Goal: Task Accomplishment & Management: Use online tool/utility

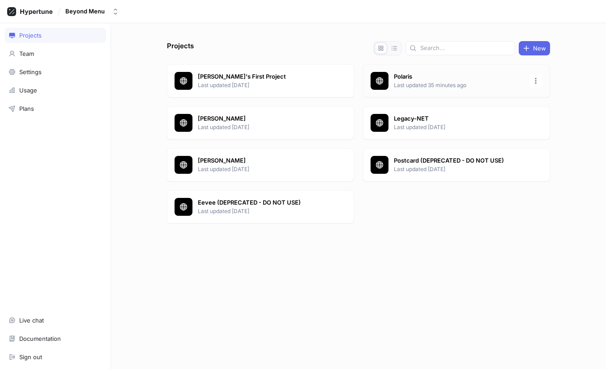
click at [443, 90] on div "Polaris Last updated 35 minutes ago" at bounding box center [456, 80] width 187 height 33
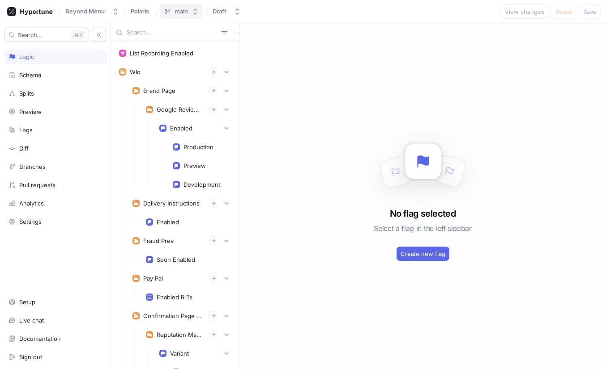
click at [180, 13] on div "main" at bounding box center [180, 12] width 13 height 8
type input "brooks/"
click at [257, 47] on icon at bounding box center [259, 45] width 5 height 5
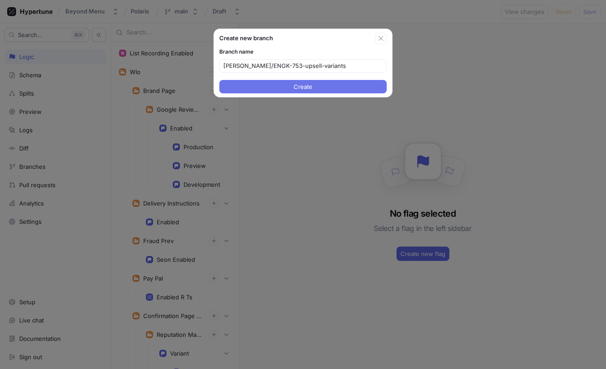
type input "brooks/ENGK-753-upsell-variants"
click at [302, 87] on span "Create" at bounding box center [302, 86] width 19 height 5
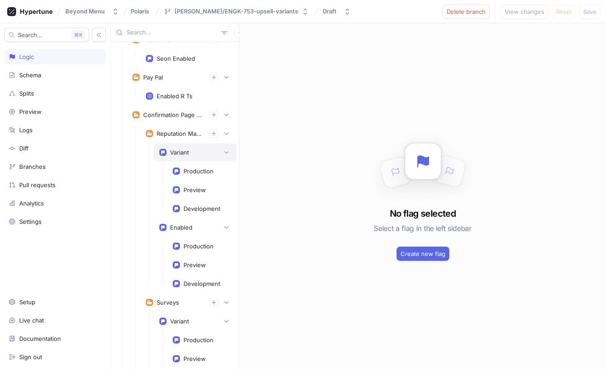
scroll to position [203, 0]
click at [178, 229] on div "Enabled" at bounding box center [181, 226] width 22 height 7
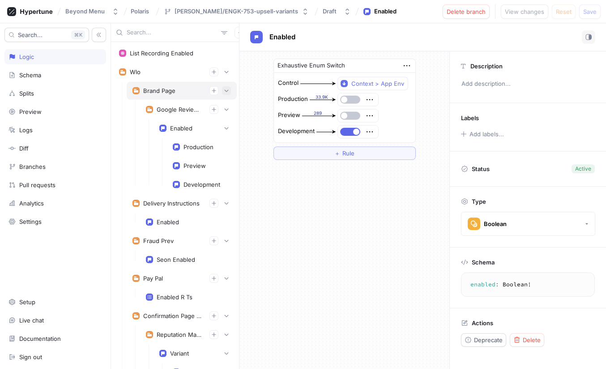
click at [229, 88] on button "button" at bounding box center [226, 90] width 9 height 9
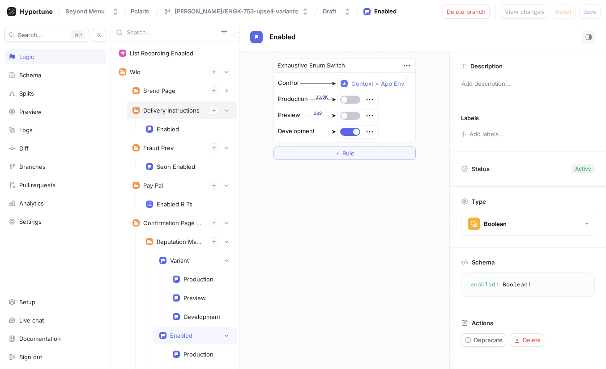
click at [231, 106] on div "Delivery Instructions" at bounding box center [182, 111] width 110 height 18
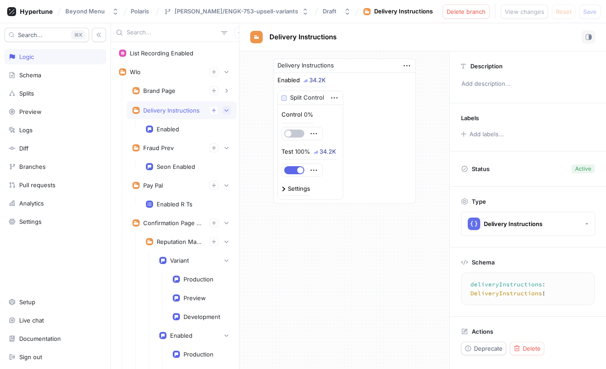
click at [229, 113] on button "button" at bounding box center [226, 110] width 9 height 9
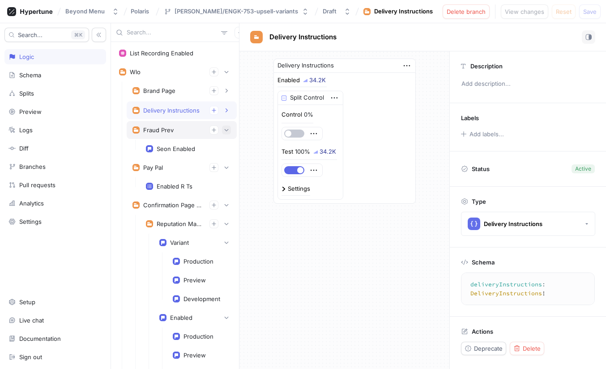
click at [228, 128] on icon "button" at bounding box center [226, 129] width 5 height 5
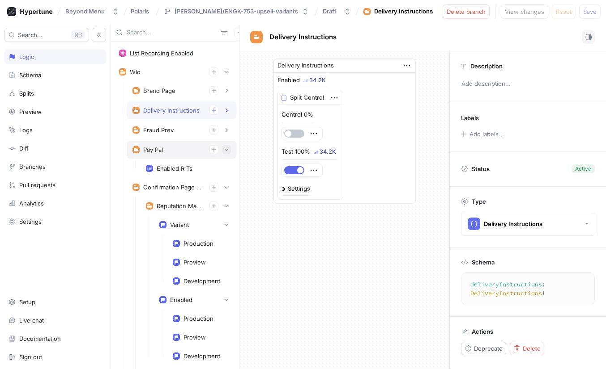
click at [227, 148] on icon "button" at bounding box center [226, 149] width 5 height 5
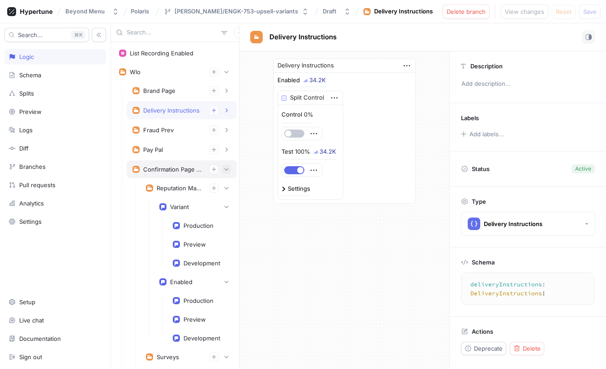
click at [229, 168] on button "button" at bounding box center [226, 169] width 9 height 9
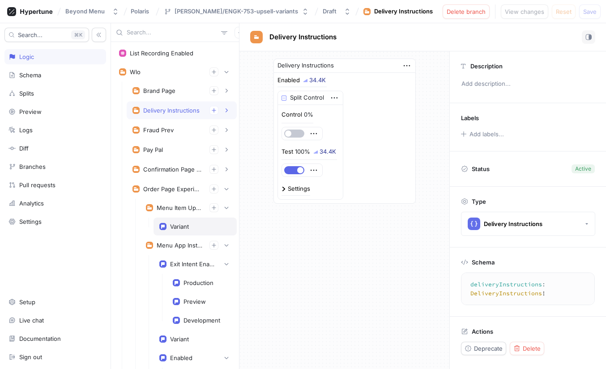
click at [174, 229] on div "Variant" at bounding box center [179, 226] width 19 height 7
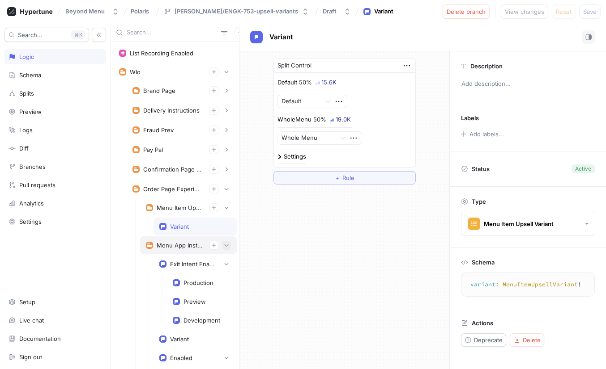
click at [229, 246] on button "button" at bounding box center [226, 245] width 9 height 9
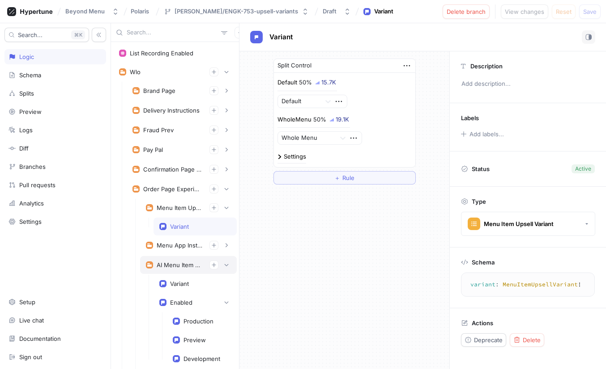
click at [183, 267] on div "AI Menu Item Description" at bounding box center [180, 265] width 46 height 7
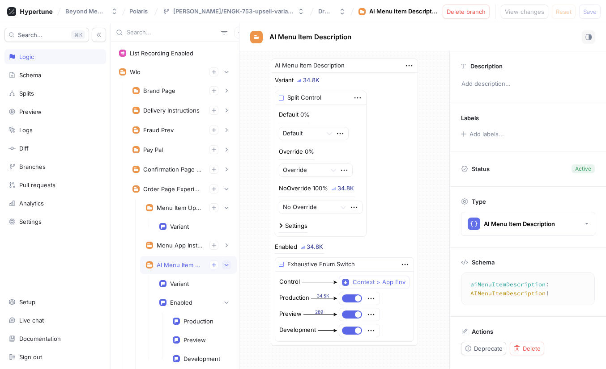
click at [226, 265] on icon "button" at bounding box center [226, 265] width 5 height 5
click at [174, 207] on div "Menu Item Upsell" at bounding box center [180, 207] width 46 height 7
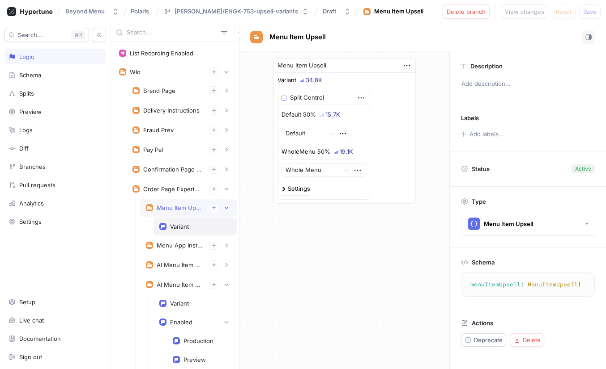
click at [178, 226] on div "Variant" at bounding box center [179, 226] width 19 height 7
type textarea "variant: MenuItemUpsellVariant!"
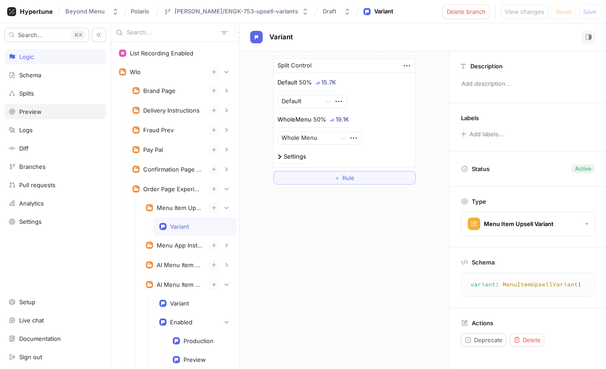
click at [55, 108] on div "Preview" at bounding box center [55, 111] width 102 height 15
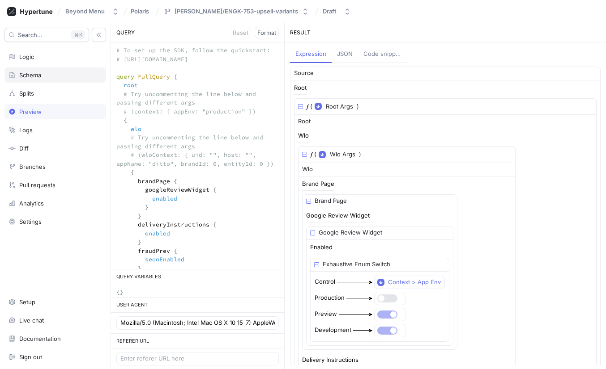
click at [42, 75] on div "Schema" at bounding box center [54, 75] width 93 height 7
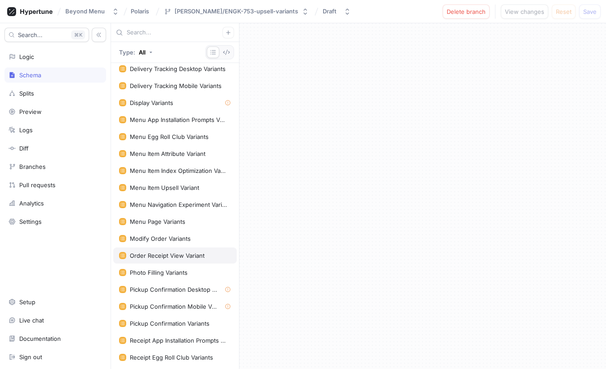
scroll to position [1072, 0]
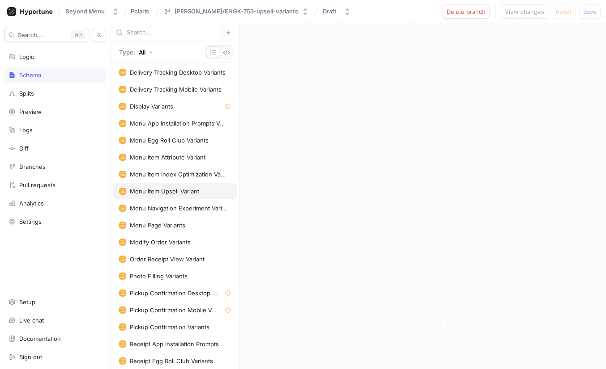
click at [165, 190] on div "Menu Item Upsell Variant" at bounding box center [164, 191] width 69 height 7
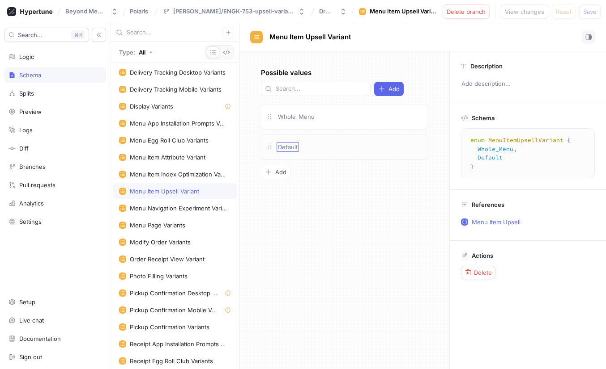
click at [292, 144] on span "Default" at bounding box center [288, 147] width 20 height 7
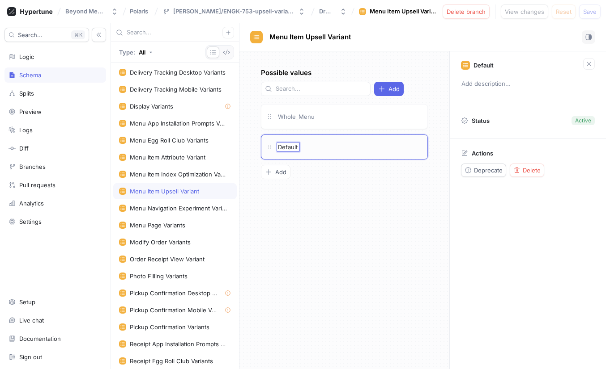
click at [292, 144] on input "Default" at bounding box center [288, 147] width 21 height 7
type input "NE_AppSideDrink"
click at [304, 115] on div "Possible values Add Whole_Menu NE_AppSideDrink NE_AppSideDrink To pick up a dra…" at bounding box center [344, 210] width 210 height 318
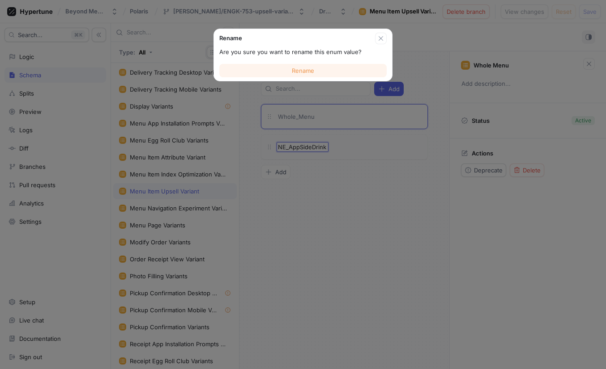
click at [321, 72] on button "Rename" at bounding box center [302, 70] width 167 height 13
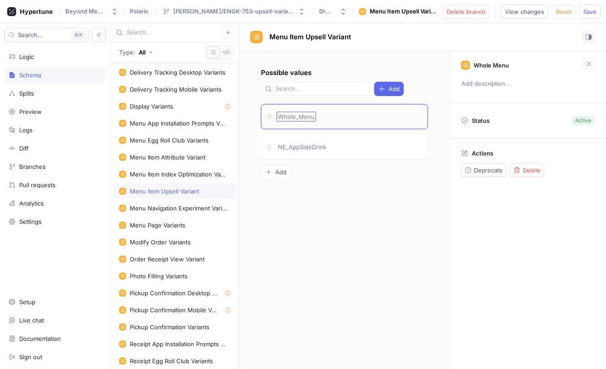
click at [300, 114] on span "Whole_Menu" at bounding box center [296, 116] width 37 height 7
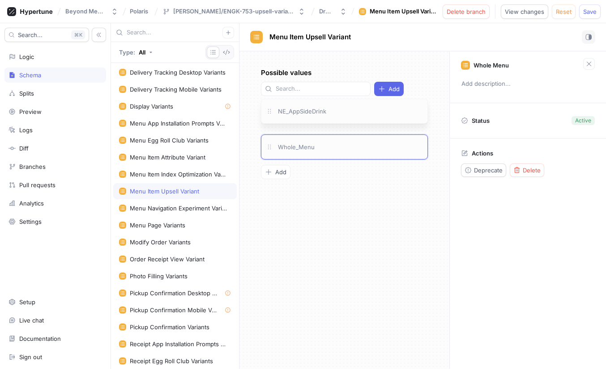
drag, startPoint x: 268, startPoint y: 148, endPoint x: 267, endPoint y: 113, distance: 35.8
click at [267, 112] on icon at bounding box center [269, 111] width 7 height 7
click at [302, 144] on span "Whole_Menu" at bounding box center [296, 147] width 37 height 7
type input "NE_EntreeApp"
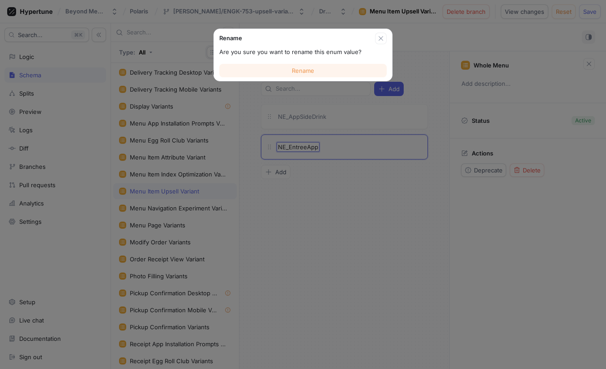
click at [303, 70] on span "Rename" at bounding box center [303, 70] width 22 height 5
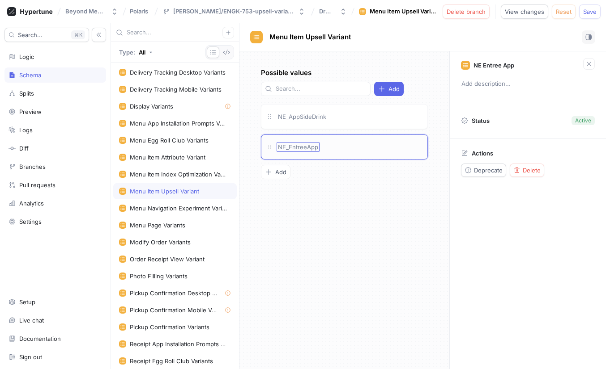
click at [299, 146] on span "NE_EntreeApp" at bounding box center [298, 147] width 40 height 7
click at [310, 148] on span "NE_EntreeApp" at bounding box center [298, 147] width 40 height 7
type input "E_EntreeAppSideDrink_noSame"
click at [331, 184] on div "Possible values Add NE_AppSideDrink E_EntreeAppSideDrink_noSame E_EntreeAppSide…" at bounding box center [344, 210] width 210 height 318
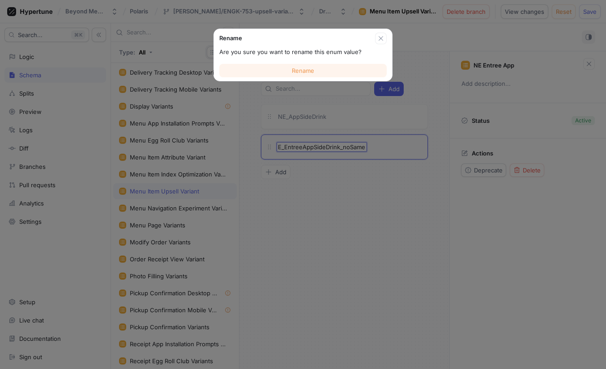
click at [308, 72] on span "Rename" at bounding box center [303, 70] width 22 height 5
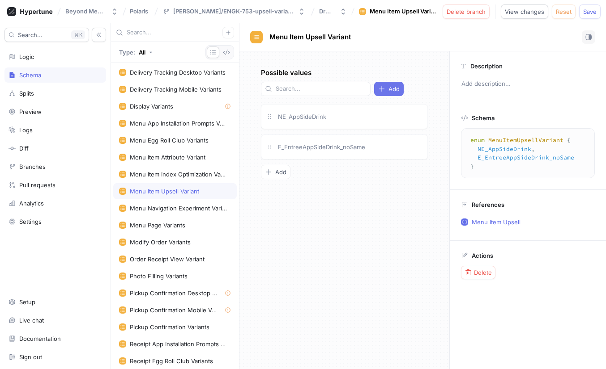
click at [388, 87] on span "Add" at bounding box center [393, 88] width 11 height 5
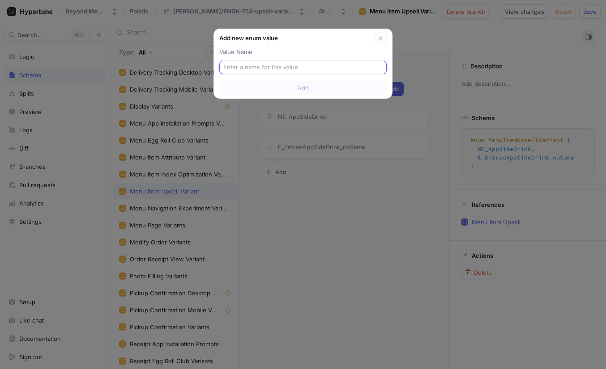
paste input "NE_AppSideDrink_noSame"
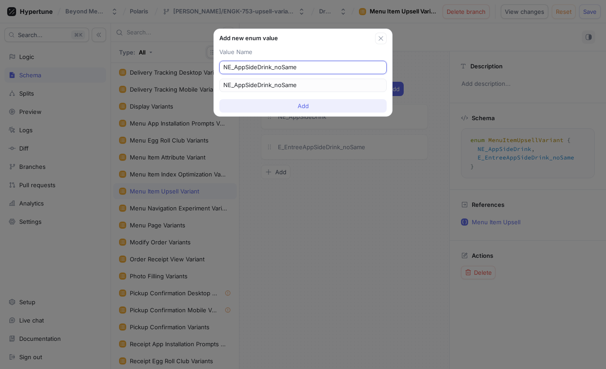
type input "NE_AppSideDrink_noSame"
click at [305, 104] on span "Add" at bounding box center [302, 105] width 11 height 5
type textarea "enum MenuItemUpsellVariant { NE_AppSideDrink_noSame, NE_AppSideDrink, E_EntreeA…"
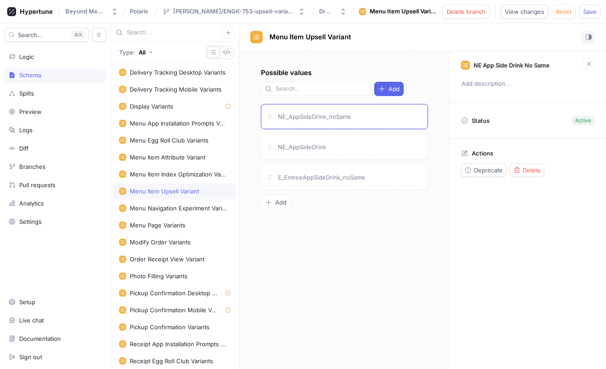
click at [322, 251] on div "Possible values Add NE_AppSideDrink_noSame NE_AppSideDrink E_EntreeAppSideDrink…" at bounding box center [344, 210] width 210 height 318
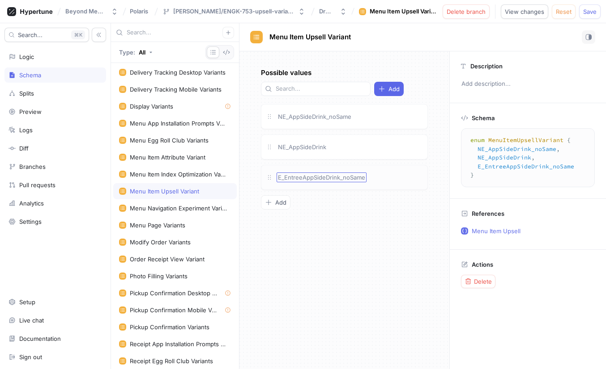
click at [292, 181] on span "E_EntreeAppSideDrink_noSame" at bounding box center [321, 177] width 87 height 7
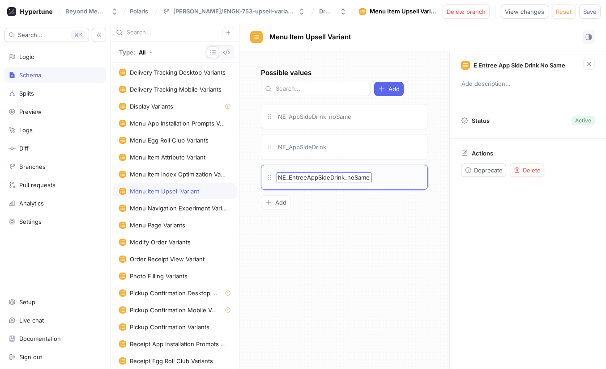
type input "NE_EntreeAppSideDrink_noSame"
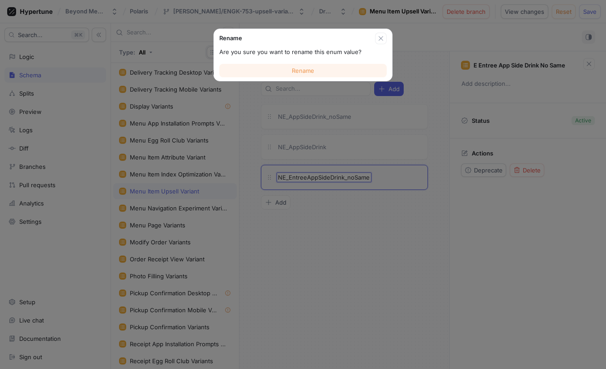
click at [283, 72] on button "Rename" at bounding box center [302, 70] width 167 height 13
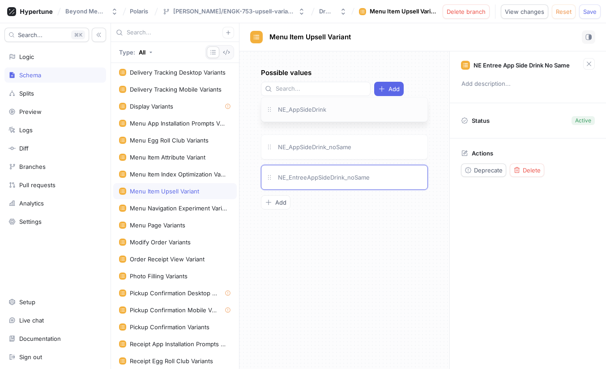
drag, startPoint x: 268, startPoint y: 147, endPoint x: 267, endPoint y: 110, distance: 36.7
click at [267, 110] on icon at bounding box center [269, 109] width 7 height 7
click at [346, 266] on div "Possible values Add NE_AppSideDrink NE_AppSideDrink_noSame NE_EntreeAppSideDrin…" at bounding box center [344, 210] width 210 height 318
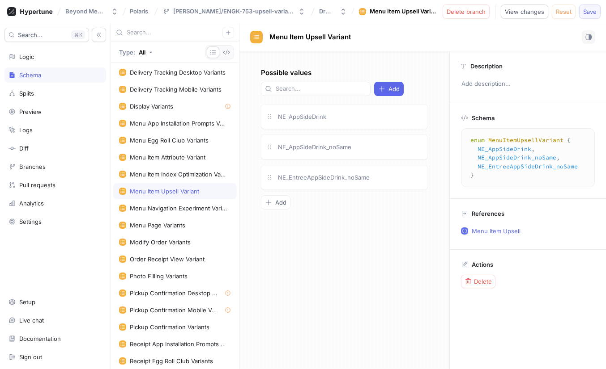
click at [591, 10] on span "Save" at bounding box center [589, 11] width 13 height 5
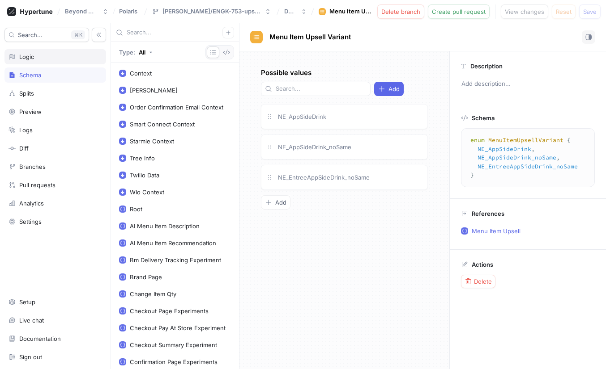
click at [51, 57] on div "Logic" at bounding box center [54, 56] width 93 height 7
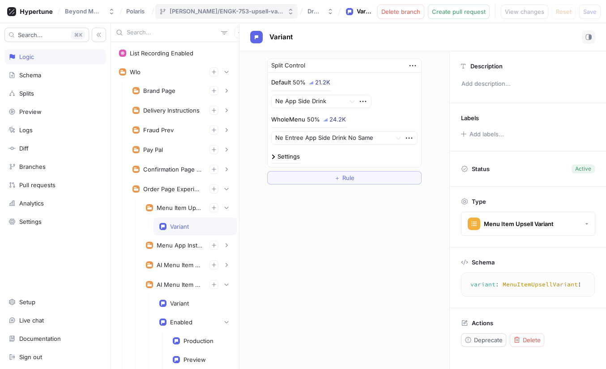
click at [229, 8] on div "brooks/ENGK-753-upsell-variants" at bounding box center [226, 12] width 114 height 8
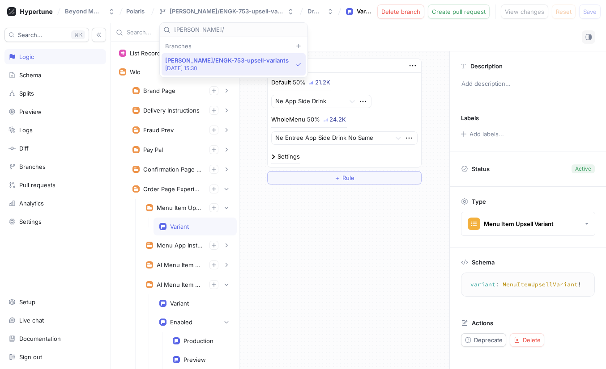
click at [212, 64] on p "2025-09-11 at 15:30" at bounding box center [226, 68] width 123 height 8
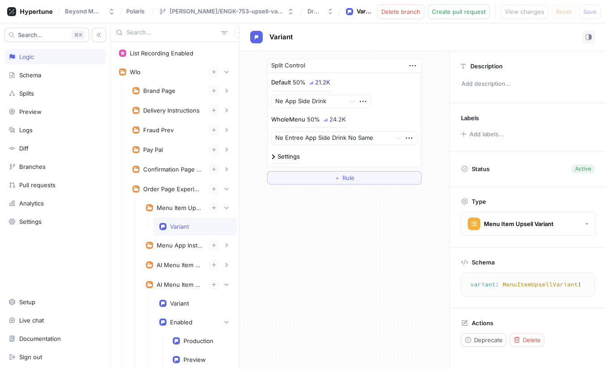
click at [183, 223] on div "Variant" at bounding box center [179, 226] width 19 height 7
click at [182, 209] on div "Menu Item Upsell" at bounding box center [180, 207] width 46 height 7
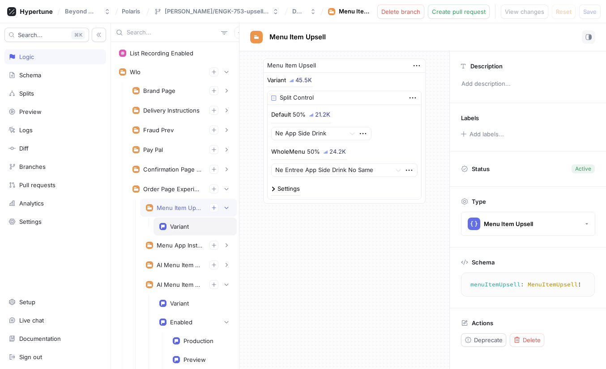
click at [178, 234] on div "Variant" at bounding box center [194, 227] width 83 height 18
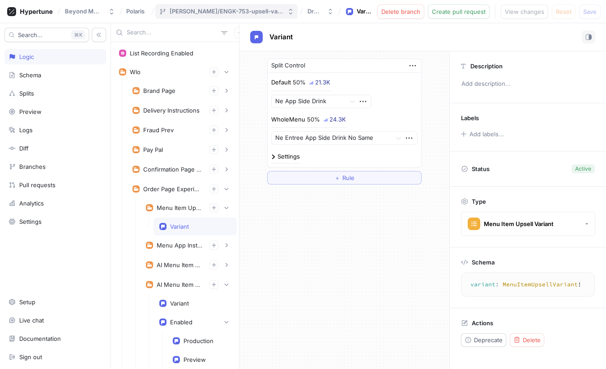
click at [260, 12] on div "brooks/ENGK-753-upsell-variants" at bounding box center [226, 12] width 114 height 8
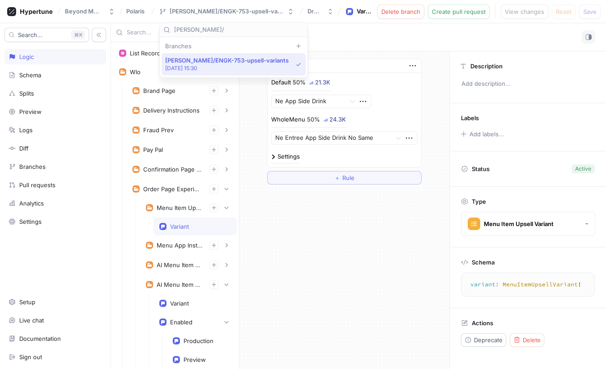
click at [243, 70] on p "2025-09-11 at 15:30" at bounding box center [226, 68] width 123 height 8
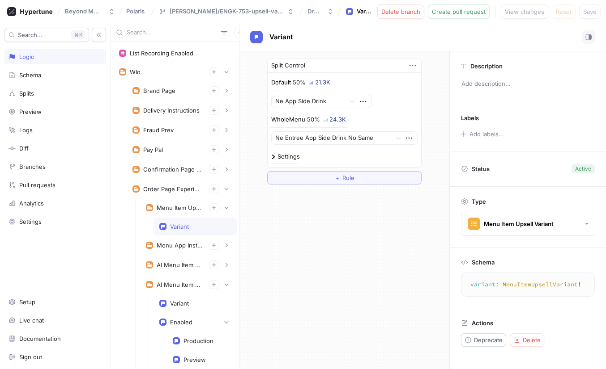
click at [411, 67] on icon "button" at bounding box center [412, 66] width 10 height 10
click at [383, 68] on div "Split Control" at bounding box center [343, 66] width 153 height 14
click at [273, 157] on img at bounding box center [273, 157] width 4 height 4
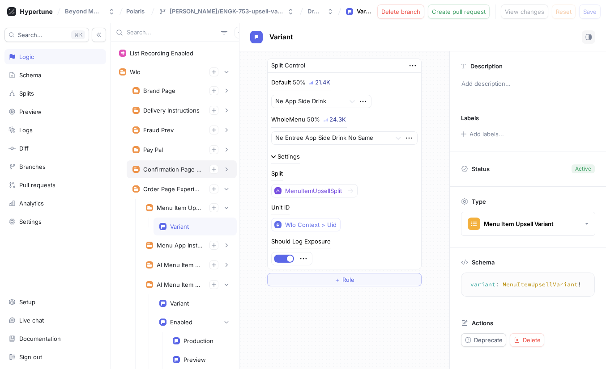
click at [164, 170] on div "Confirmation Page Experiments" at bounding box center [172, 169] width 59 height 7
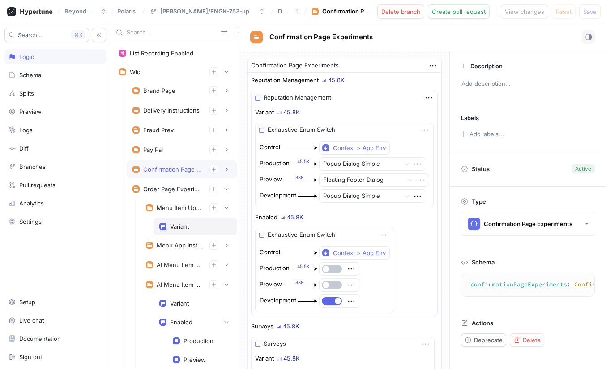
click at [174, 224] on div "Variant" at bounding box center [179, 226] width 19 height 7
type textarea "variant: MenuItemUpsellVariant!"
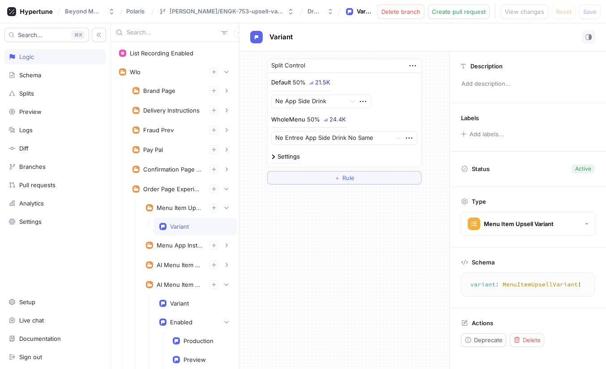
click at [291, 117] on p "WholeMenu" at bounding box center [288, 119] width 34 height 9
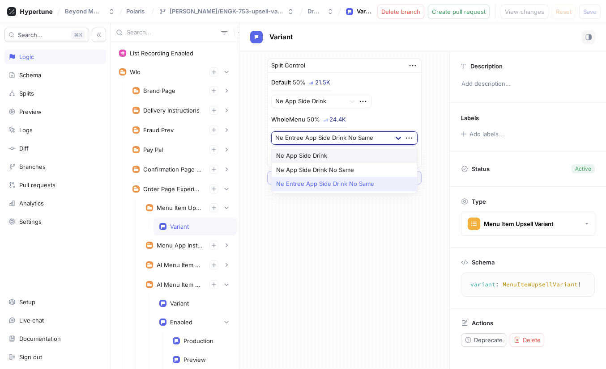
click at [394, 138] on icon at bounding box center [398, 138] width 9 height 9
click at [401, 100] on div "Default 50% 21.5K Ne App Side Drink" at bounding box center [344, 93] width 146 height 30
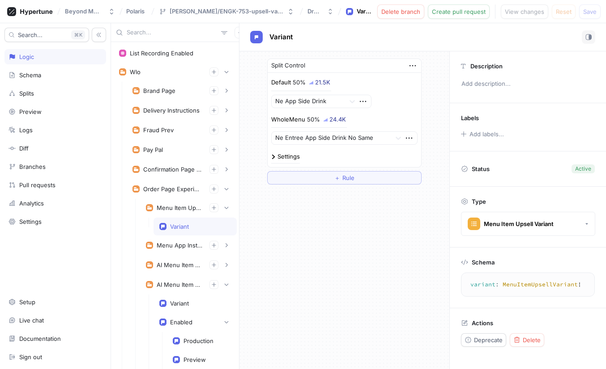
click at [272, 158] on img at bounding box center [273, 157] width 4 height 4
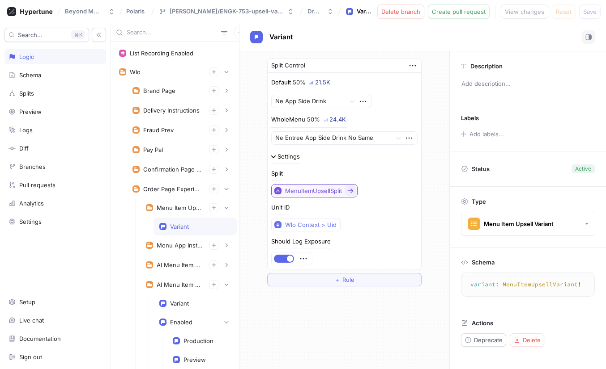
click at [307, 189] on div "MenuItemUpsellSplit" at bounding box center [313, 191] width 57 height 8
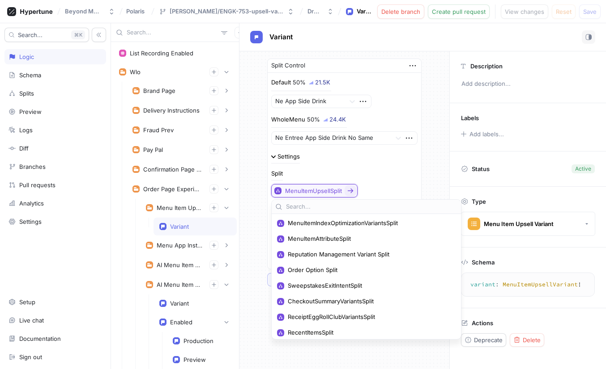
scroll to position [150, 0]
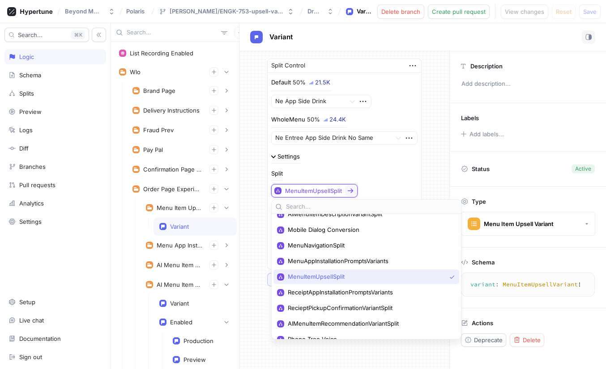
click at [350, 188] on icon at bounding box center [350, 190] width 7 height 7
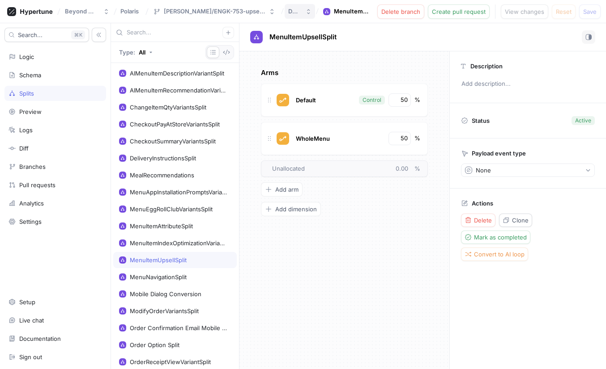
click at [305, 13] on icon "button" at bounding box center [308, 11] width 6 height 7
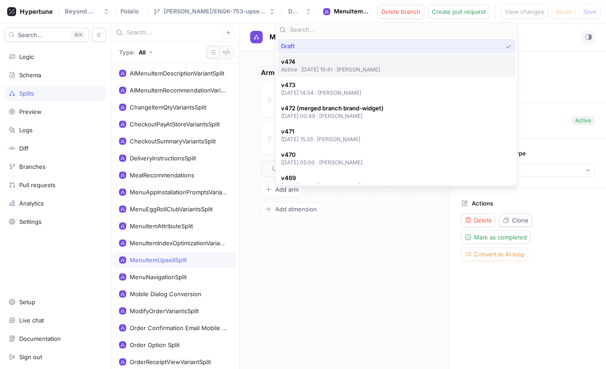
click at [359, 63] on span "v474" at bounding box center [330, 62] width 99 height 8
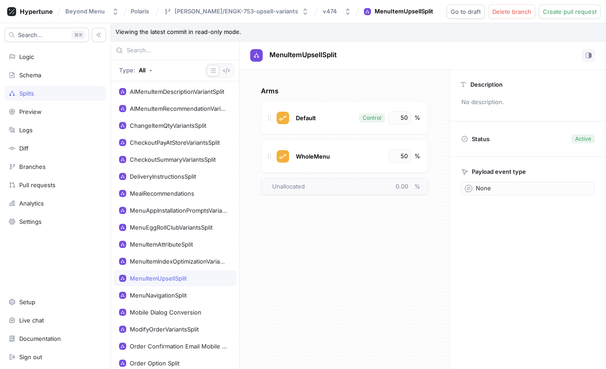
click at [212, 32] on p "Viewing the latest commit in read-only mode." at bounding box center [358, 32] width 495 height 18
click at [337, 64] on div "MenuItemUpsellSplit No errors." at bounding box center [422, 56] width 366 height 28
click at [471, 10] on span "Go to draft" at bounding box center [465, 11] width 30 height 5
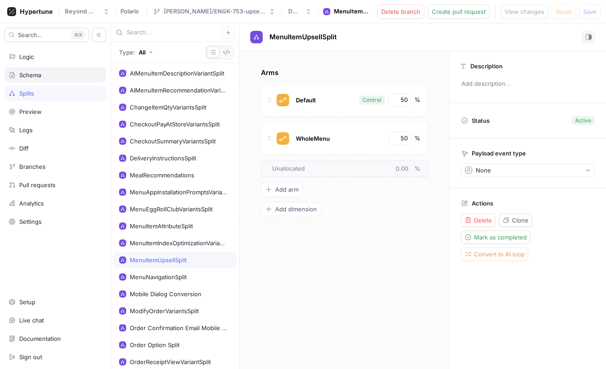
click at [36, 73] on div "Schema" at bounding box center [30, 75] width 22 height 7
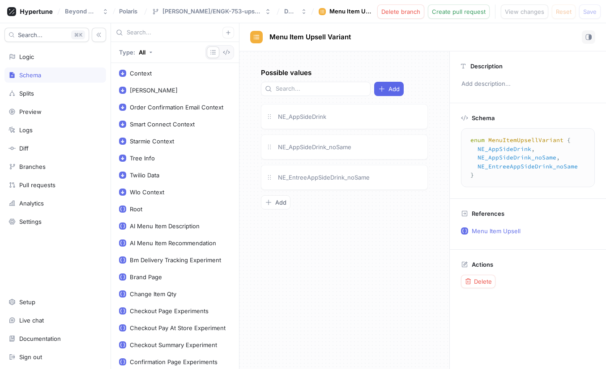
click at [427, 267] on div "Possible values Add NE_AppSideDrink NE_AppSideDrink_noSame NE_EntreeAppSideDrin…" at bounding box center [344, 210] width 210 height 318
click at [191, 9] on div "brooks/ENGK-753-upsell-variants" at bounding box center [211, 12] width 99 height 8
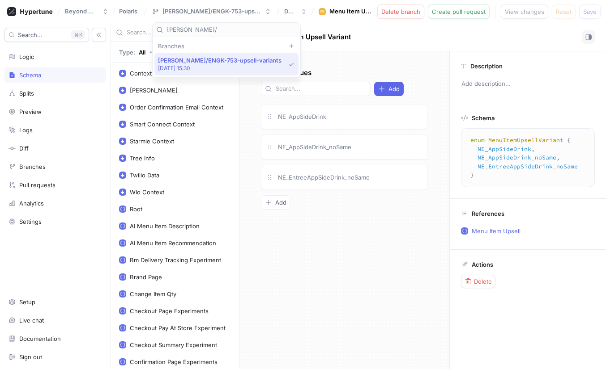
click at [411, 40] on div "Menu Item Upsell Variant" at bounding box center [422, 36] width 345 height 13
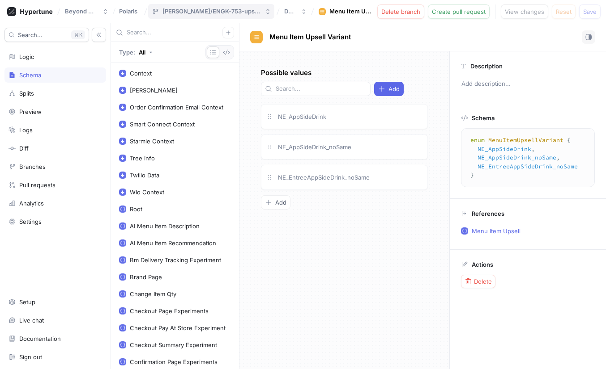
click at [186, 11] on div "brooks/ENGK-753-upsell-variants" at bounding box center [211, 12] width 99 height 8
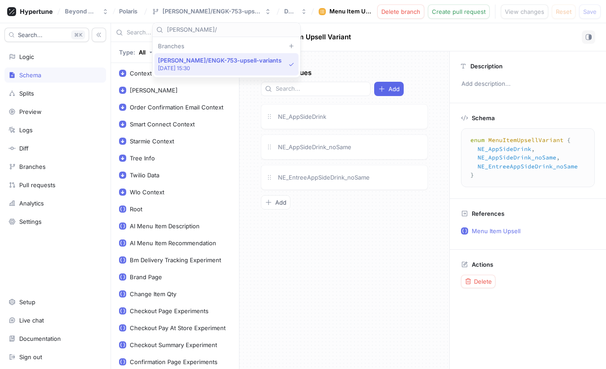
drag, startPoint x: 256, startPoint y: 58, endPoint x: 161, endPoint y: 55, distance: 94.8
click at [161, 55] on div "brooks/ENGK-753-upsell-variants 2025-09-11 at 15:30" at bounding box center [226, 64] width 144 height 22
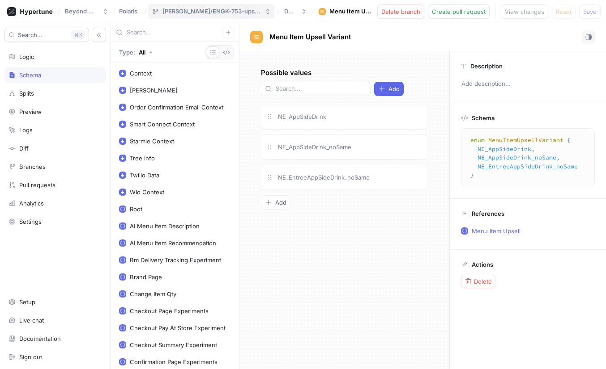
click at [204, 13] on div "brooks/ENGK-753-upsell-variants" at bounding box center [211, 12] width 99 height 8
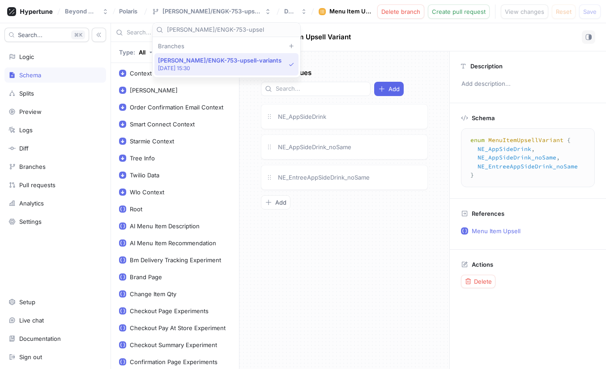
type input "[PERSON_NAME]/ENGK-753-upsell"
click at [207, 28] on input "[PERSON_NAME]/ENGK-753-upsell" at bounding box center [232, 29] width 130 height 9
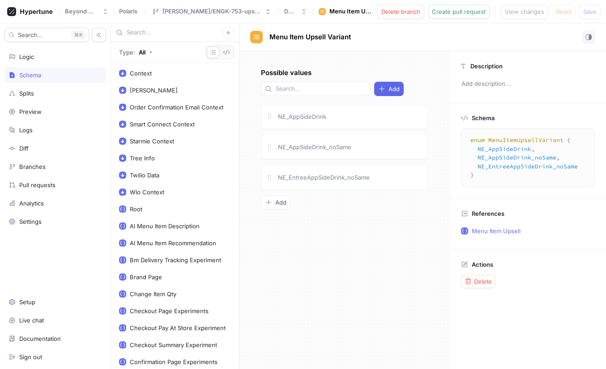
click at [442, 35] on div "Menu Item Upsell Variant" at bounding box center [422, 36] width 345 height 13
click at [397, 13] on span "Delete branch" at bounding box center [400, 11] width 39 height 5
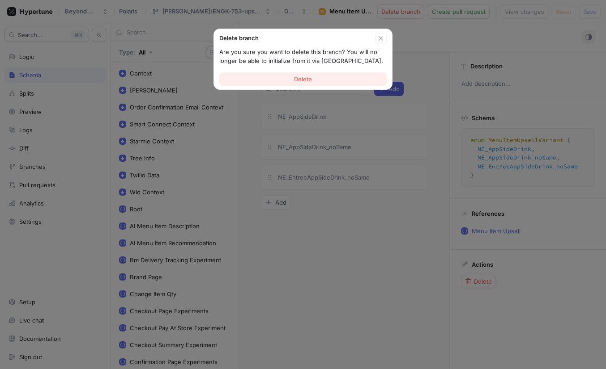
click at [304, 80] on span "Delete" at bounding box center [303, 78] width 18 height 5
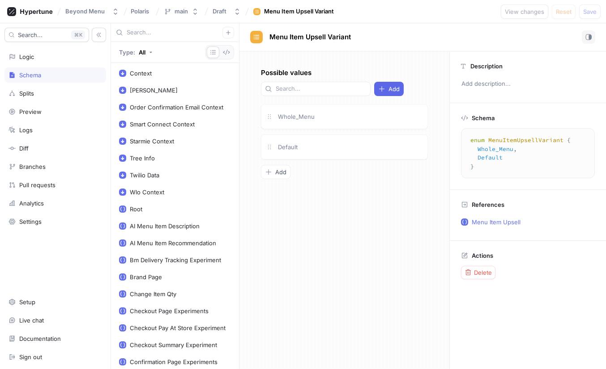
scroll to position [902, 0]
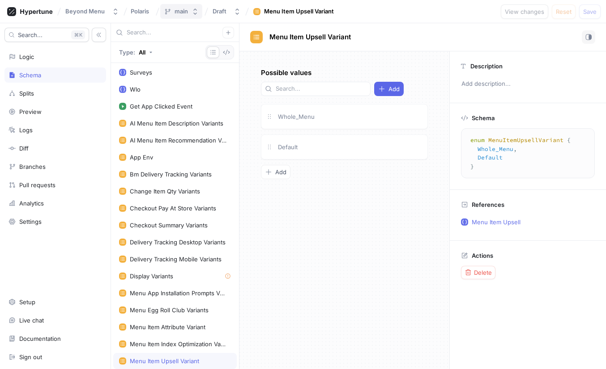
click at [184, 11] on div "main" at bounding box center [180, 12] width 13 height 8
click at [257, 44] on icon at bounding box center [259, 45] width 5 height 5
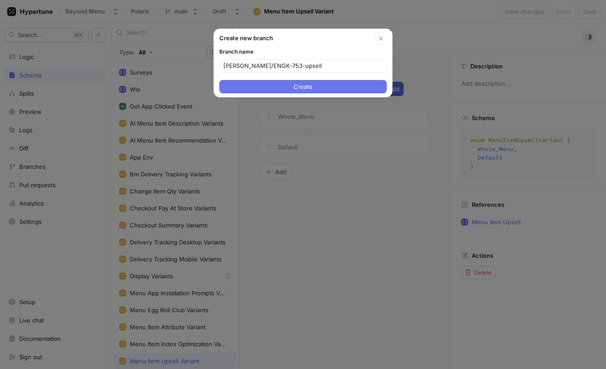
type input "[PERSON_NAME]/ENGK-753-upsell"
click at [289, 88] on button "Create" at bounding box center [302, 86] width 167 height 13
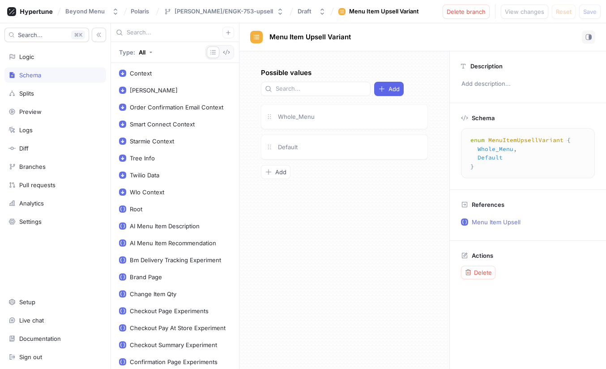
scroll to position [902, 0]
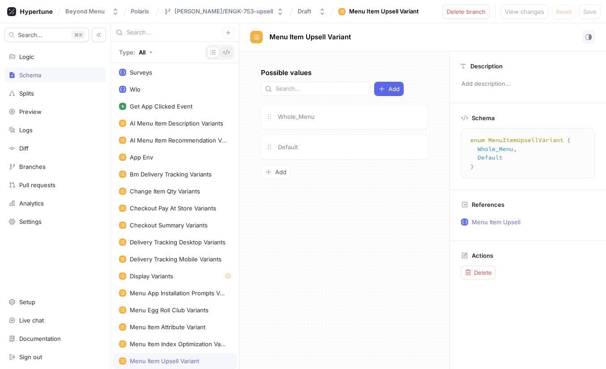
click at [226, 50] on icon "button" at bounding box center [226, 52] width 7 height 7
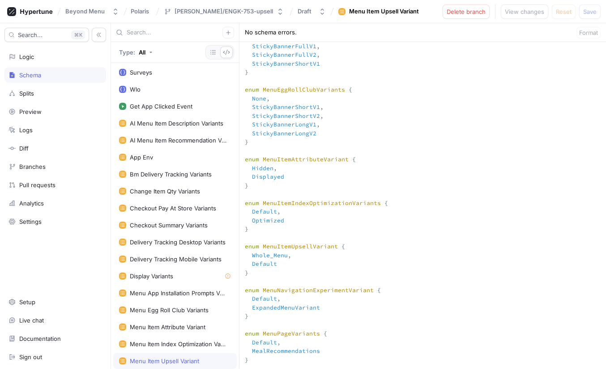
scroll to position [3479, 0]
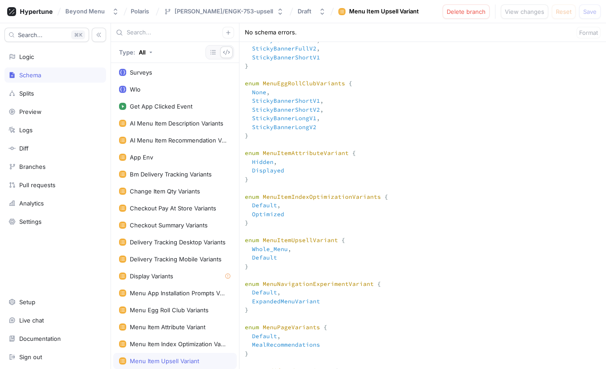
drag, startPoint x: 252, startPoint y: 285, endPoint x: 241, endPoint y: 260, distance: 27.8
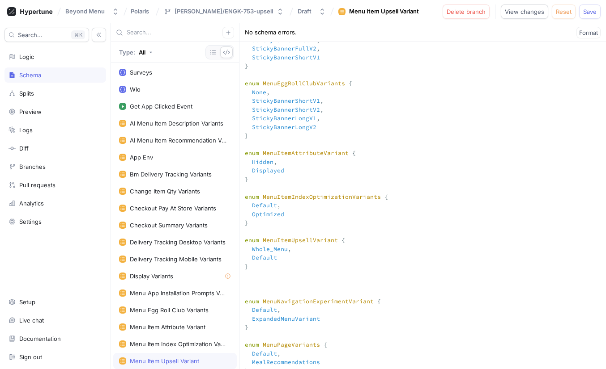
paste textarea "enum MenuItemUpsellVariant { Whole_Menu, Default }"
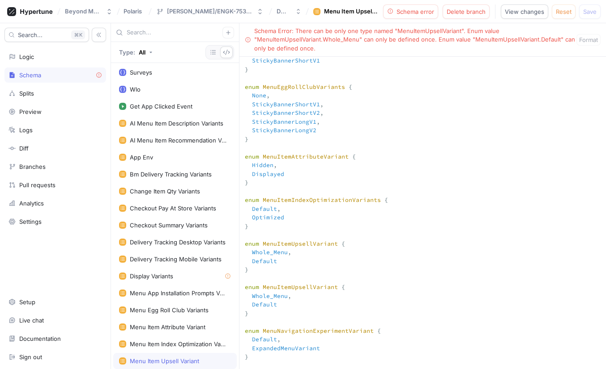
scroll to position [3496, 0]
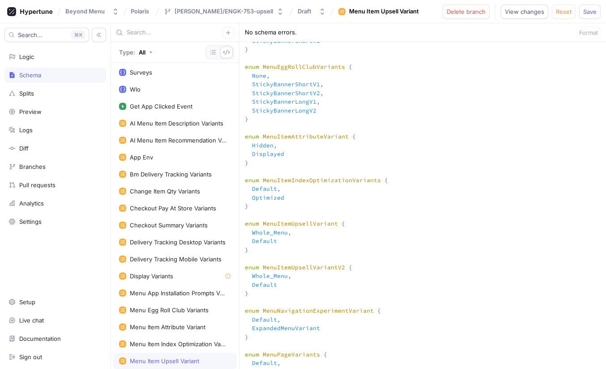
paste textarea "NE_AppSideDrink"
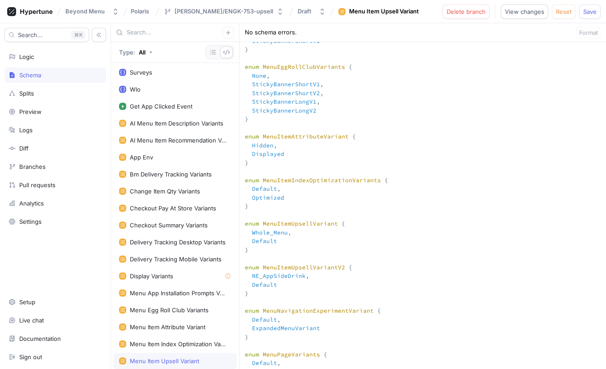
paste textarea "NE_EntreeAppSideDrink_noSame"
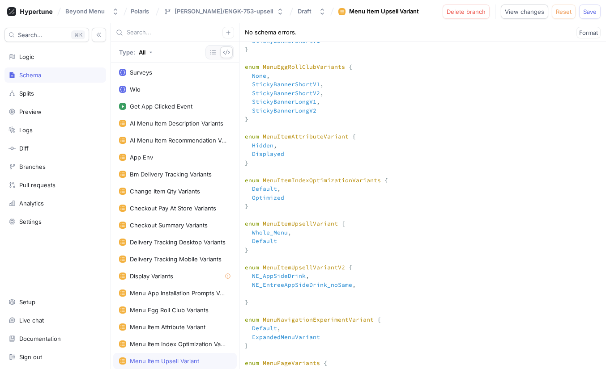
paste textarea "NE_AppSideDrink_noSame"
type textarea "input Context { appEnv: AppEnv! } input DwightContext { brandId: Int! entityId:…"
click at [590, 9] on span "Save" at bounding box center [589, 11] width 13 height 5
click at [36, 94] on div "Splits" at bounding box center [54, 93] width 93 height 7
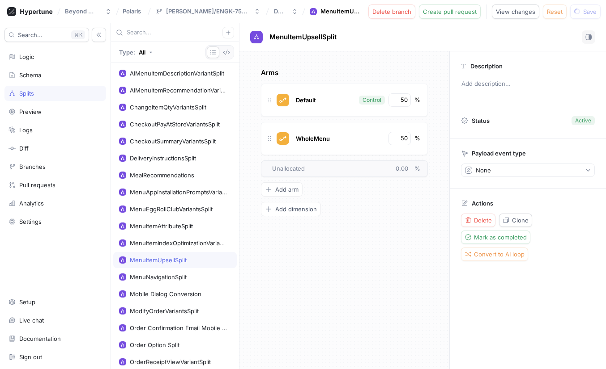
click at [173, 259] on div "MenuItemUpsellSplit" at bounding box center [158, 260] width 57 height 7
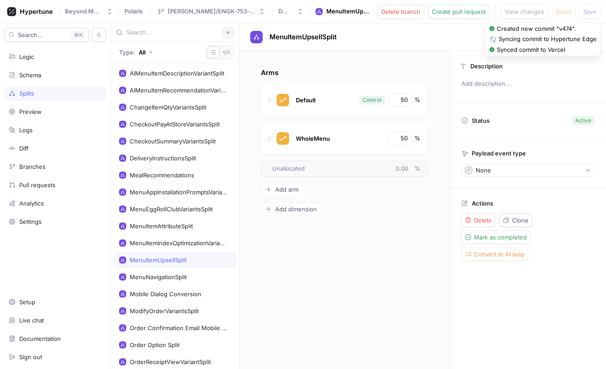
click at [226, 29] on button "button" at bounding box center [228, 33] width 12 height 12
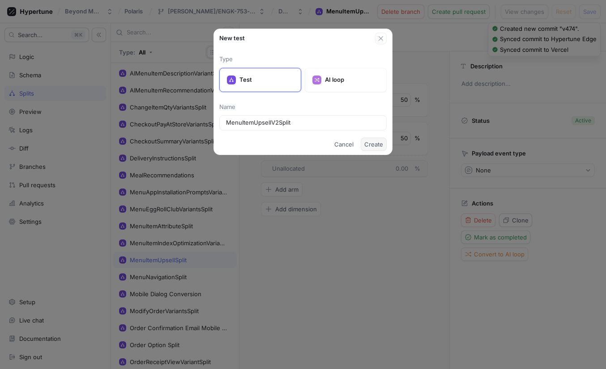
type input "MenuItemUpsellV2Split"
click at [381, 145] on span "Create" at bounding box center [373, 144] width 19 height 5
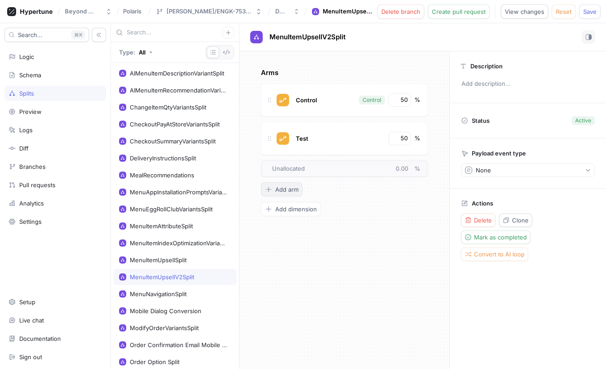
click at [288, 190] on span "Add arm" at bounding box center [286, 189] width 23 height 5
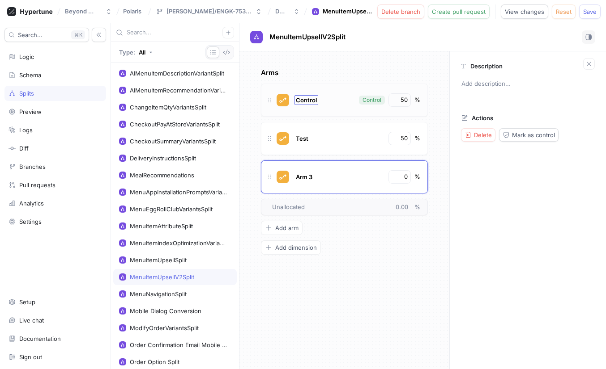
click at [311, 102] on span "Control" at bounding box center [306, 100] width 21 height 7
click at [302, 176] on span "Arm 3" at bounding box center [304, 177] width 17 height 7
type input "NE_AppSideDrink_noSame"
click at [301, 136] on span "Test" at bounding box center [302, 138] width 13 height 7
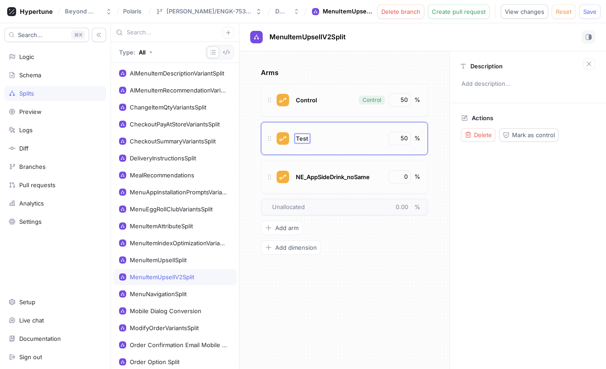
click at [301, 136] on input "Test" at bounding box center [302, 138] width 13 height 7
type input "NE_EntreeAppSideDrink_noSame"
click at [303, 97] on span "Control" at bounding box center [306, 100] width 21 height 7
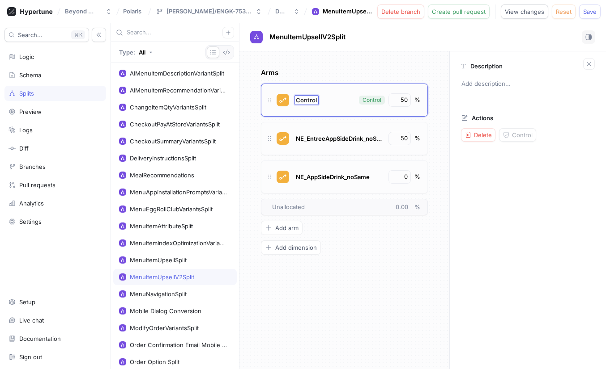
type input "NE_AppSideDrink"
drag, startPoint x: 399, startPoint y: 98, endPoint x: 411, endPoint y: 99, distance: 12.5
click at [411, 99] on div "NE_AppSideDrink Control 50 %" at bounding box center [357, 99] width 126 height 13
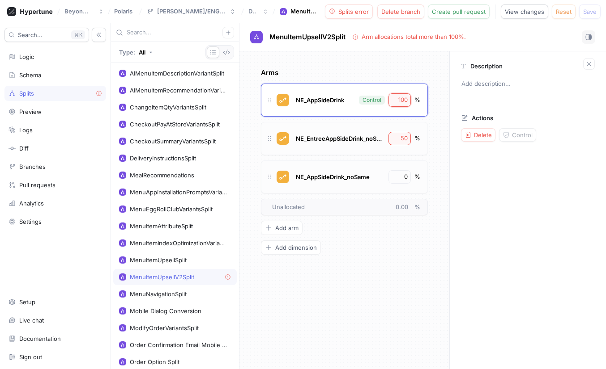
type input "100"
click at [400, 136] on input "50" at bounding box center [399, 138] width 15 height 9
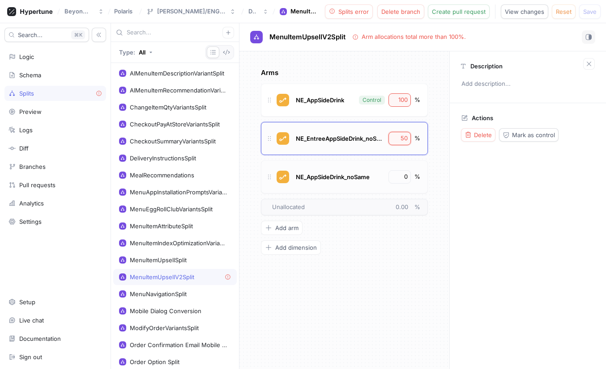
click at [400, 136] on input "50" at bounding box center [399, 138] width 15 height 9
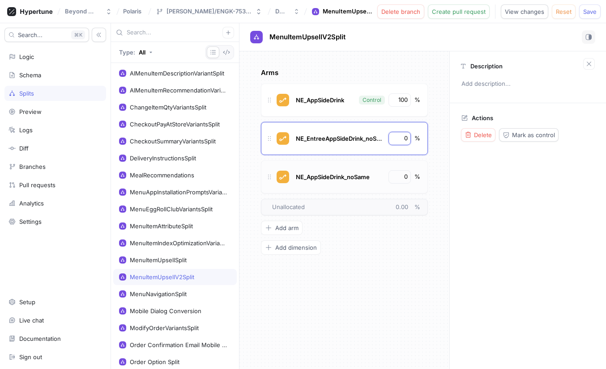
type input "0"
click at [508, 208] on div "Description Add description... Actions Delete Mark as control" at bounding box center [527, 210] width 157 height 318
click at [591, 13] on span "Save" at bounding box center [589, 11] width 13 height 5
click at [27, 58] on div "Logic" at bounding box center [26, 56] width 15 height 7
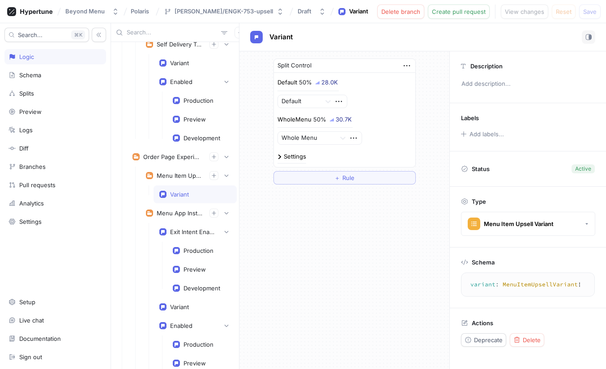
scroll to position [1125, 0]
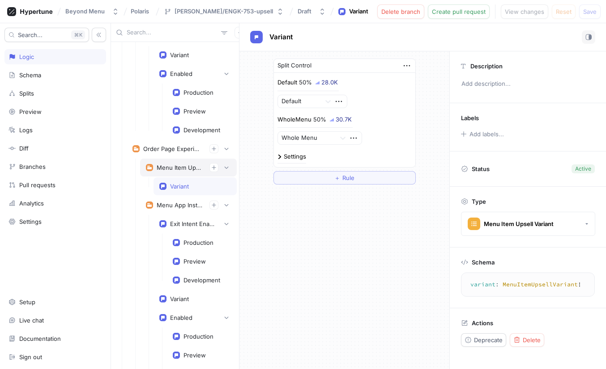
click at [178, 165] on div "Menu Item Upsell" at bounding box center [180, 167] width 46 height 7
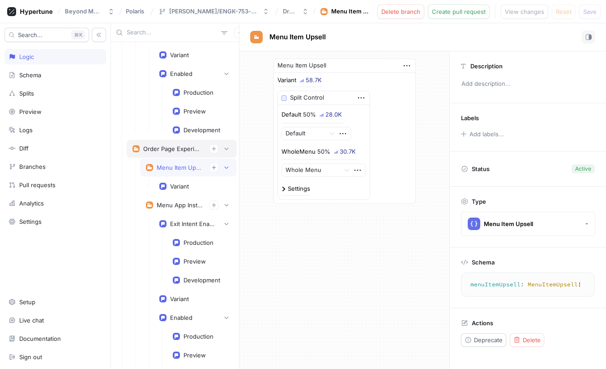
click at [185, 151] on div "Order Page Experiments" at bounding box center [172, 148] width 59 height 7
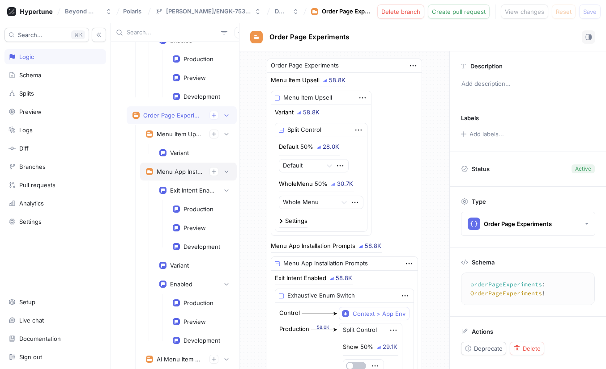
scroll to position [1155, 0]
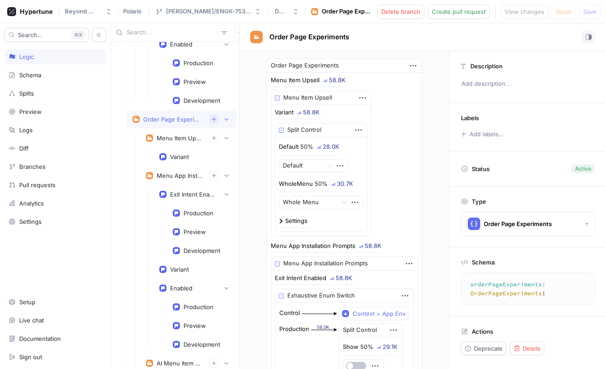
click at [216, 120] on icon "button" at bounding box center [213, 119] width 5 height 5
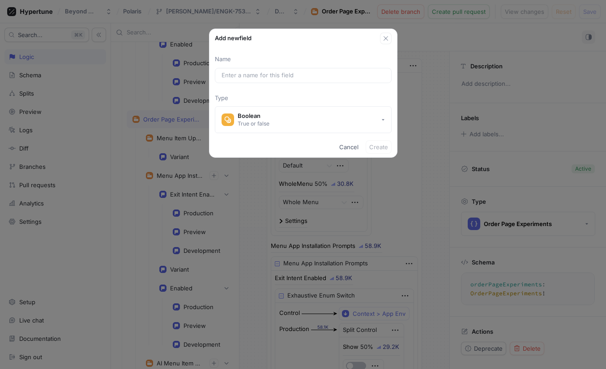
click at [282, 104] on div "Name Type Boolean True or false" at bounding box center [302, 94] width 187 height 78
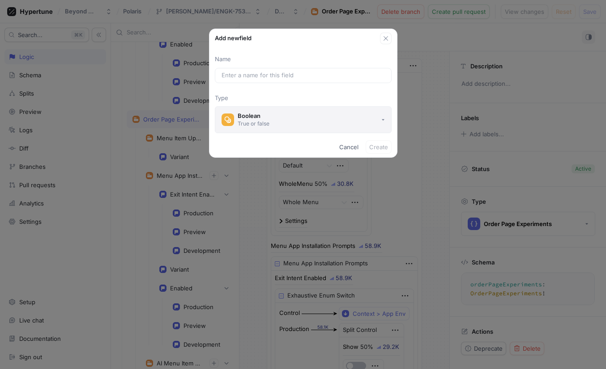
click at [282, 114] on button "Boolean True or false" at bounding box center [303, 119] width 177 height 27
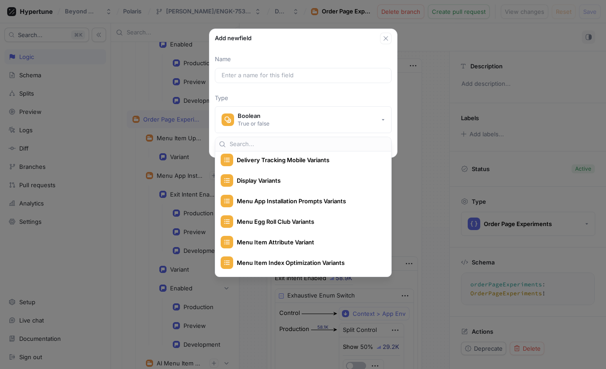
scroll to position [345, 0]
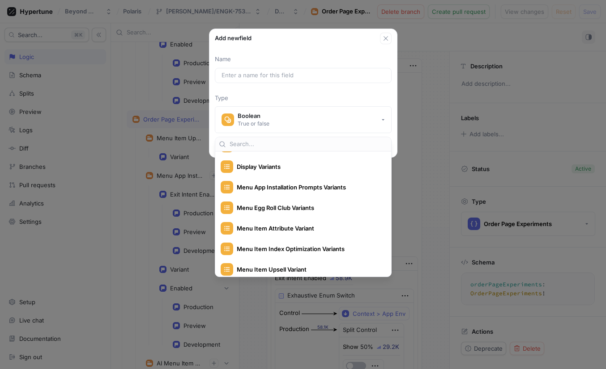
click at [170, 140] on div "Add new field Name Type Boolean True or false Cancel Create" at bounding box center [303, 184] width 606 height 369
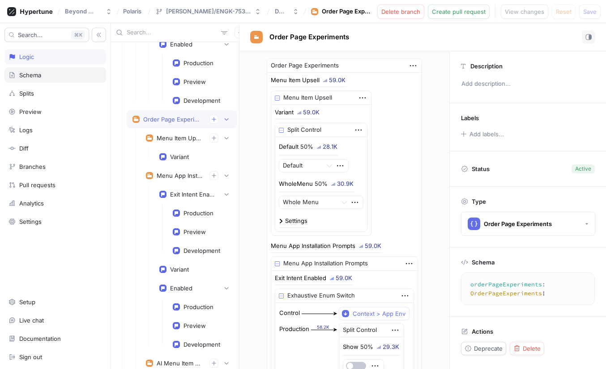
click at [32, 78] on div "Schema" at bounding box center [30, 75] width 22 height 7
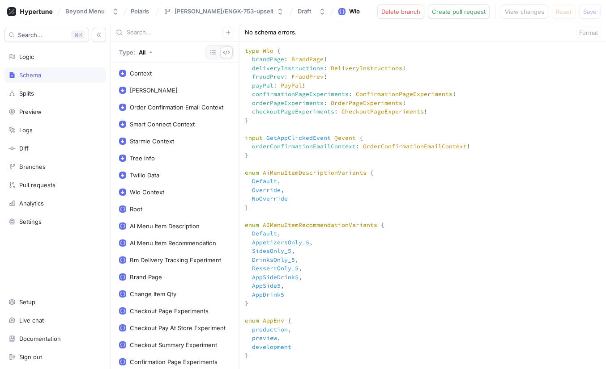
scroll to position [2768, 0]
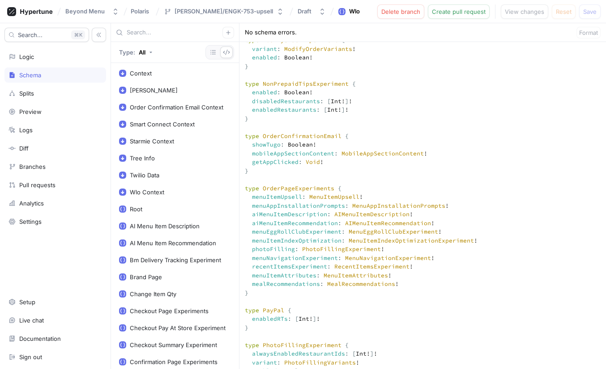
drag, startPoint x: 363, startPoint y: 214, endPoint x: 250, endPoint y: 217, distance: 112.8
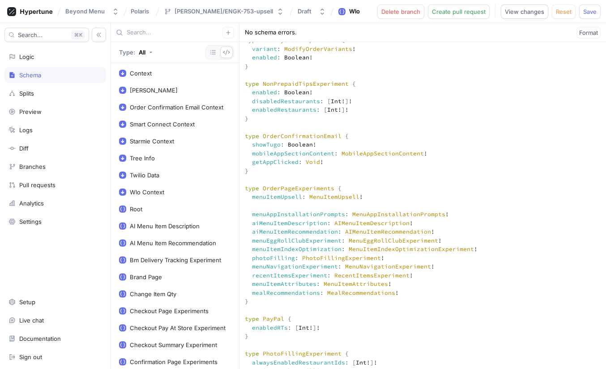
paste textarea "menuItemUpsell: MenuItemUpsell!"
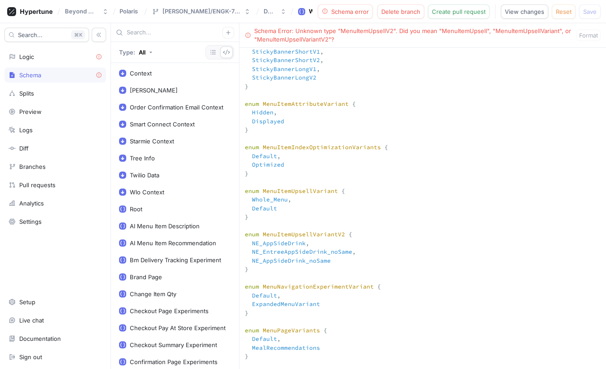
scroll to position [1598, 0]
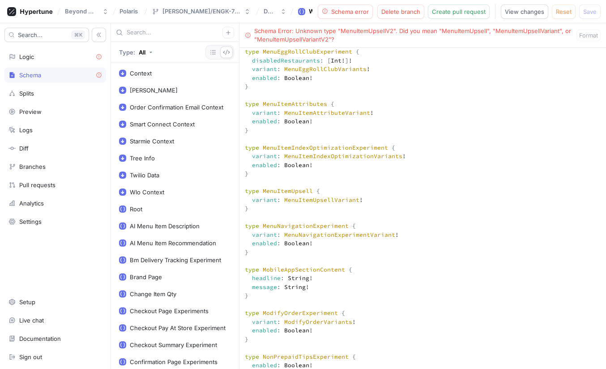
drag, startPoint x: 249, startPoint y: 225, endPoint x: 241, endPoint y: 212, distance: 14.8
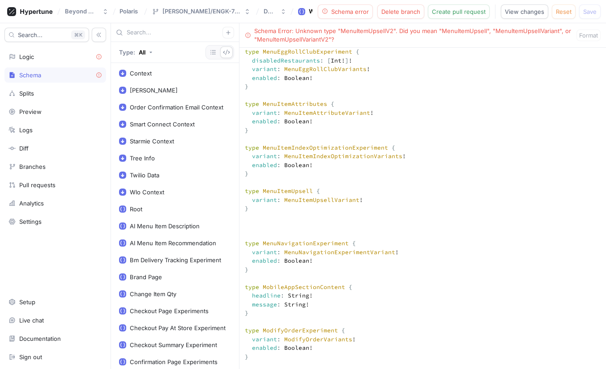
paste textarea "type MenuItemUpsell { variant: MenuItemUpsellVariant! }"
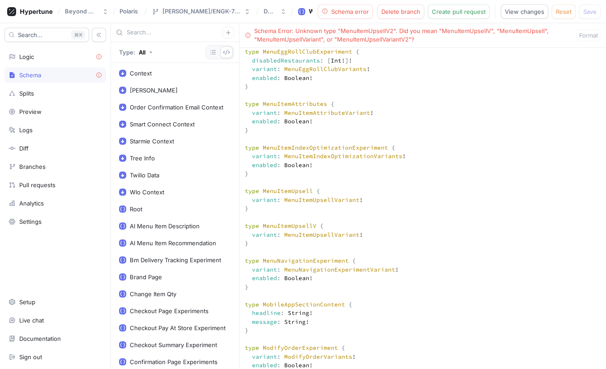
scroll to position [647, 0]
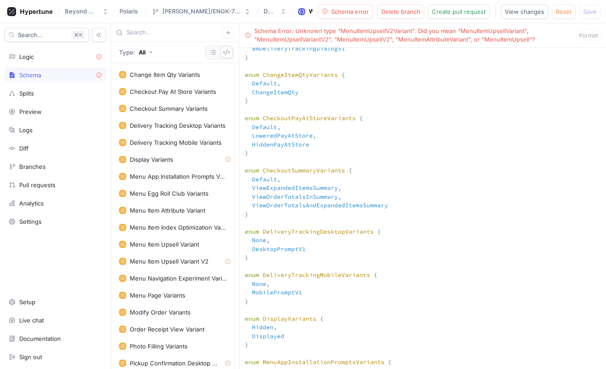
scroll to position [1036, 0]
click at [187, 259] on div "Menu Item Upsell Variant V2" at bounding box center [169, 261] width 79 height 7
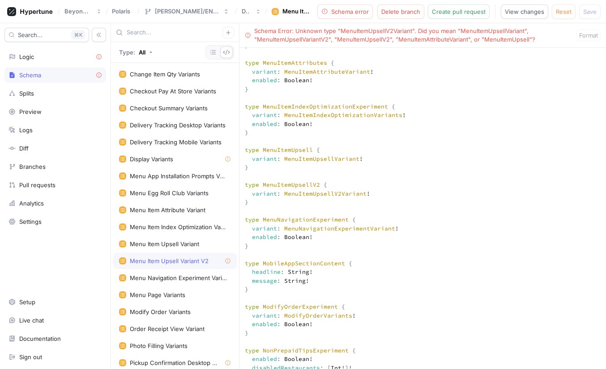
scroll to position [1632, 0]
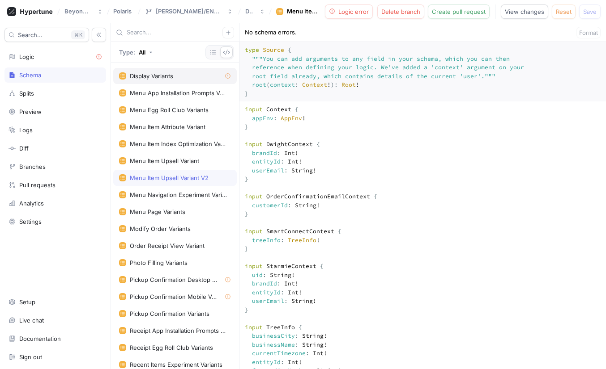
scroll to position [1236, 0]
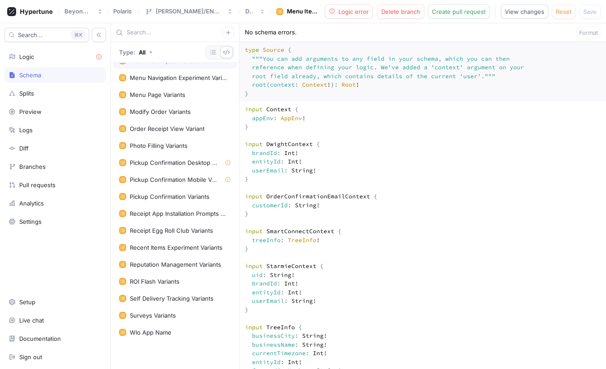
type textarea "input Context { appEnv: AppEnv! } input DwightContext { brandId: Int! entityId:…"
click at [37, 93] on div "Splits" at bounding box center [54, 93] width 93 height 7
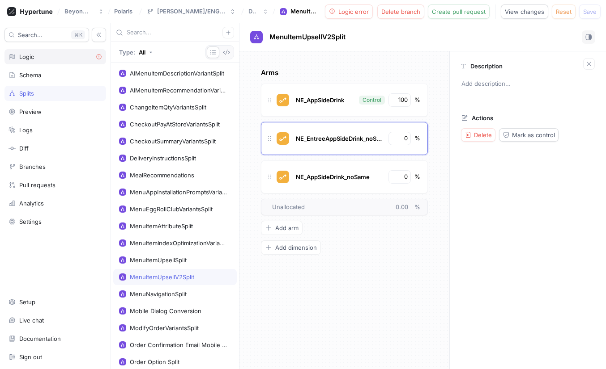
click at [41, 60] on div "Logic" at bounding box center [54, 56] width 93 height 7
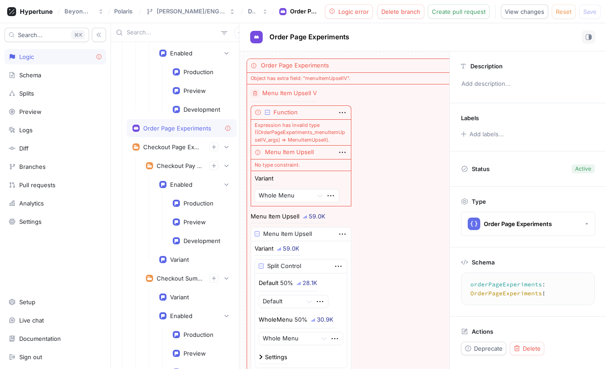
scroll to position [1147, 0]
click at [224, 147] on icon "button" at bounding box center [226, 146] width 5 height 5
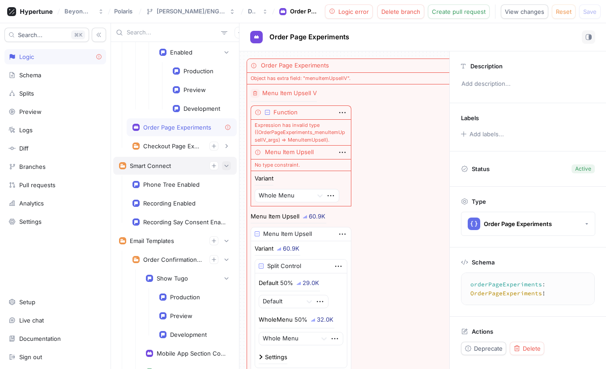
click at [229, 164] on button "button" at bounding box center [226, 165] width 9 height 9
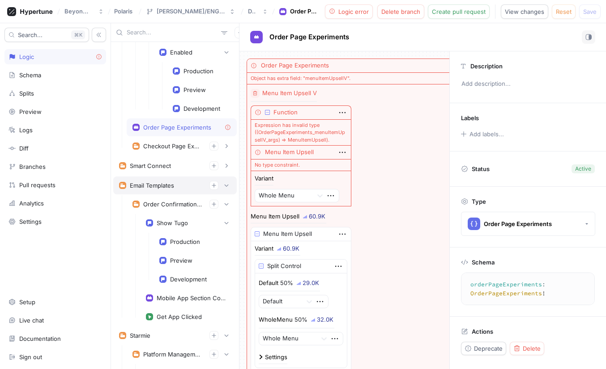
click at [231, 184] on div "Email Templates" at bounding box center [174, 186] width 123 height 18
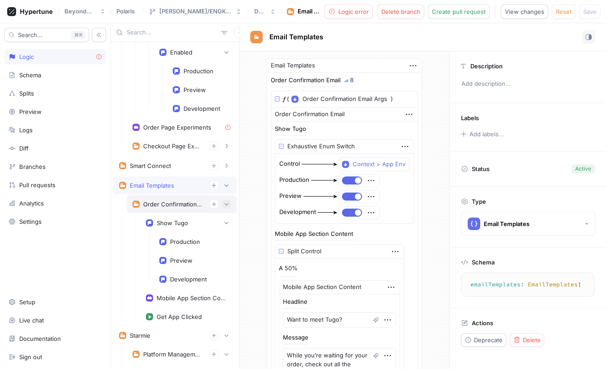
click at [229, 203] on button "button" at bounding box center [226, 204] width 9 height 9
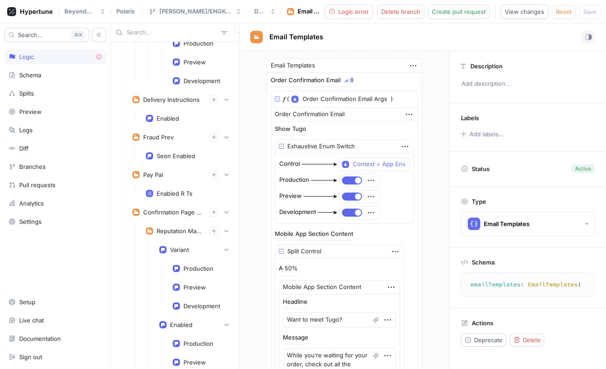
scroll to position [107, 0]
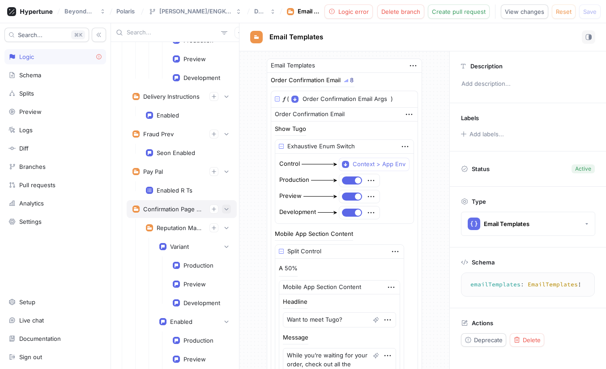
click at [224, 209] on icon "button" at bounding box center [226, 209] width 4 height 2
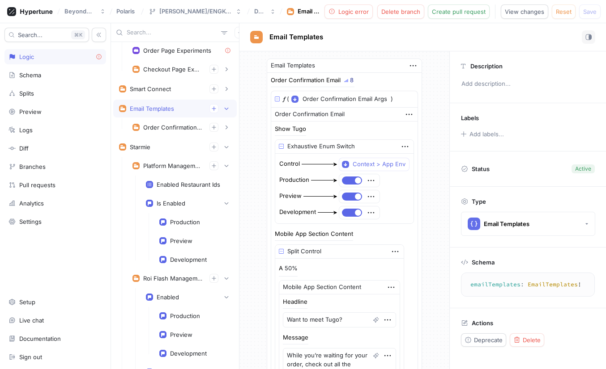
scroll to position [289, 0]
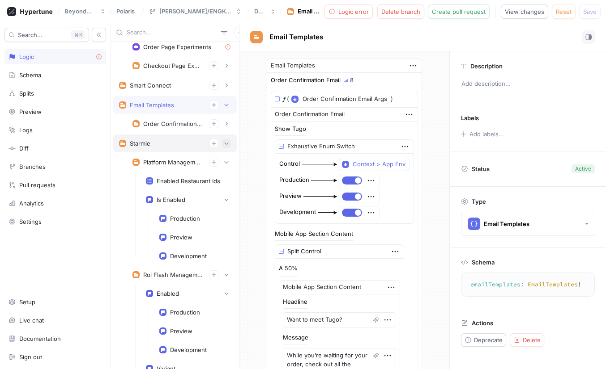
click at [224, 142] on icon "button" at bounding box center [226, 143] width 5 height 5
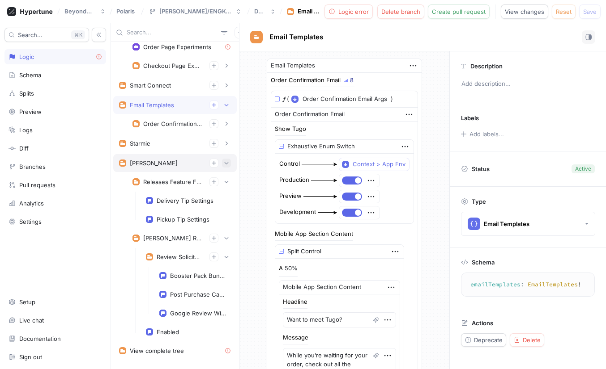
click at [228, 163] on icon "button" at bounding box center [226, 163] width 5 height 5
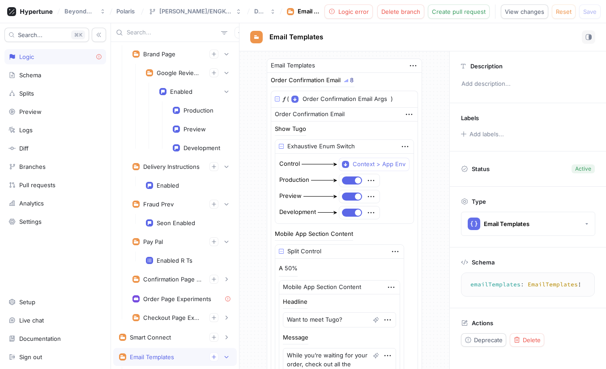
scroll to position [35, 0]
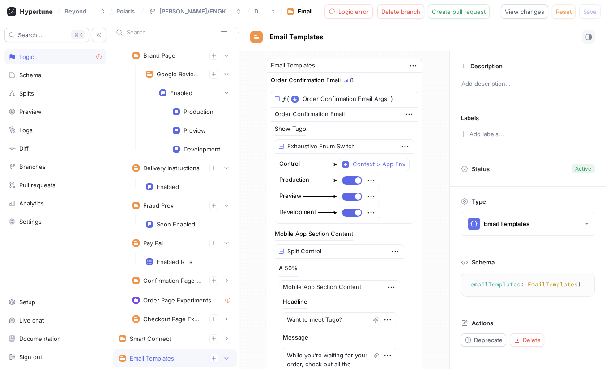
type textarea "x"
click at [361, 11] on span "Logic error" at bounding box center [353, 11] width 30 height 5
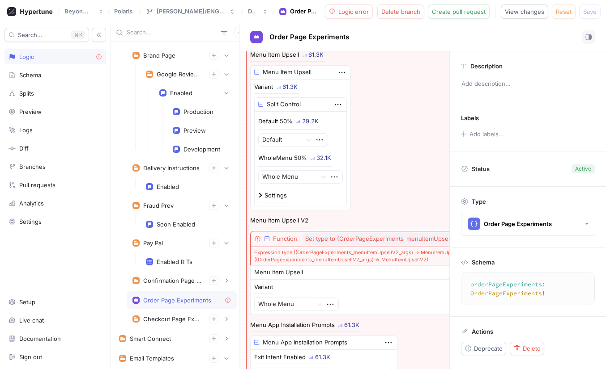
scroll to position [170, 0]
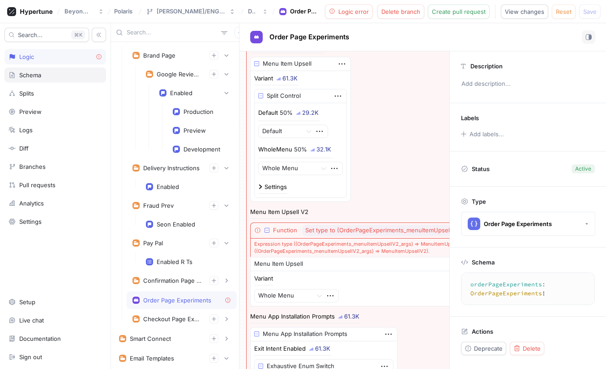
click at [25, 73] on div "Schema" at bounding box center [30, 75] width 22 height 7
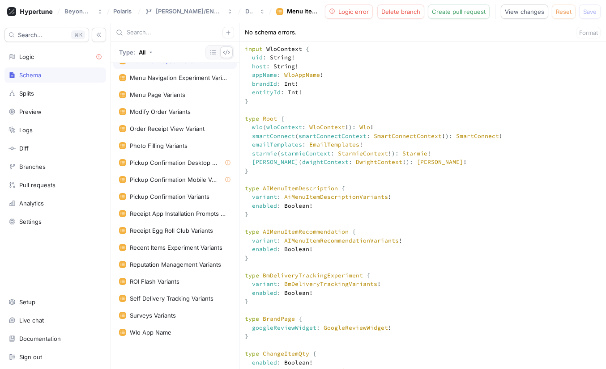
scroll to position [1596, 0]
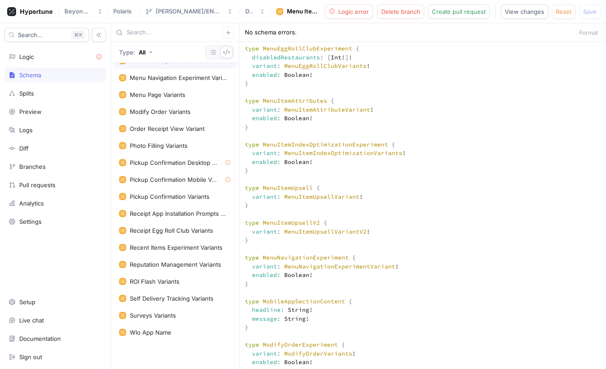
drag, startPoint x: 269, startPoint y: 260, endPoint x: 239, endPoint y: 242, distance: 35.1
click at [239, 242] on div "Type: All Context [PERSON_NAME] Context Order Confirmation Email Context Smart …" at bounding box center [358, 196] width 495 height 346
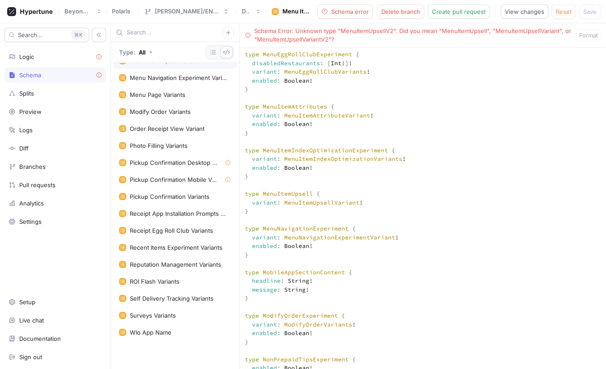
scroll to position [1886, 0]
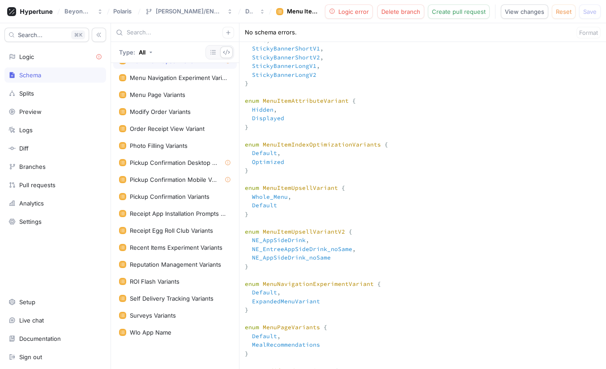
scroll to position [1604, 0]
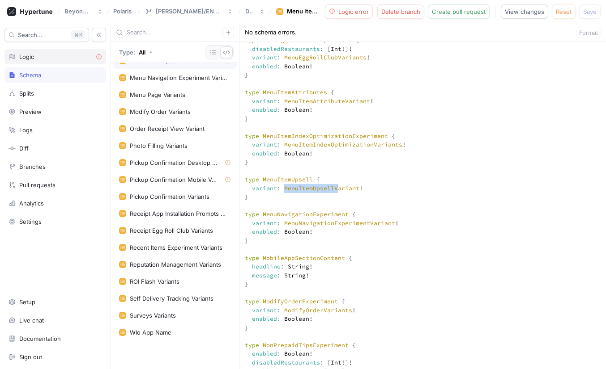
click at [24, 61] on div "Logic" at bounding box center [55, 56] width 102 height 15
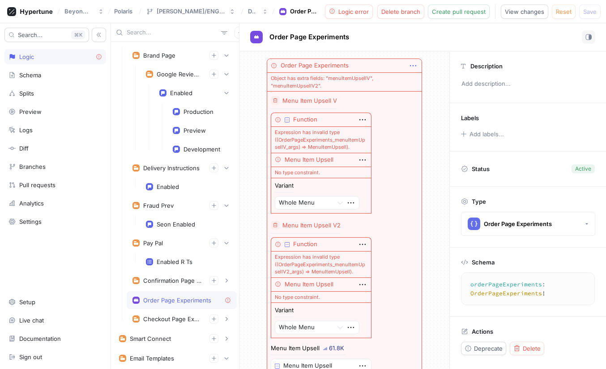
click at [413, 64] on icon "button" at bounding box center [413, 66] width 10 height 10
click at [428, 50] on div "Order Page Experiments Order Page Experiments Object has extra fields: "menuIte…" at bounding box center [422, 196] width 366 height 346
click at [350, 17] on button "Logic error" at bounding box center [349, 11] width 48 height 14
click at [17, 50] on div "Logic" at bounding box center [55, 56] width 102 height 15
click at [26, 74] on div "Schema" at bounding box center [30, 75] width 22 height 7
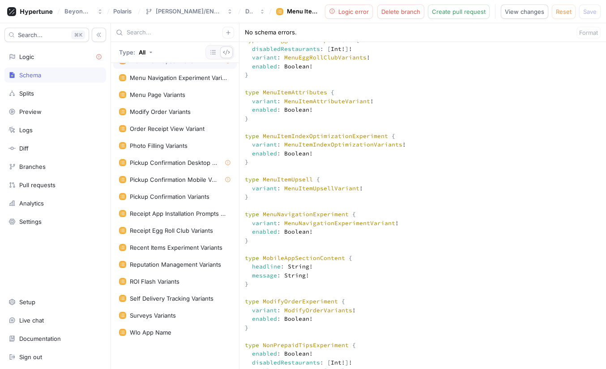
click at [88, 57] on div "Logic" at bounding box center [54, 56] width 93 height 7
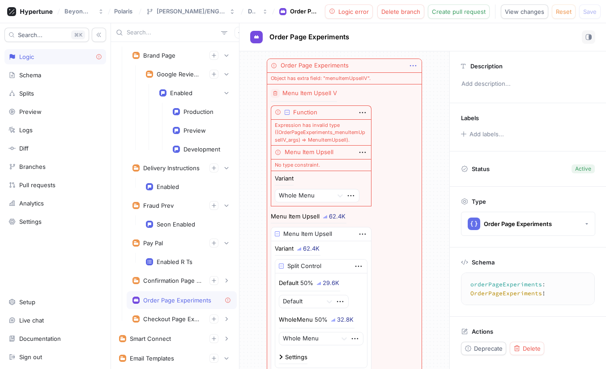
click at [414, 63] on icon "button" at bounding box center [413, 66] width 10 height 10
click at [422, 80] on p "Delete" at bounding box center [430, 82] width 18 height 9
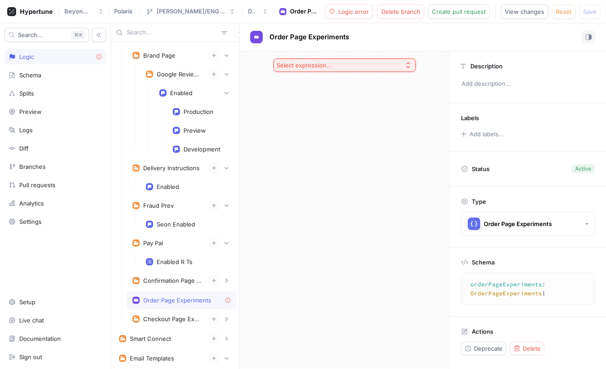
click at [189, 301] on div "Order Page Experiments" at bounding box center [177, 300] width 68 height 7
click at [43, 75] on div "Schema" at bounding box center [54, 75] width 93 height 7
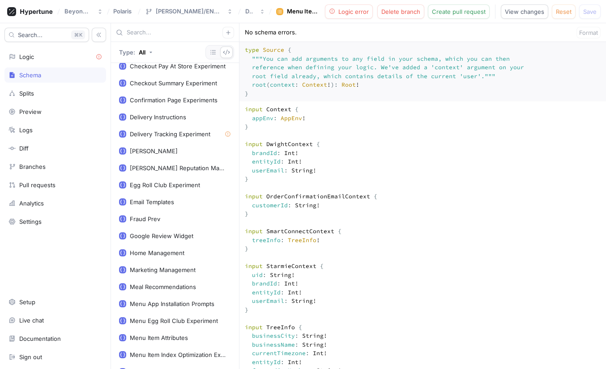
scroll to position [261, 0]
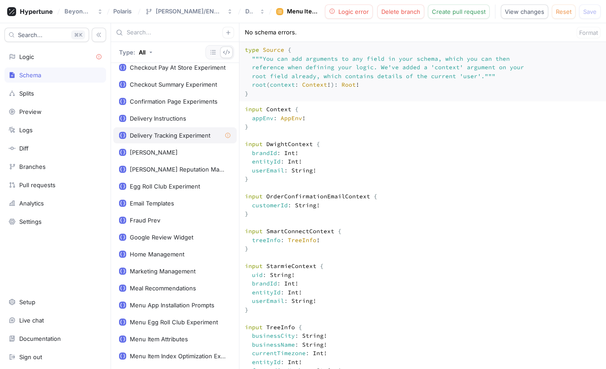
click at [158, 138] on div "Delivery Tracking Experiment" at bounding box center [170, 135] width 80 height 7
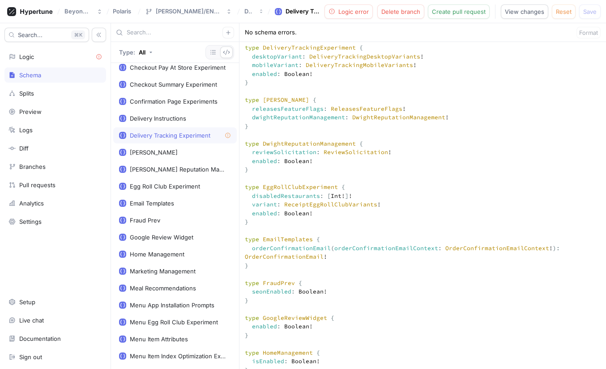
scroll to position [1111, 0]
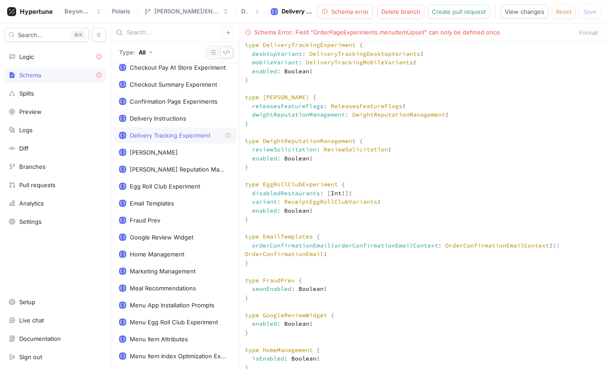
click at [359, 16] on button "Schema error" at bounding box center [344, 11] width 55 height 14
click at [355, 12] on span "Schema error" at bounding box center [350, 11] width 38 height 5
click at [291, 12] on div "Delivery Tracking Experiment" at bounding box center [296, 11] width 30 height 9
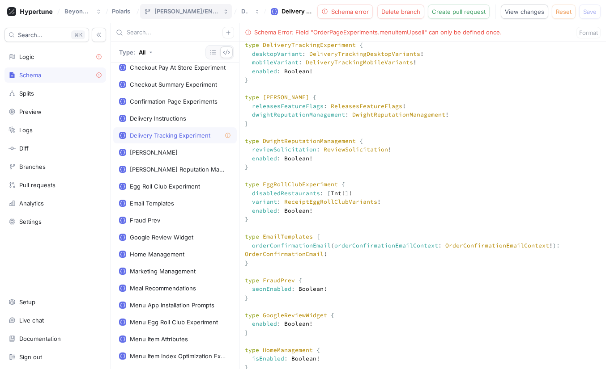
click at [210, 10] on button "[PERSON_NAME]/ENGK-753-upsell" at bounding box center [186, 11] width 92 height 15
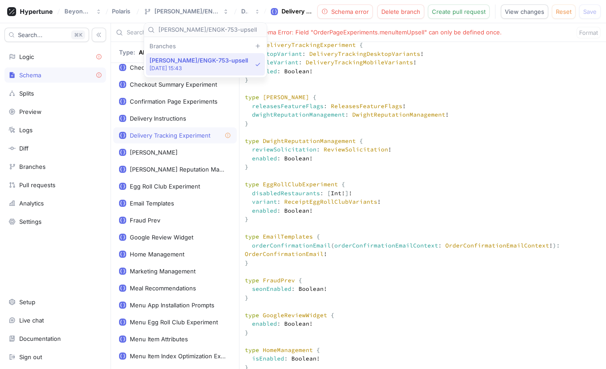
click at [202, 60] on span "[PERSON_NAME]/ENGK-753-upsell" at bounding box center [198, 61] width 98 height 8
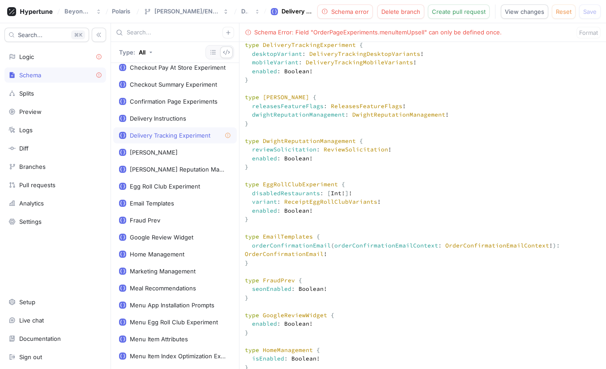
click at [511, 6] on button "View changes" at bounding box center [523, 11] width 47 height 14
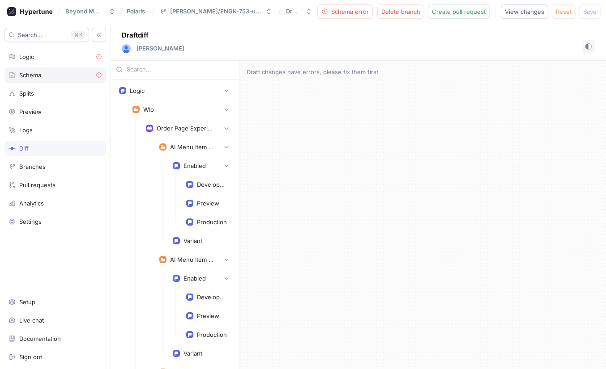
click at [64, 74] on div "Schema" at bounding box center [54, 75] width 93 height 7
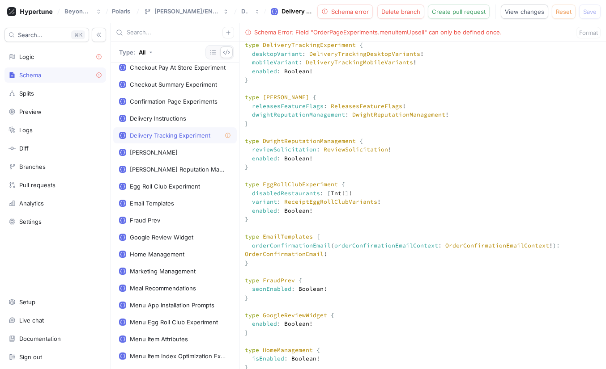
click at [229, 138] on icon at bounding box center [227, 135] width 7 height 7
click at [228, 133] on icon at bounding box center [227, 135] width 7 height 7
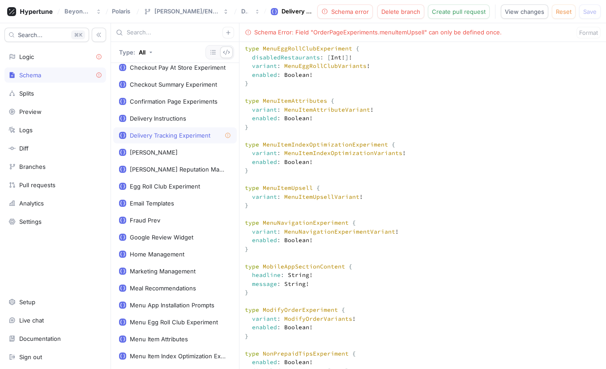
scroll to position [1875, 0]
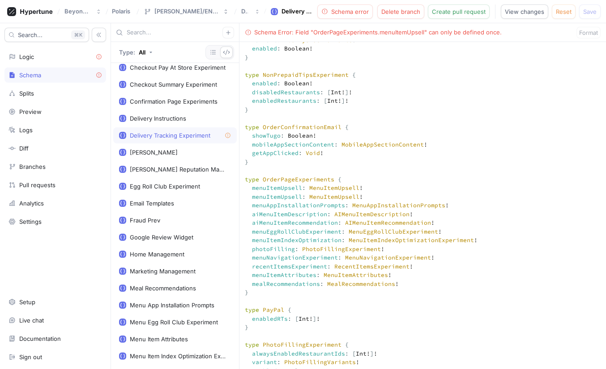
drag, startPoint x: 366, startPoint y: 212, endPoint x: 246, endPoint y: 214, distance: 119.4
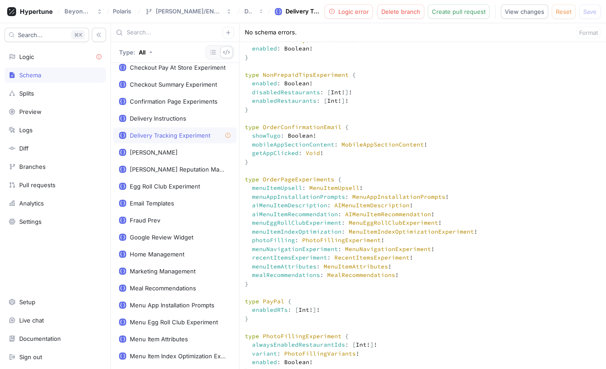
type textarea "input Context { appEnv: AppEnv! } input DwightContext { brandId: Int! entityId:…"
click at [34, 57] on div "Logic" at bounding box center [26, 56] width 15 height 7
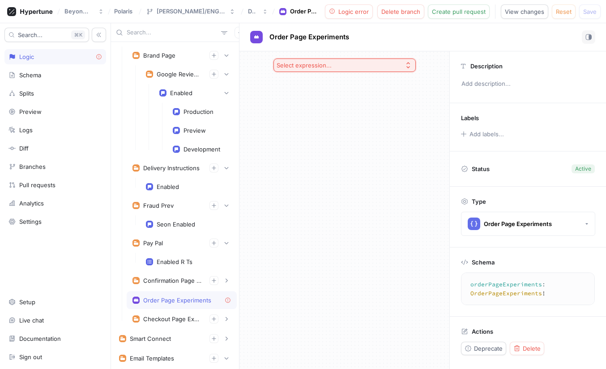
click at [336, 201] on div "Select expression..." at bounding box center [344, 210] width 210 height 318
click at [216, 298] on div "Order Page Experiments" at bounding box center [181, 300] width 98 height 7
click at [224, 298] on icon at bounding box center [227, 300] width 7 height 7
click at [375, 70] on button "Select expression..." at bounding box center [344, 65] width 142 height 13
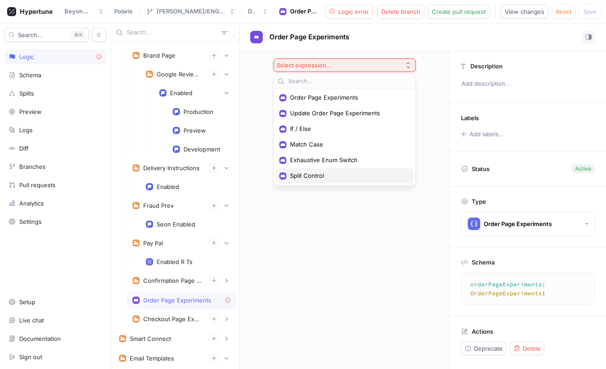
click at [332, 173] on span "Split Control" at bounding box center [347, 176] width 115 height 8
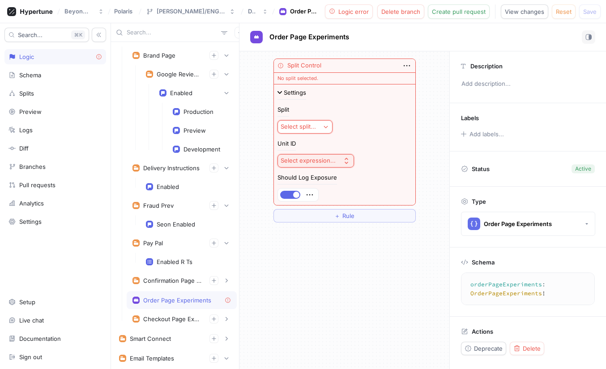
click at [326, 119] on div "Split Select split..." at bounding box center [344, 120] width 134 height 27
click at [326, 131] on button "Select split..." at bounding box center [304, 126] width 55 height 13
type input "upse"
click at [339, 161] on span "MenuItemUpsellSplit" at bounding box center [335, 160] width 83 height 8
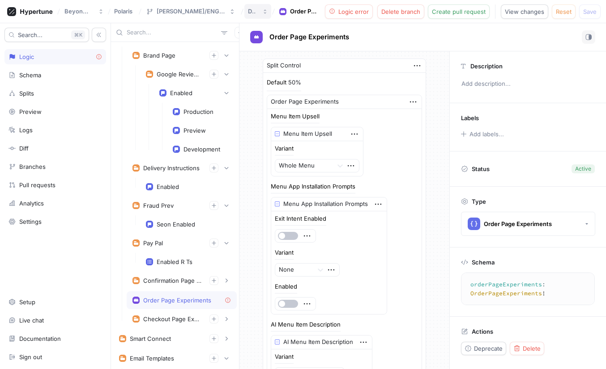
click at [248, 9] on div "Draft" at bounding box center [252, 12] width 8 height 8
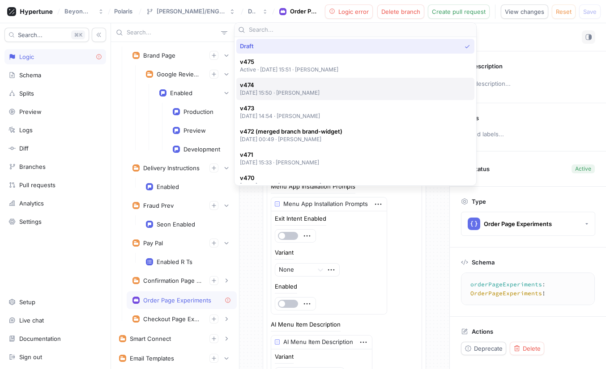
click at [290, 89] on p "[DATE] 15:50 ‧ [PERSON_NAME]" at bounding box center [280, 93] width 80 height 8
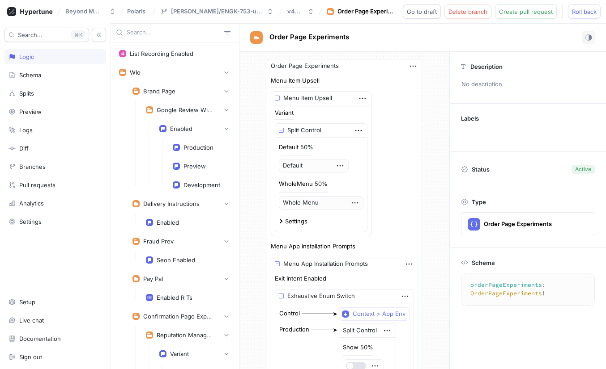
scroll to position [1223, 0]
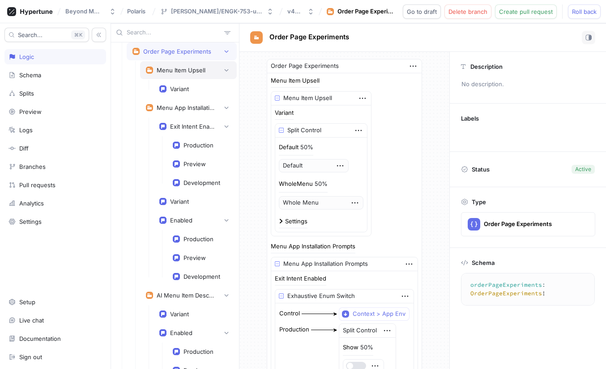
click at [193, 71] on div "Menu Item Upsell" at bounding box center [181, 70] width 49 height 7
type textarea "menuItemUpsell: MenuItemUpsell!"
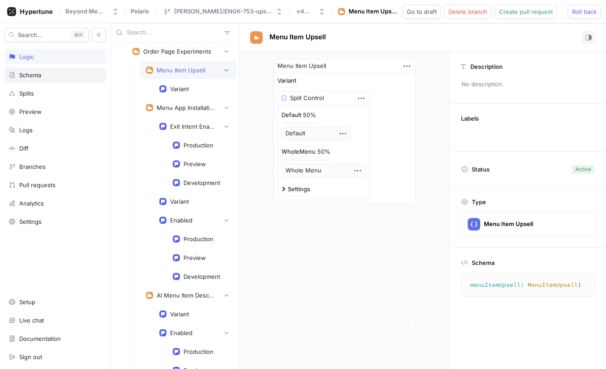
click at [47, 78] on div "Schema" at bounding box center [54, 75] width 93 height 7
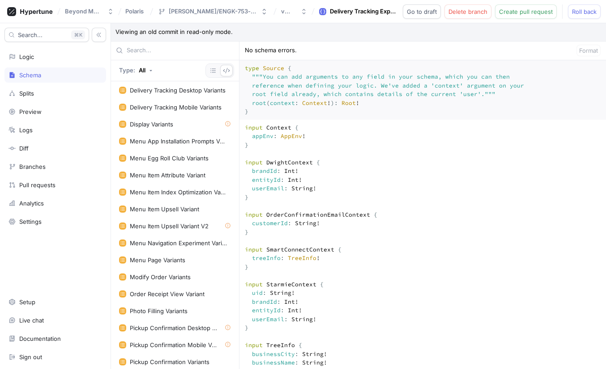
scroll to position [1059, 0]
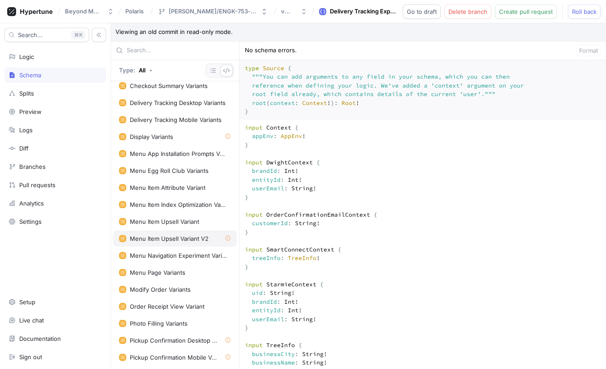
click at [172, 241] on div "Menu Item Upsell Variant V2" at bounding box center [169, 238] width 79 height 7
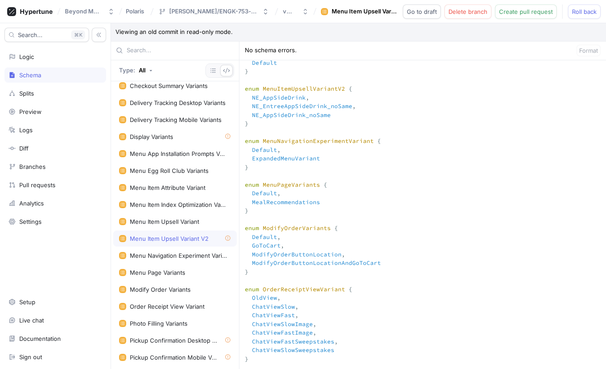
scroll to position [3710, 0]
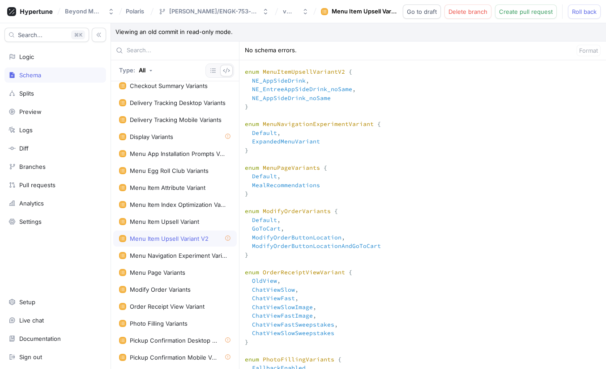
click at [227, 238] on icon at bounding box center [227, 238] width 5 height 5
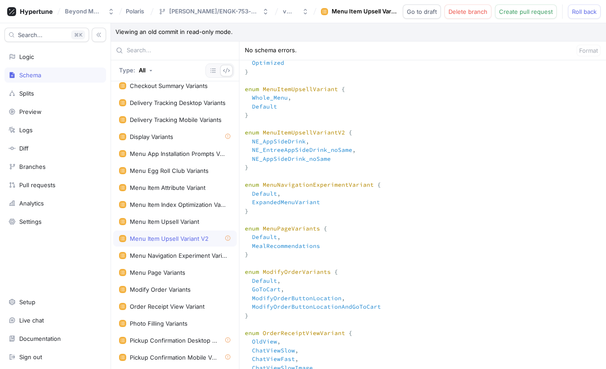
scroll to position [3648, 0]
click at [34, 86] on div "Splits" at bounding box center [55, 93] width 102 height 15
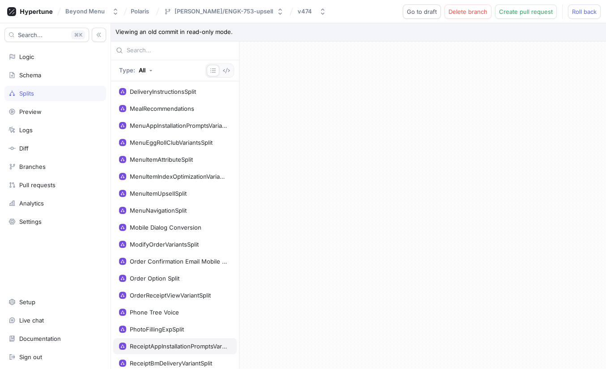
scroll to position [76, 0]
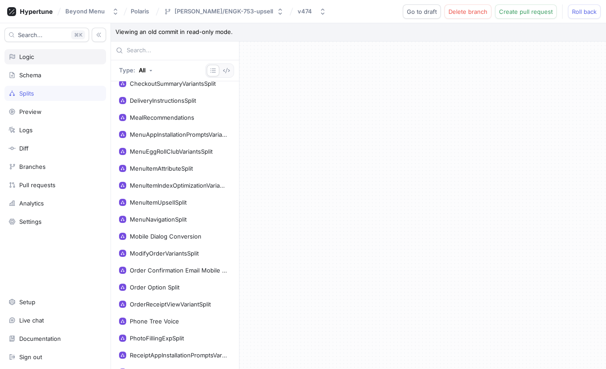
click at [56, 59] on div "Logic" at bounding box center [54, 56] width 93 height 7
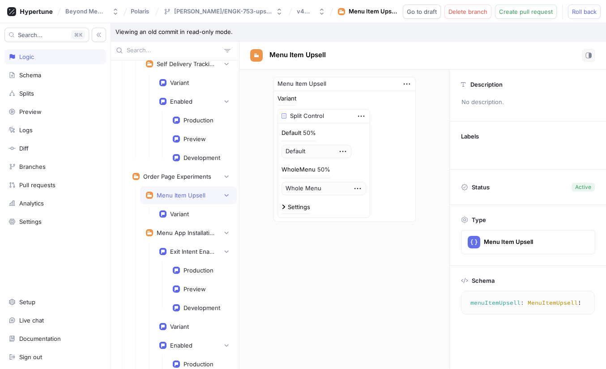
scroll to position [1025, 0]
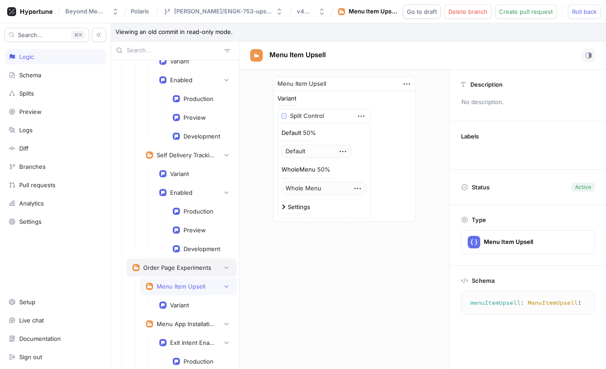
click at [207, 271] on div "Order Page Experiments" at bounding box center [181, 267] width 98 height 9
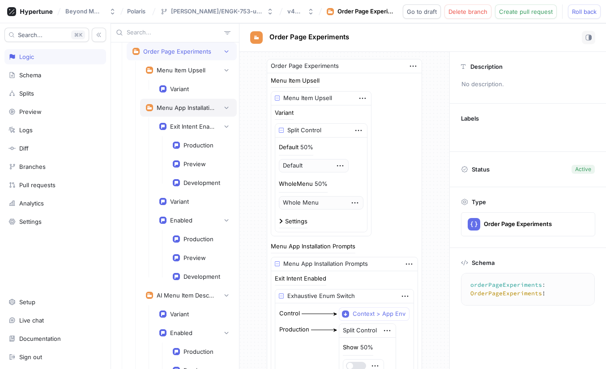
click at [228, 112] on div "Menu App Installation Prompts" at bounding box center [188, 108] width 97 height 18
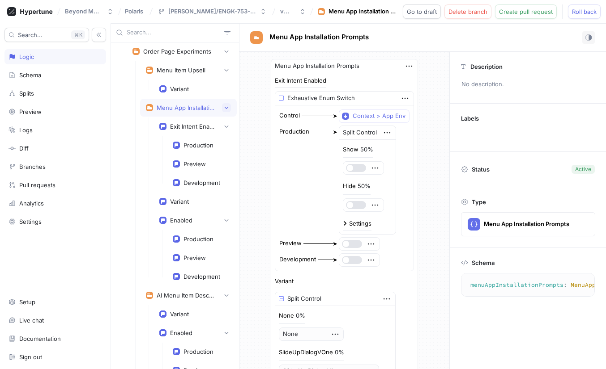
click at [228, 107] on icon "button" at bounding box center [226, 107] width 4 height 2
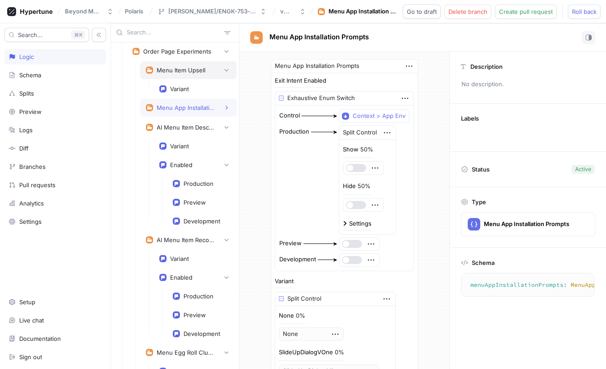
click at [201, 72] on div "Menu Item Upsell" at bounding box center [181, 70] width 49 height 7
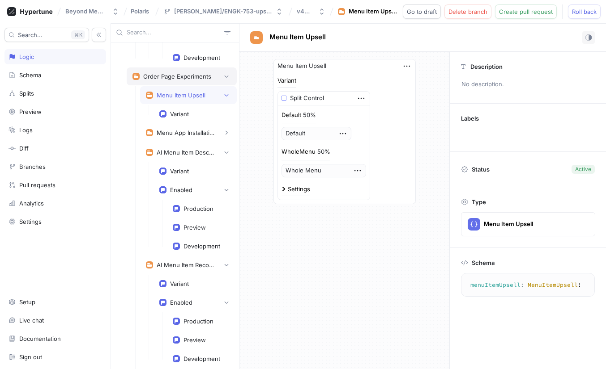
click at [197, 71] on div "Order Page Experiments" at bounding box center [182, 77] width 110 height 18
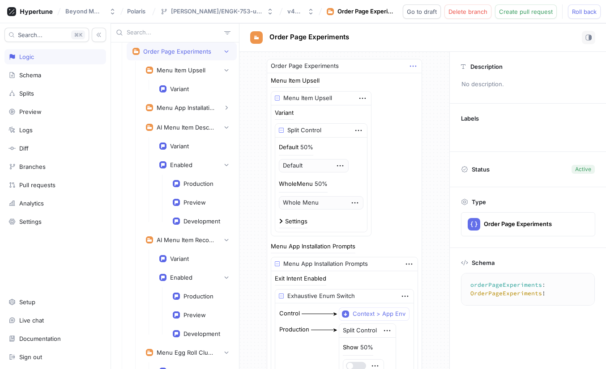
click at [408, 64] on icon "button" at bounding box center [413, 66] width 10 height 10
click at [361, 97] on icon "button" at bounding box center [362, 98] width 10 height 10
click at [397, 87] on div "Menu Item Upsell Menu Item Upsell Variant Split Control Default 50% Default Who…" at bounding box center [344, 157] width 147 height 159
click at [397, 86] on div "Menu Item Upsell Menu Item Upsell Variant Split Control Default 50% Default Who…" at bounding box center [344, 157] width 147 height 159
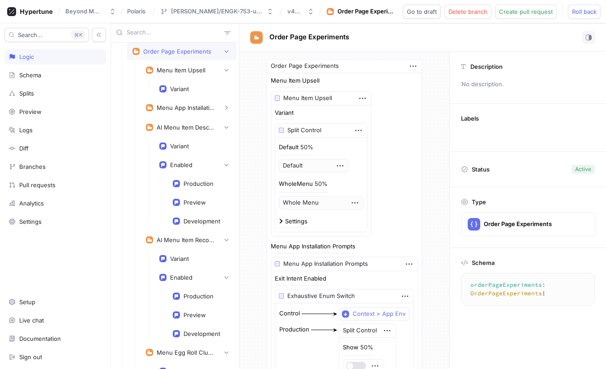
click at [373, 69] on div "Order Page Experiments" at bounding box center [344, 66] width 154 height 14
click at [319, 64] on div "Order Page Experiments" at bounding box center [305, 66] width 68 height 9
click at [328, 198] on div "Whole Menu" at bounding box center [321, 202] width 85 height 13
click at [326, 202] on div "Whole Menu" at bounding box center [321, 202] width 85 height 13
click at [411, 62] on icon "button" at bounding box center [413, 66] width 10 height 10
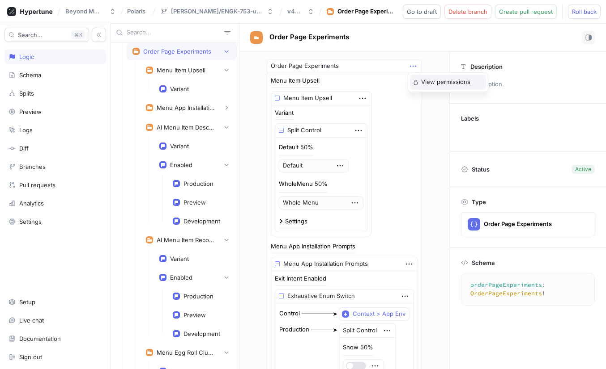
click at [419, 79] on div "View permissions" at bounding box center [448, 82] width 76 height 15
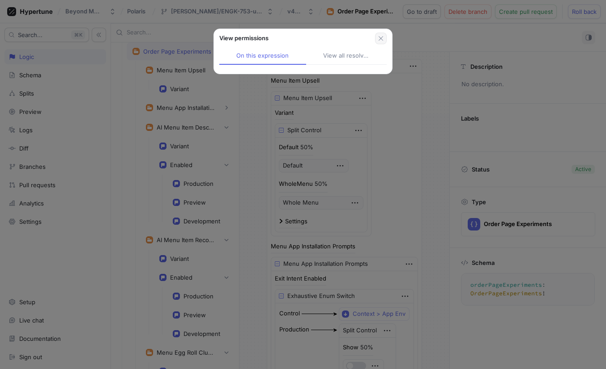
click at [380, 38] on icon "button" at bounding box center [380, 38] width 7 height 7
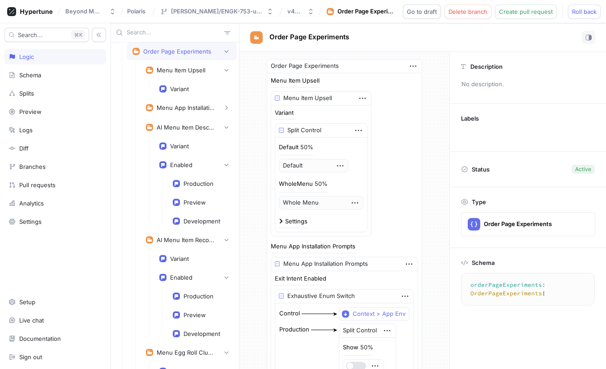
click at [411, 38] on div "Order Page Experiments" at bounding box center [422, 37] width 345 height 13
click at [420, 13] on span "Go to draft" at bounding box center [422, 11] width 30 height 5
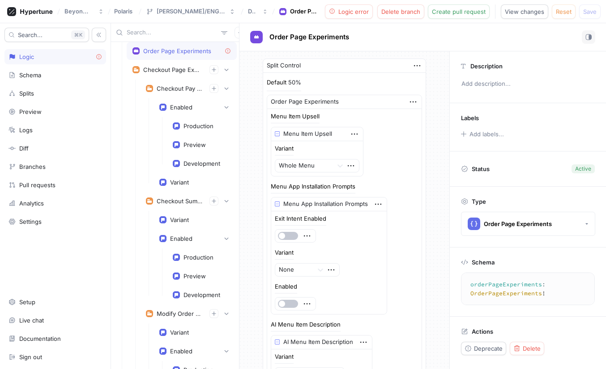
click at [296, 101] on div "Order Page Experiments" at bounding box center [305, 101] width 68 height 9
click at [366, 9] on span "Logic error" at bounding box center [353, 11] width 30 height 5
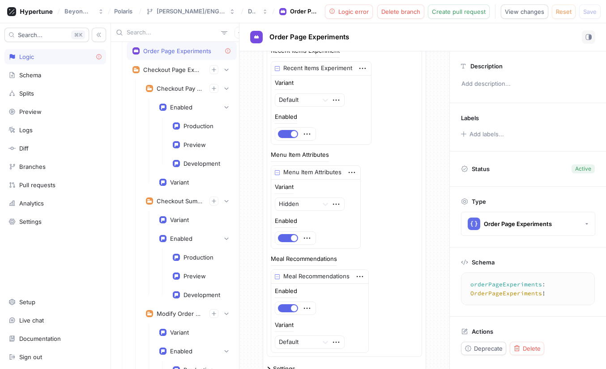
scroll to position [2521, 0]
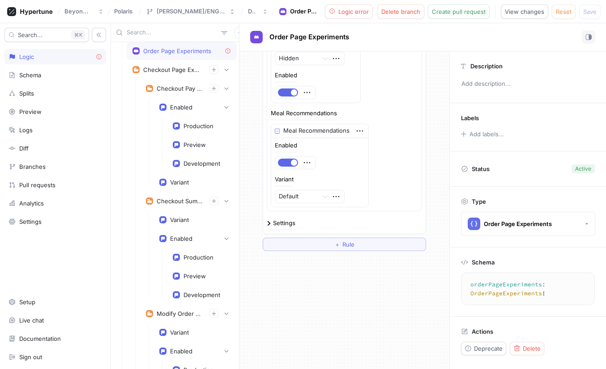
click at [308, 275] on div "Split Control Default 50% Order Page Experiments Menu Item Upsell Menu Item Ups…" at bounding box center [344, 210] width 210 height 318
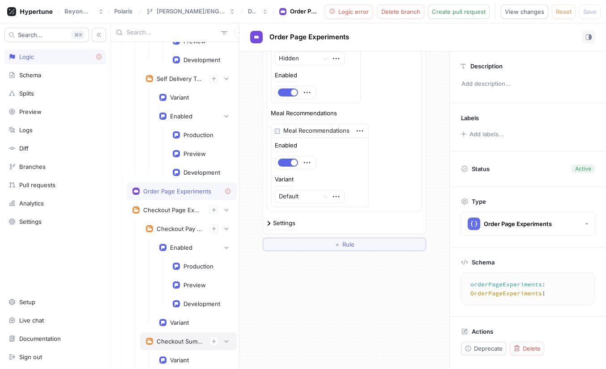
scroll to position [1080, 0]
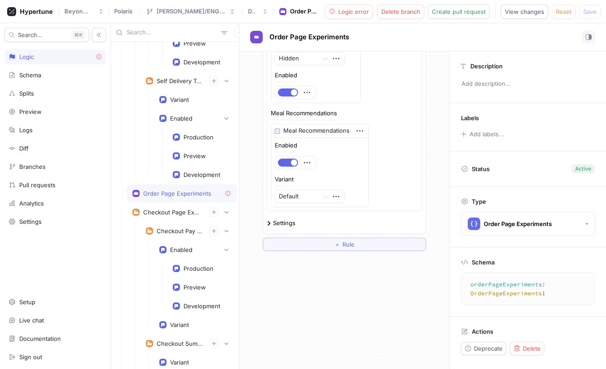
click at [228, 194] on icon at bounding box center [227, 194] width 7 height 7
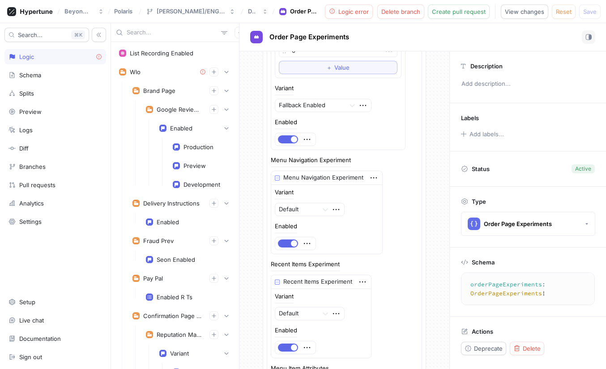
scroll to position [2177, 0]
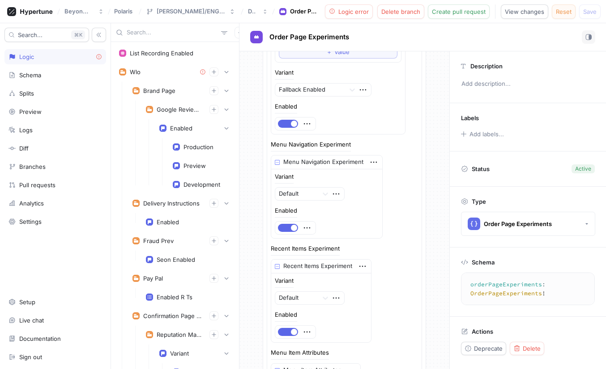
click at [568, 9] on span "Reset" at bounding box center [563, 11] width 16 height 5
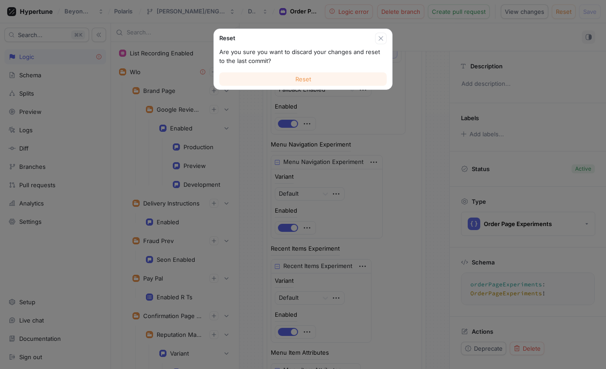
click at [341, 77] on button "Reset" at bounding box center [302, 78] width 167 height 13
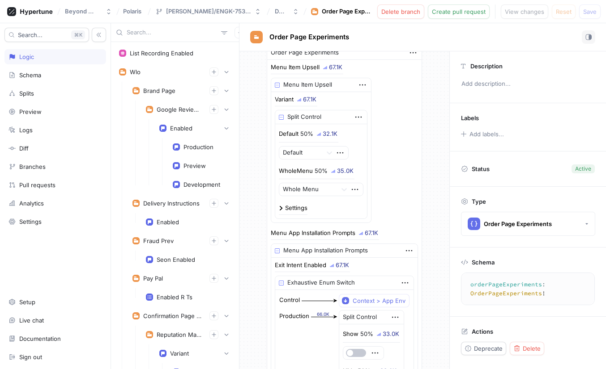
scroll to position [0, 0]
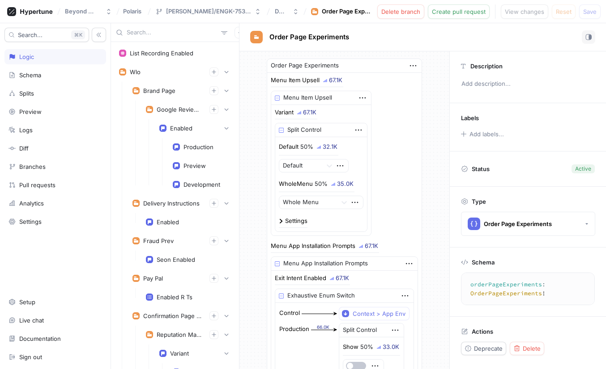
click at [417, 35] on div "Order Page Experiments" at bounding box center [422, 36] width 345 height 13
click at [387, 62] on div "Order Page Experiments" at bounding box center [344, 66] width 154 height 14
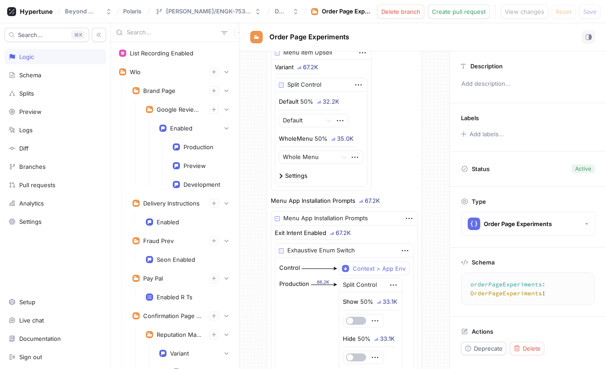
scroll to position [98, 0]
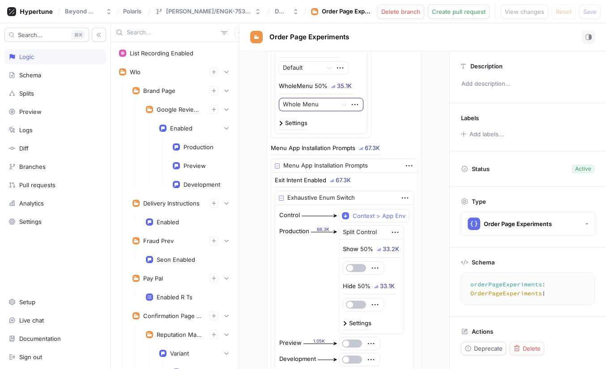
click at [310, 102] on div at bounding box center [308, 105] width 51 height 11
click at [414, 97] on div "Menu Item Upsell 67.3K Menu Item Upsell Variant 67.3K Split Control Default 50%…" at bounding box center [344, 58] width 147 height 159
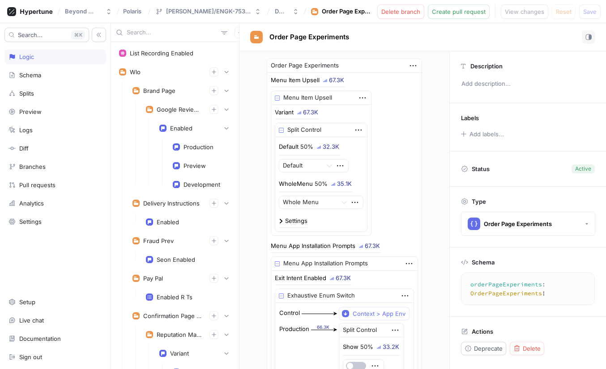
click at [410, 60] on div "Order Page Experiments" at bounding box center [344, 66] width 154 height 14
click at [410, 61] on icon "button" at bounding box center [413, 66] width 10 height 10
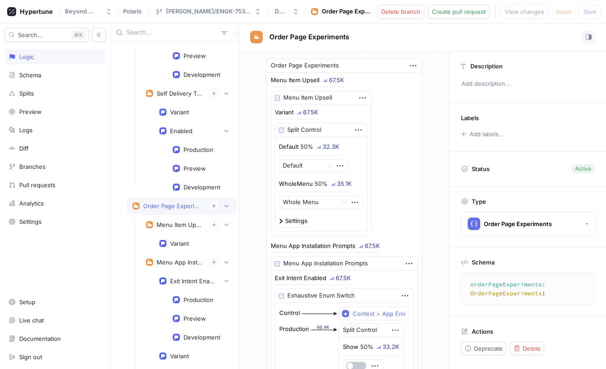
scroll to position [1068, 0]
click at [167, 208] on div "Order Page Experiments" at bounding box center [172, 205] width 59 height 7
click at [179, 208] on div "Order Page Experiments" at bounding box center [172, 205] width 59 height 7
click at [189, 224] on div "Menu Item Upsell" at bounding box center [180, 224] width 46 height 7
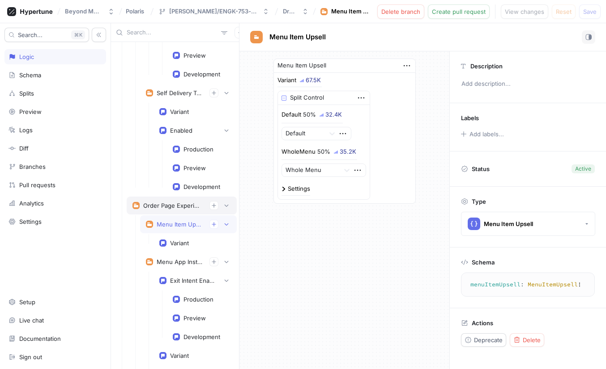
click at [185, 208] on div "Order Page Experiments" at bounding box center [172, 205] width 59 height 7
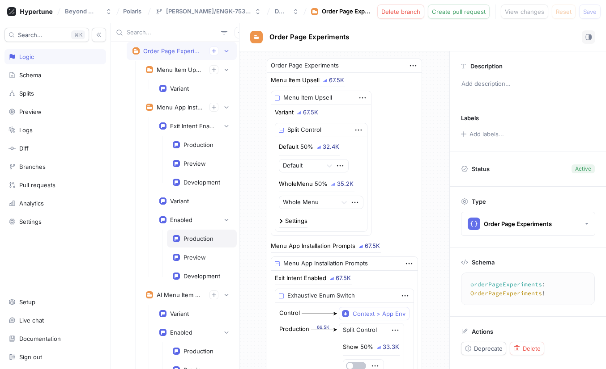
scroll to position [1381, 0]
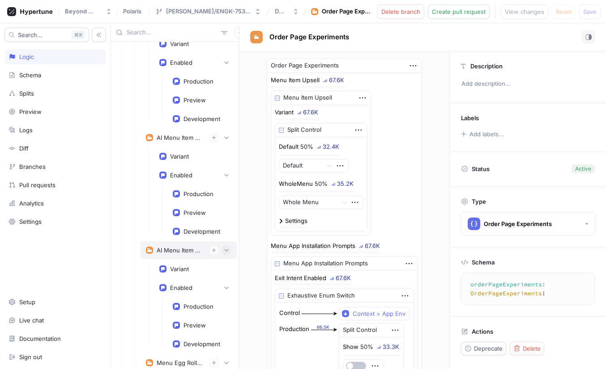
click at [230, 251] on button "button" at bounding box center [226, 250] width 9 height 9
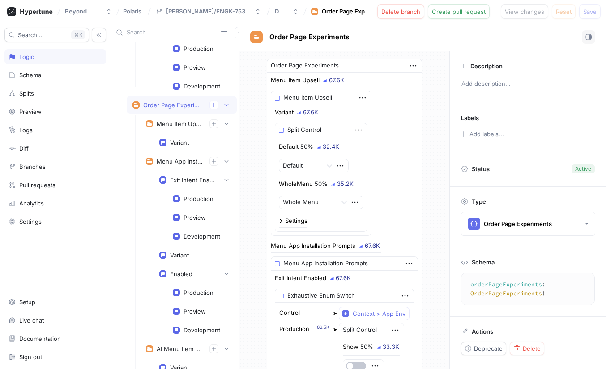
scroll to position [1166, 0]
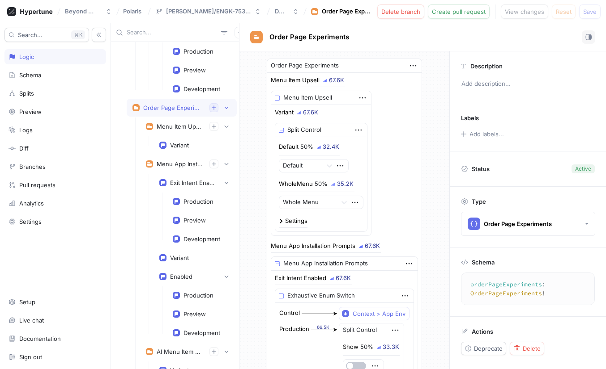
click at [213, 109] on icon "button" at bounding box center [213, 107] width 5 height 5
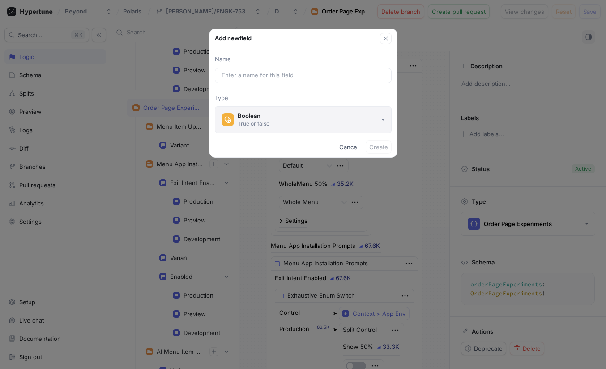
click at [312, 117] on button "Boolean True or false" at bounding box center [303, 119] width 177 height 27
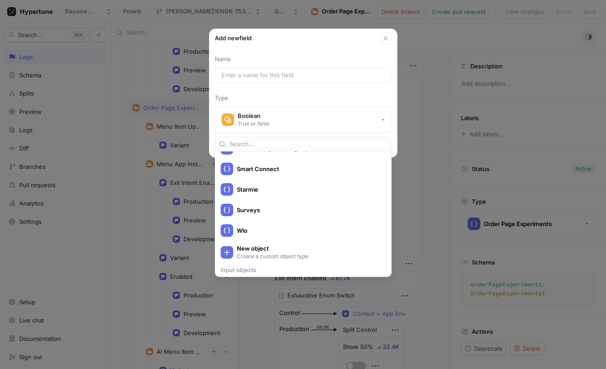
scroll to position [1707, 0]
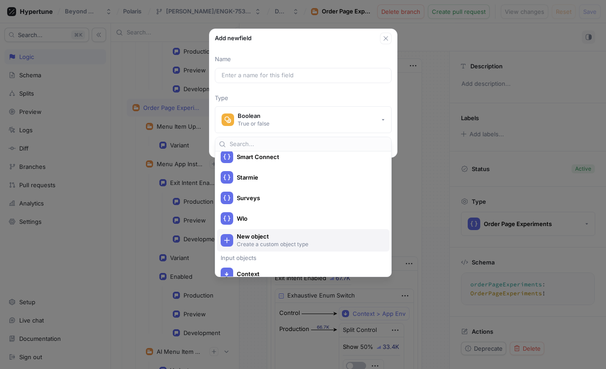
click at [257, 238] on span "New object" at bounding box center [309, 237] width 144 height 8
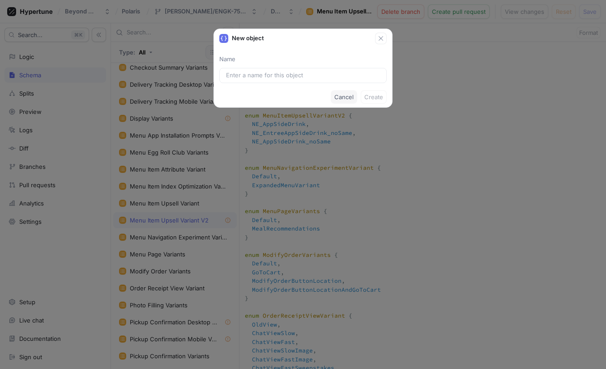
click at [353, 95] on span "Cancel" at bounding box center [343, 96] width 19 height 5
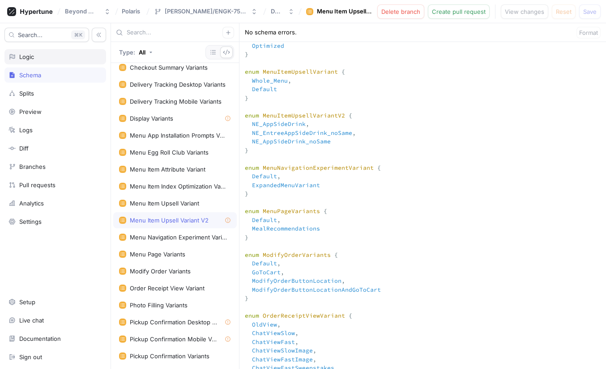
click at [38, 58] on div "Logic" at bounding box center [54, 56] width 93 height 7
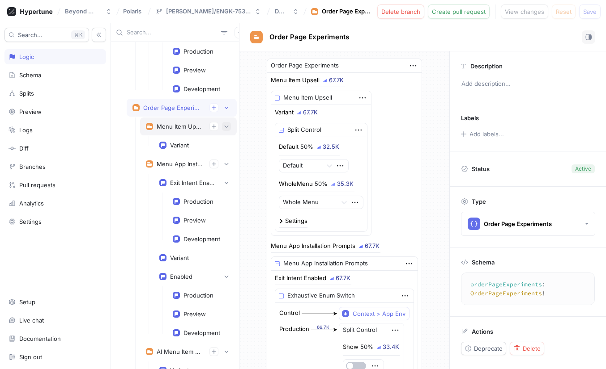
click at [226, 125] on icon "button" at bounding box center [226, 126] width 5 height 5
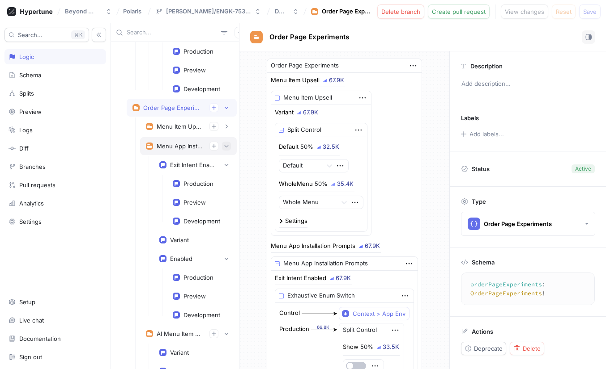
click at [229, 144] on button "button" at bounding box center [226, 146] width 9 height 9
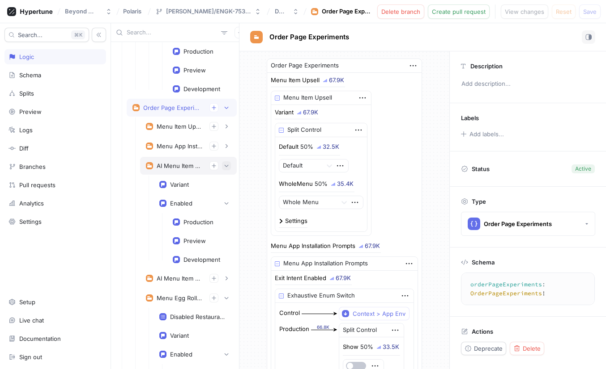
click at [229, 162] on button "button" at bounding box center [226, 165] width 9 height 9
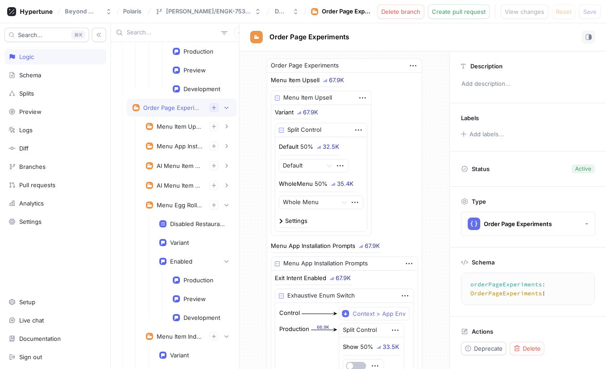
click at [212, 107] on icon "button" at bounding box center [213, 107] width 5 height 5
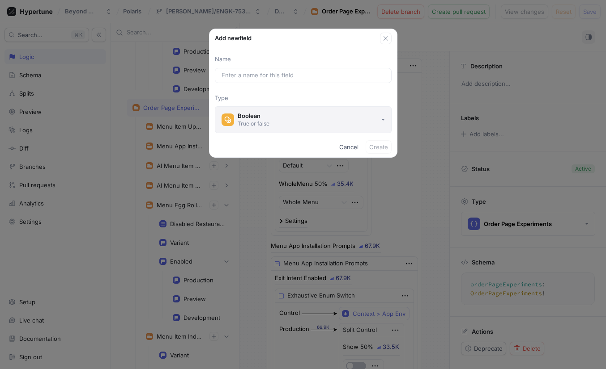
click at [289, 111] on button "Boolean True or false" at bounding box center [303, 119] width 177 height 27
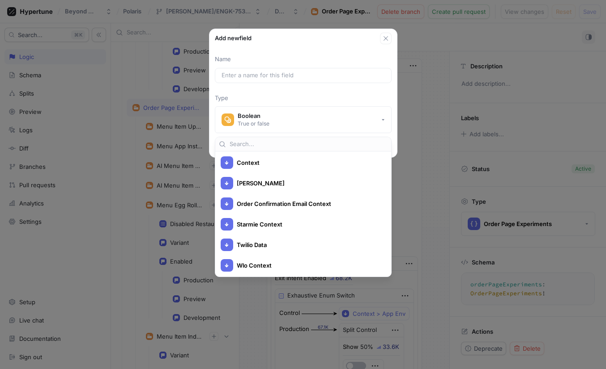
scroll to position [1842, 0]
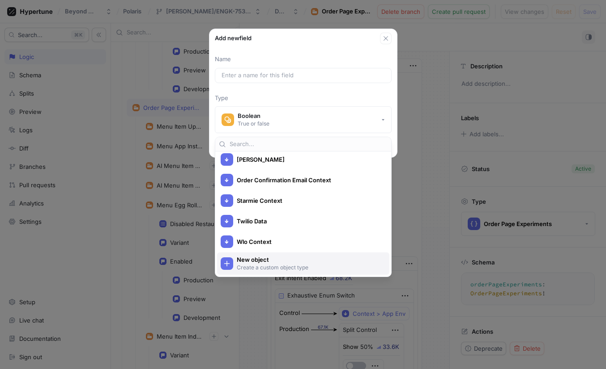
click at [271, 268] on p "Create a custom object type" at bounding box center [308, 268] width 143 height 8
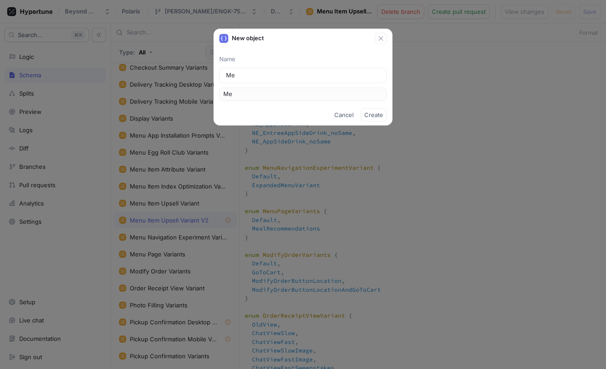
type input "Men"
type input "Menu"
type input "MenuI"
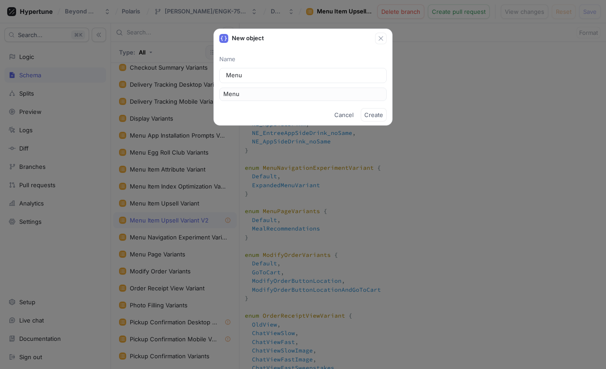
type input "MenuI"
type input "MenuIt"
type input "MenuIte"
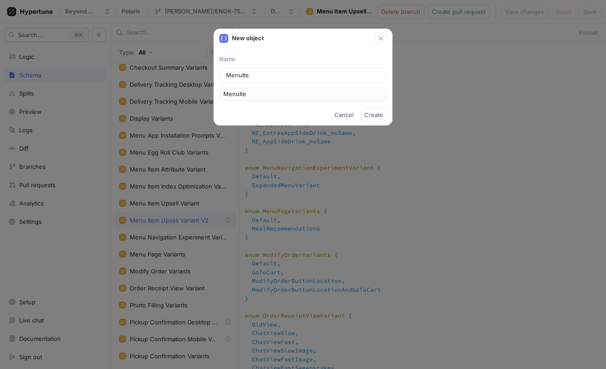
type input "MenuItem"
type input "MenuItemU"
type input "MenuItemUp"
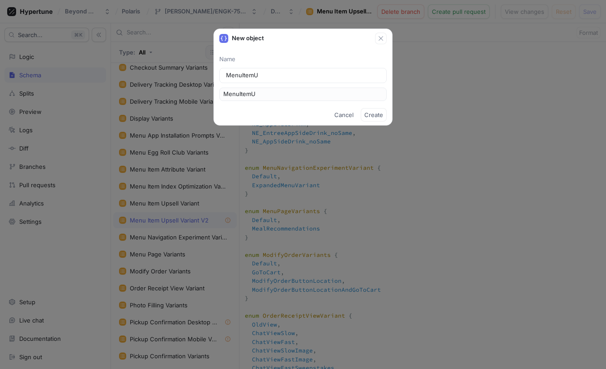
type input "MenuItemUp"
type input "MenuItemUps"
type input "MenuItemUpse"
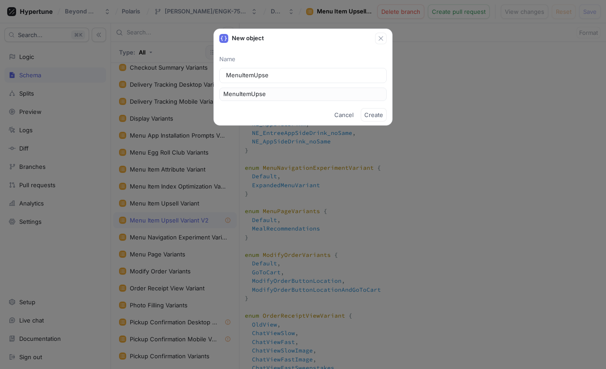
type input "MenuItemUpsee"
type input "MenuItemUpseel"
type input "MenuItemUpsee"
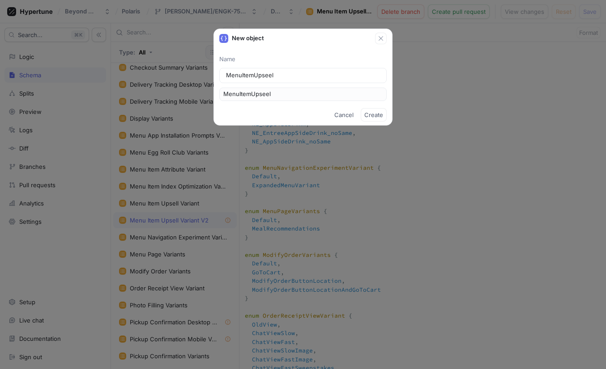
type input "MenuItemUpsee"
type input "MenuItemUpse"
type input "MenuItemUpsel"
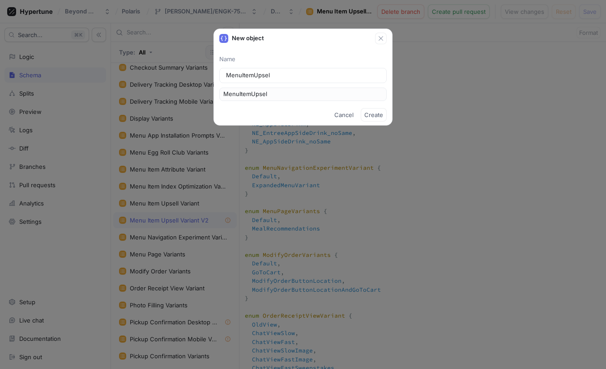
type input "MenuItemUpsell"
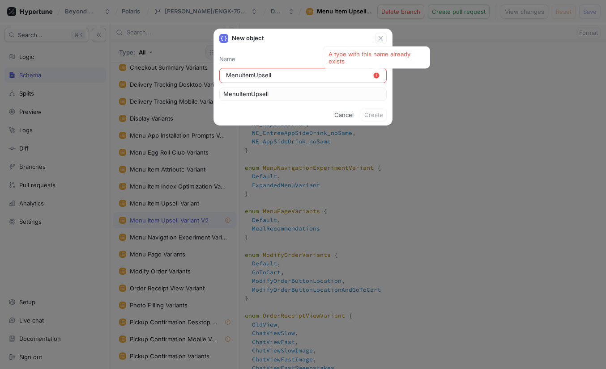
type input "MenuItemUpsellV"
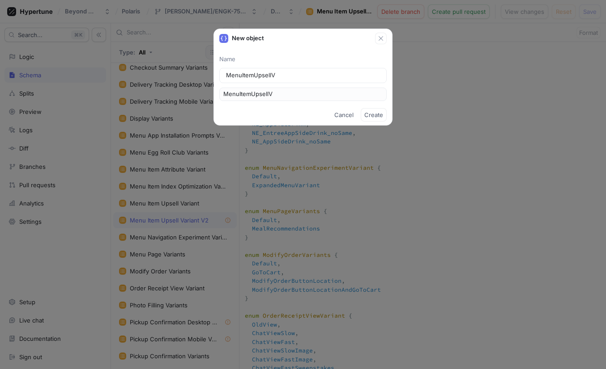
type input "MenuItemUpsellV2"
click at [375, 108] on button "Create" at bounding box center [373, 114] width 26 height 13
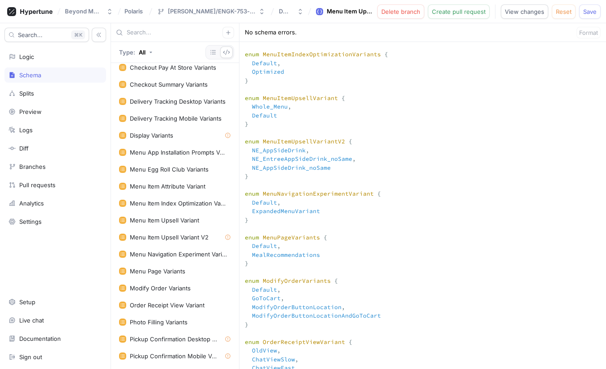
scroll to position [580, 0]
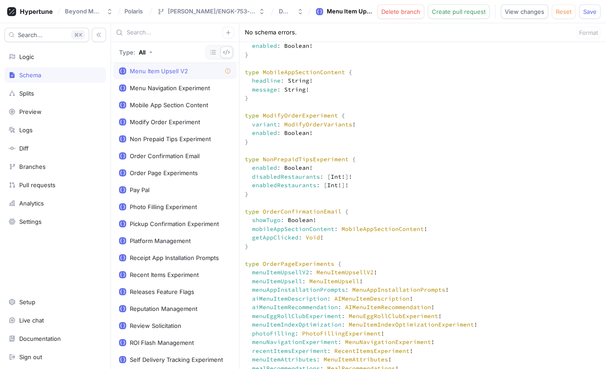
scroll to position [1765, 0]
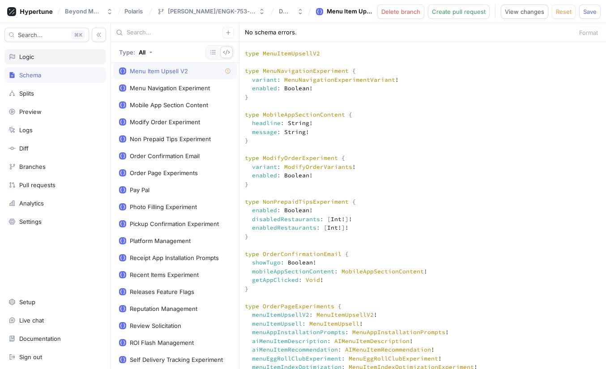
click at [26, 58] on div "Logic" at bounding box center [26, 56] width 15 height 7
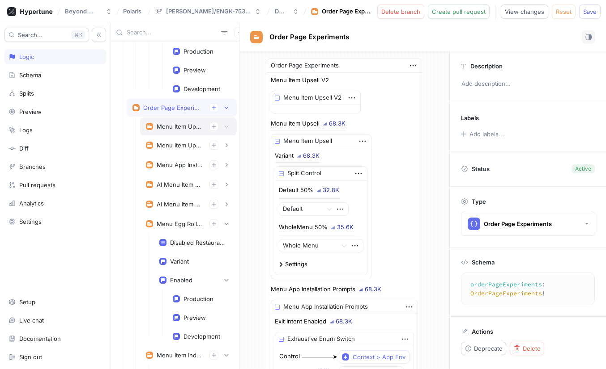
click at [190, 126] on div "Menu Item Upsell V2" at bounding box center [180, 126] width 46 height 7
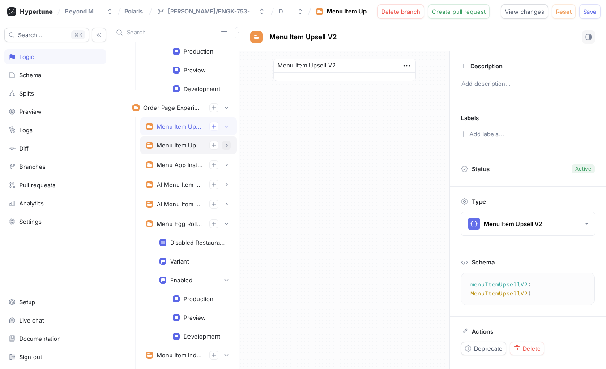
click at [228, 144] on icon "button" at bounding box center [226, 145] width 5 height 5
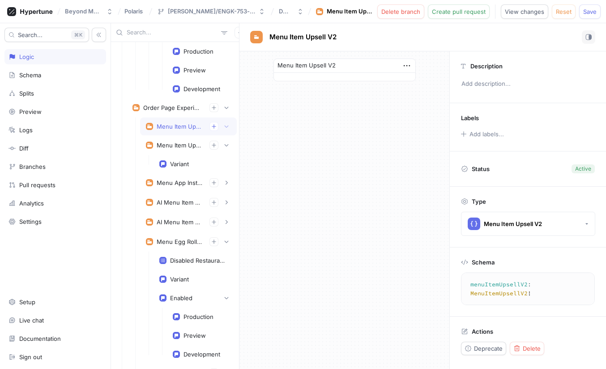
click at [183, 126] on div "Menu Item Upsell V2" at bounding box center [180, 126] width 46 height 7
click at [408, 64] on icon "button" at bounding box center [407, 66] width 10 height 10
click at [433, 85] on div "Delete" at bounding box center [442, 82] width 76 height 15
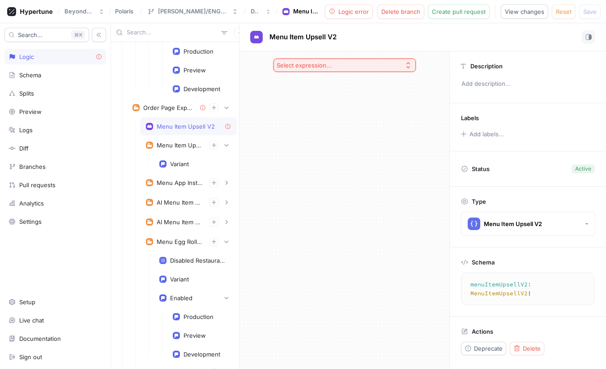
click at [394, 68] on button "Select expression..." at bounding box center [344, 65] width 142 height 13
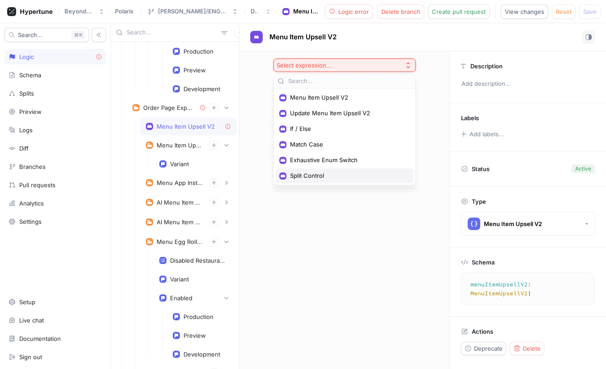
click at [317, 175] on span "Split Control" at bounding box center [347, 176] width 115 height 8
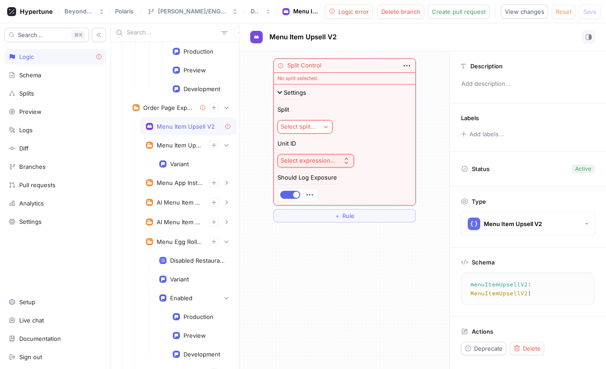
click at [313, 125] on div "Select split..." at bounding box center [297, 127] width 35 height 8
type input "m"
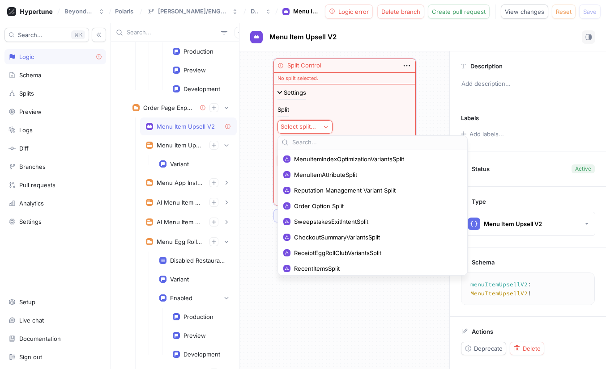
click at [335, 130] on div "Split Select split..." at bounding box center [344, 120] width 134 height 27
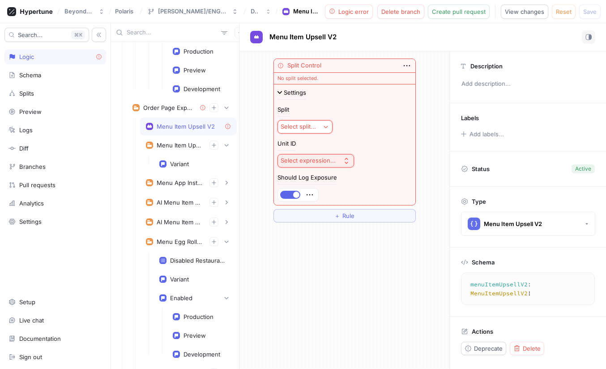
click at [330, 130] on button "Select split..." at bounding box center [304, 126] width 55 height 13
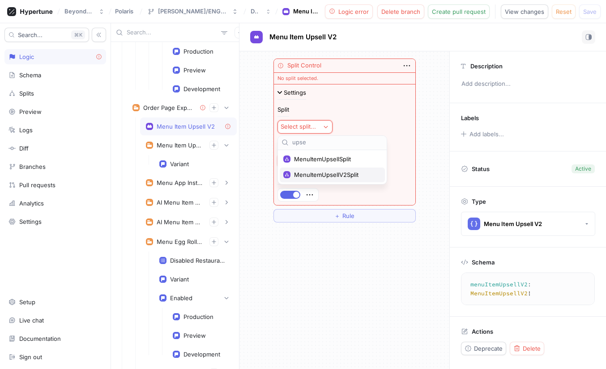
type input "upse"
click at [351, 176] on span "MenuItemUpsellV2Split" at bounding box center [335, 175] width 83 height 8
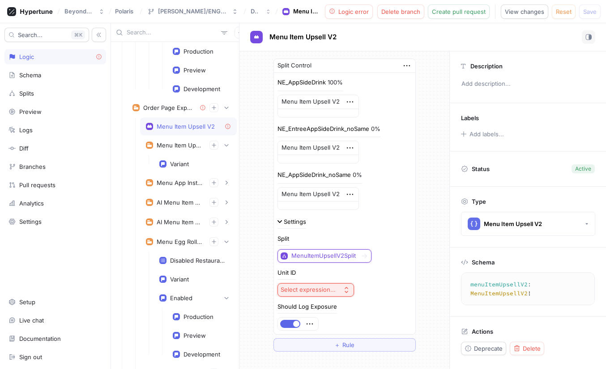
click at [327, 286] on div "Select expression..." at bounding box center [307, 290] width 55 height 8
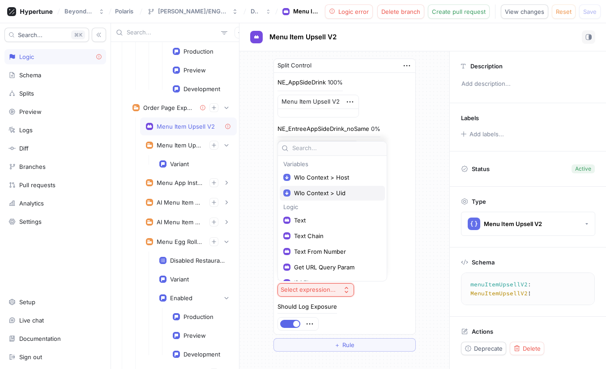
click at [340, 192] on span "Wlo Context > Uid" at bounding box center [335, 194] width 83 height 8
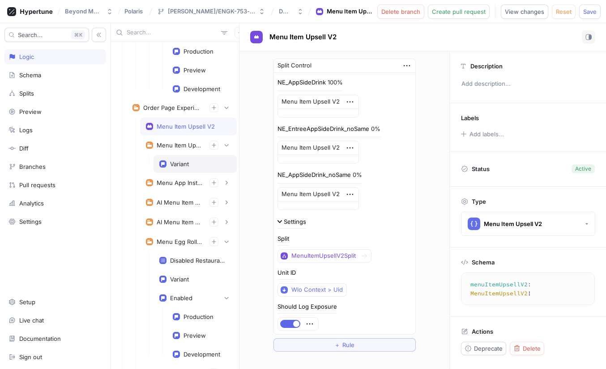
click at [172, 164] on div "Variant" at bounding box center [179, 164] width 19 height 7
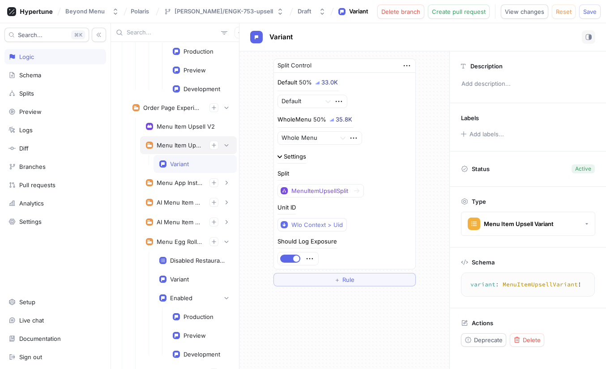
click at [177, 149] on div "Menu Item Upsell" at bounding box center [188, 145] width 85 height 9
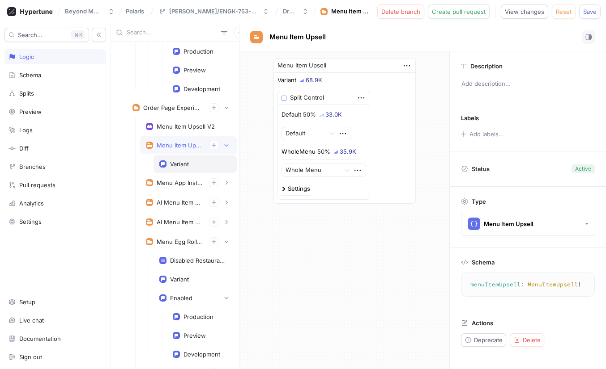
click at [181, 163] on div "Variant" at bounding box center [179, 164] width 19 height 7
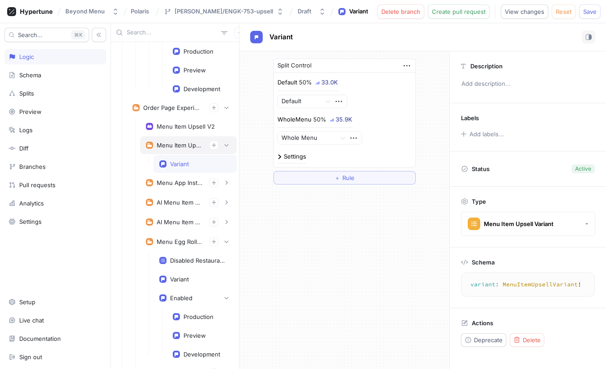
click at [179, 148] on div "Menu Item Upsell" at bounding box center [180, 145] width 46 height 7
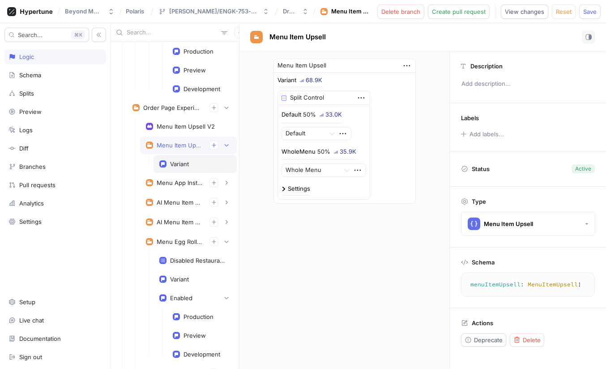
click at [179, 161] on div "Variant" at bounding box center [179, 164] width 19 height 7
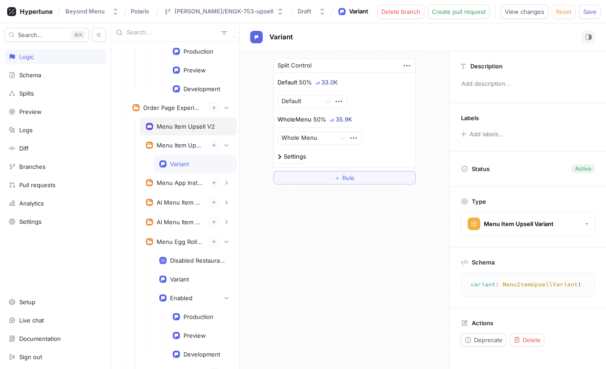
click at [180, 131] on div "Menu Item Upsell V2" at bounding box center [188, 127] width 97 height 18
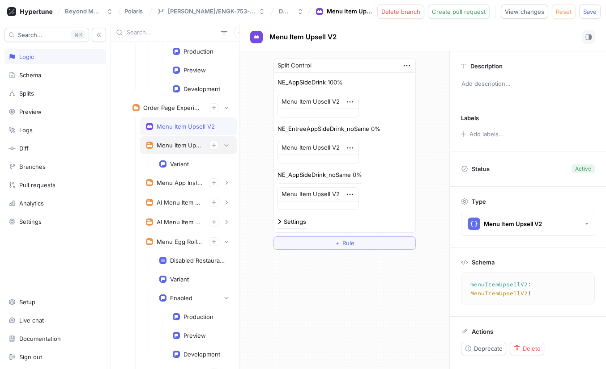
click at [166, 149] on div "Menu Item Upsell" at bounding box center [188, 145] width 85 height 9
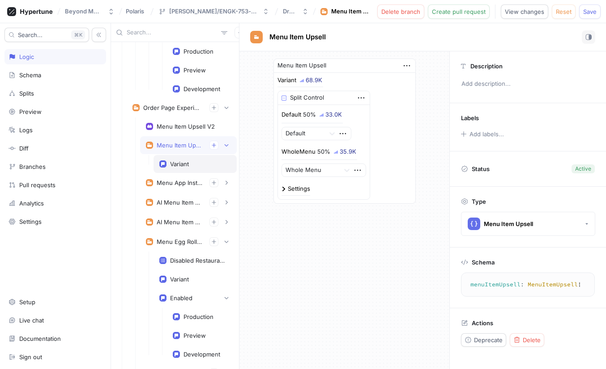
click at [169, 162] on div "Variant" at bounding box center [195, 164] width 72 height 7
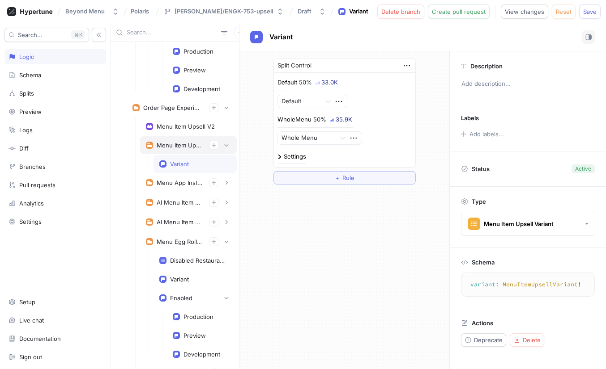
click at [174, 152] on div "Menu Item Upsell" at bounding box center [188, 145] width 97 height 18
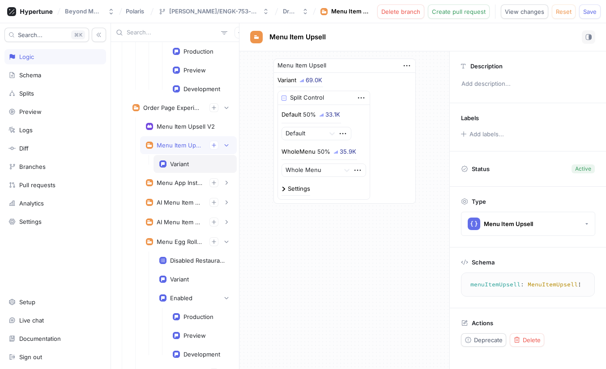
click at [176, 165] on div "Variant" at bounding box center [179, 164] width 19 height 7
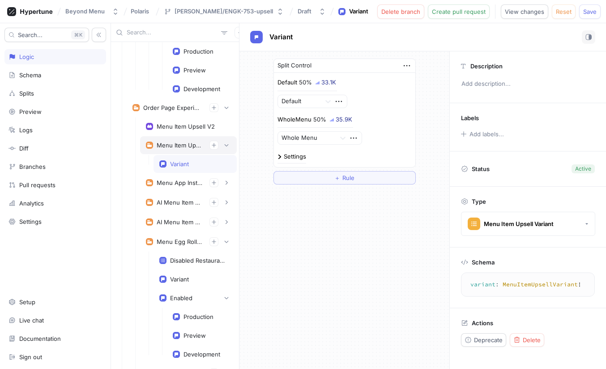
click at [180, 146] on div "Menu Item Upsell" at bounding box center [180, 145] width 46 height 7
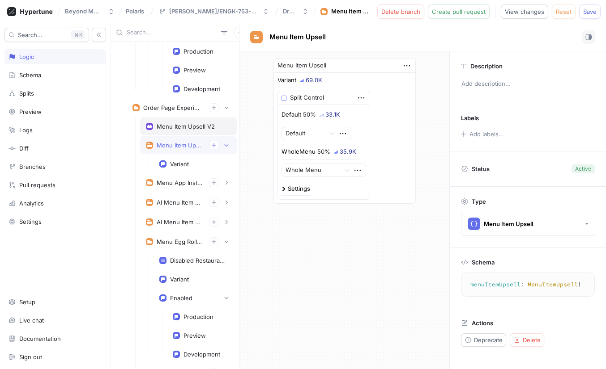
click at [181, 128] on div "Menu Item Upsell V2" at bounding box center [186, 126] width 58 height 7
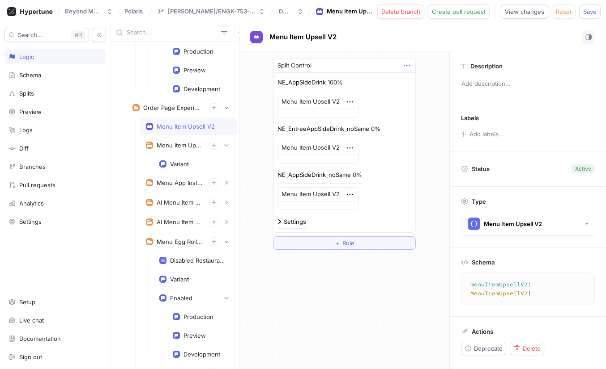
click at [408, 66] on icon "button" at bounding box center [407, 66] width 10 height 10
click at [432, 79] on p "Delete" at bounding box center [424, 82] width 18 height 9
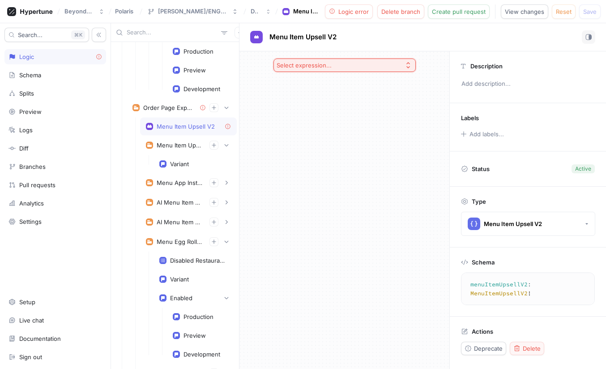
click at [532, 346] on span "Delete" at bounding box center [531, 348] width 18 height 5
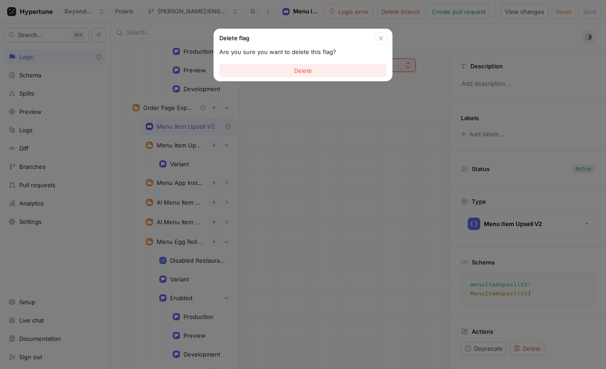
click at [326, 68] on button "Delete" at bounding box center [302, 70] width 167 height 13
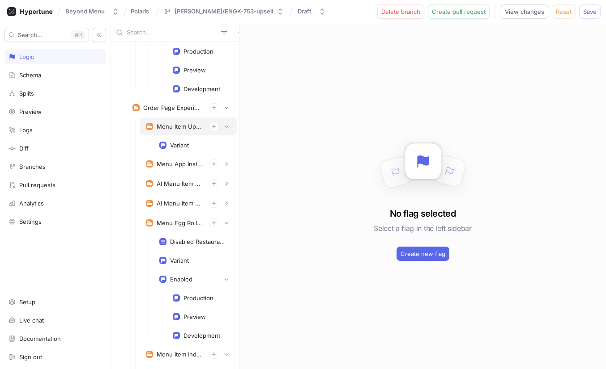
click at [187, 127] on div "Menu Item Upsell" at bounding box center [180, 126] width 46 height 7
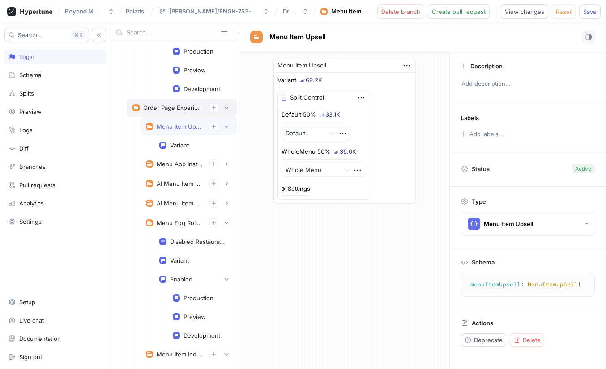
click at [189, 110] on div "Order Page Experiments" at bounding box center [172, 107] width 59 height 7
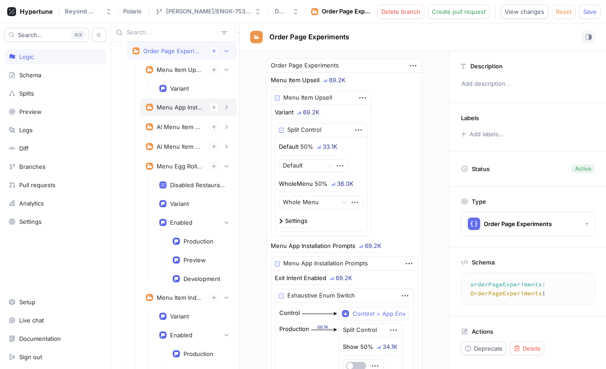
click at [191, 108] on div "Menu App Installation Prompts" at bounding box center [180, 107] width 46 height 7
type textarea "menuAppInstallationPrompts: MenuAppInstallationPrompts!"
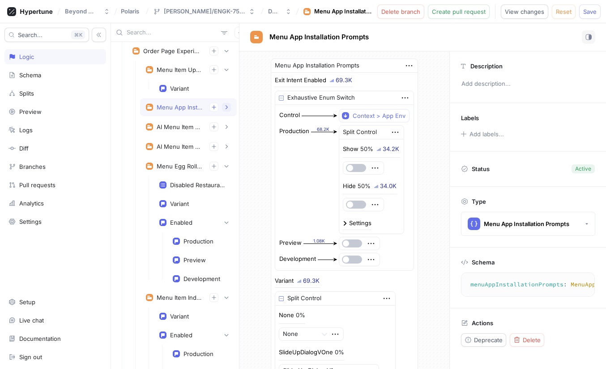
click at [226, 107] on icon "button" at bounding box center [226, 108] width 2 height 4
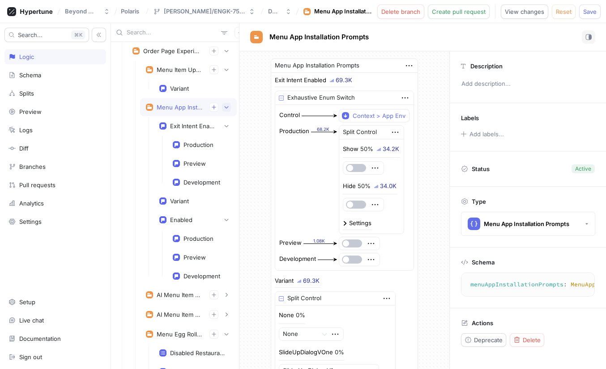
click at [228, 109] on icon "button" at bounding box center [226, 107] width 5 height 5
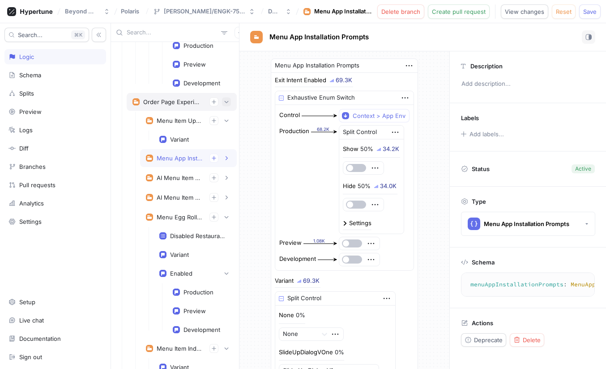
scroll to position [1173, 0]
click at [215, 102] on icon "button" at bounding box center [213, 101] width 5 height 5
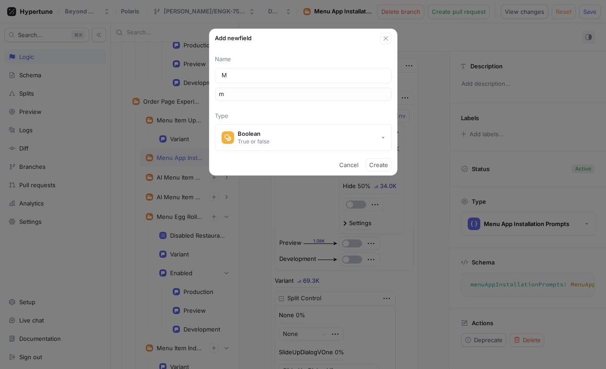
type input "Me"
type input "me"
type input "Men"
type input "men"
type input "Menu"
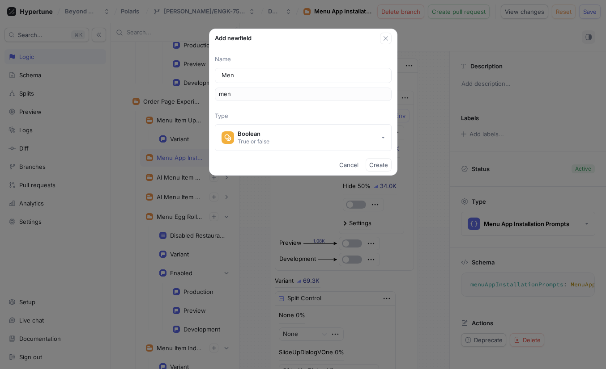
type input "menu"
type input "MenuI"
type input "menuI"
type input "MenuIt"
type input "menuIt"
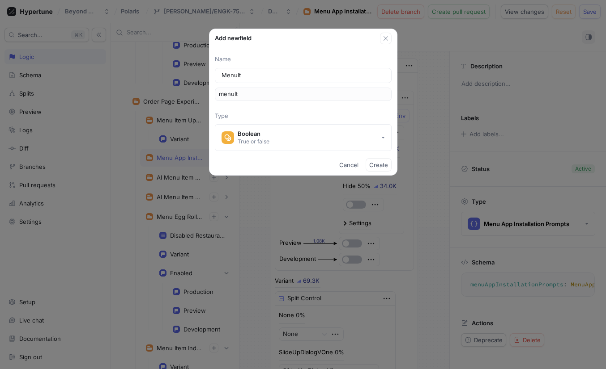
type input "MenuIte"
type input "menuIte"
type input "MenuItem"
type input "menuItem"
type input "MenuItemU"
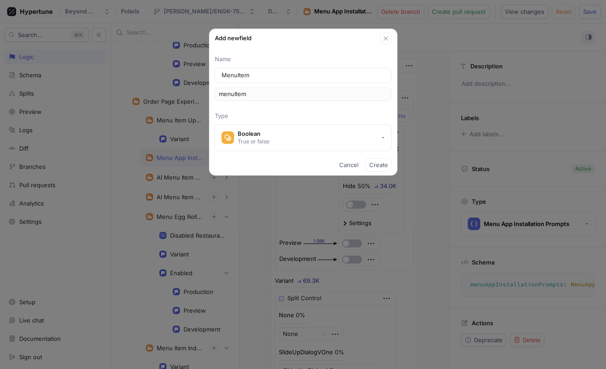
type input "menuItemU"
type input "MenuItemUp"
type input "menuItemUp"
type input "MenuItemUps"
type input "menuItemUps"
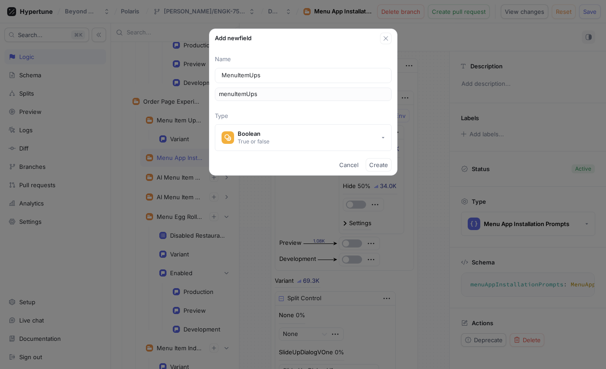
type input "MenuItemUpse"
type input "menuItemUpse"
type input "MenuItemUpsel"
type input "menuItemUpsel"
type input "MenuItemUpsell"
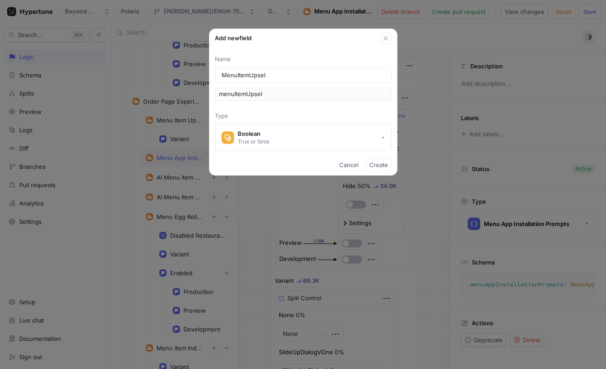
type input "menuItemUpsell"
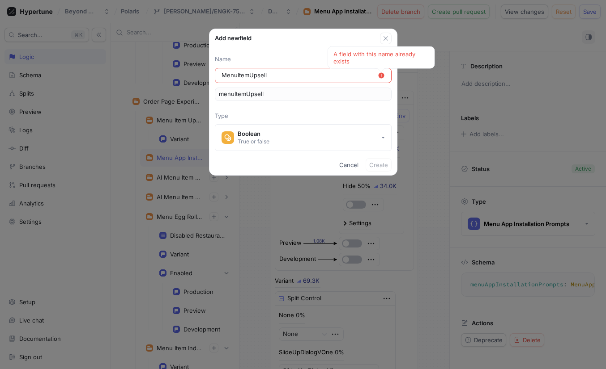
type input "MenuItemUpsellV"
type input "menuItemUpsellV"
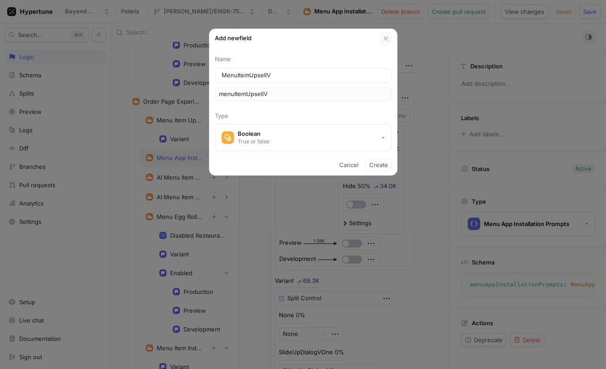
type input "MenuItemUpsellV2"
type input "menuItemUpsellV2"
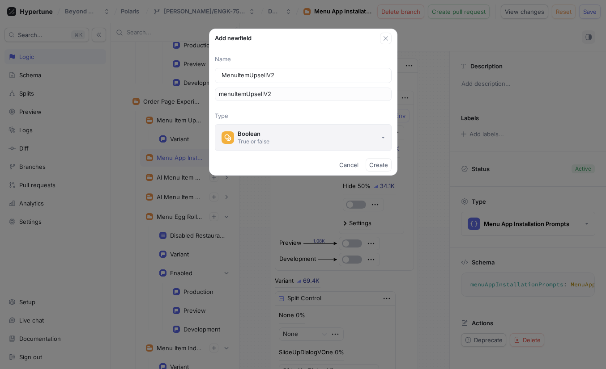
click at [251, 137] on div "Boolean" at bounding box center [253, 134] width 32 height 8
type input "MenuItemUpsellV2"
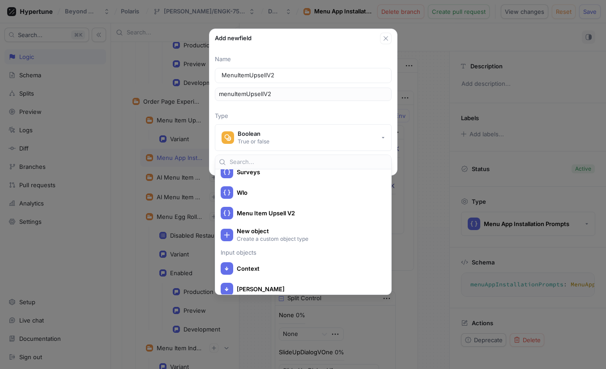
scroll to position [1742, 0]
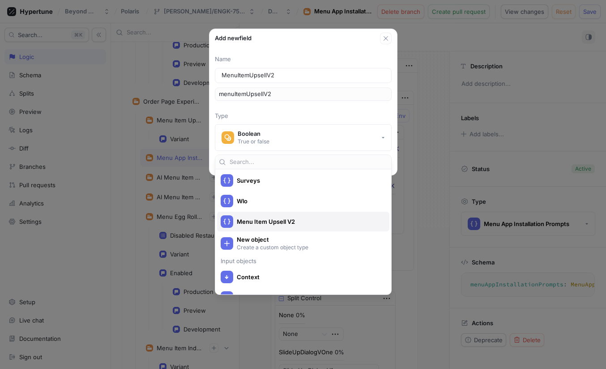
click at [267, 218] on span "Menu Item Upsell V2" at bounding box center [309, 222] width 144 height 8
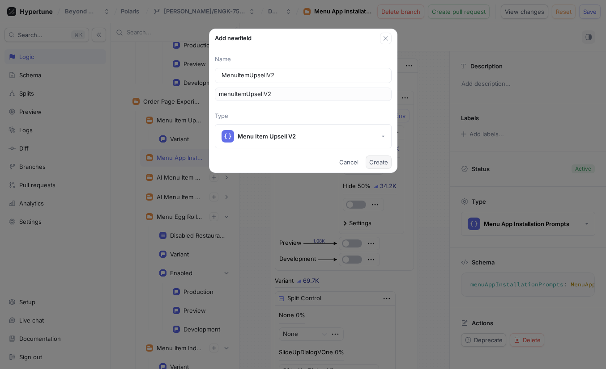
click at [377, 161] on span "Create" at bounding box center [378, 162] width 19 height 5
type textarea "menuItemUpsellV2: MenuItemUpsellV2!"
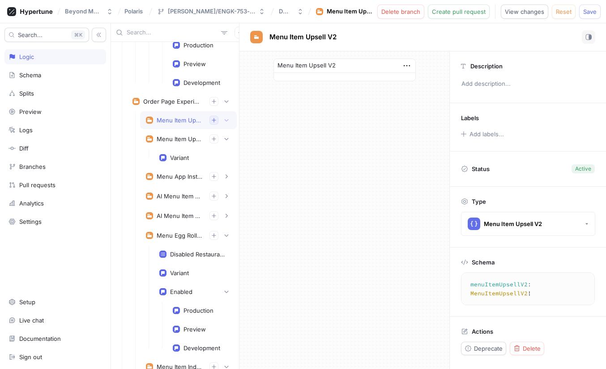
click at [216, 120] on button "button" at bounding box center [213, 120] width 9 height 9
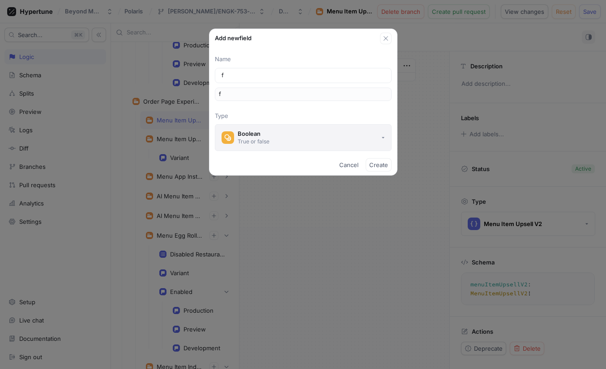
type input "fl"
type input "f"
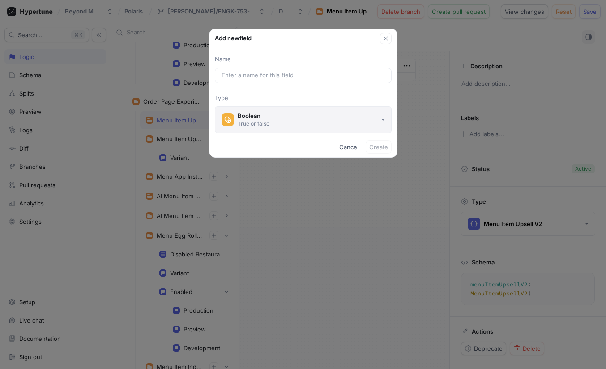
click at [302, 117] on button "Boolean True or false" at bounding box center [303, 119] width 177 height 27
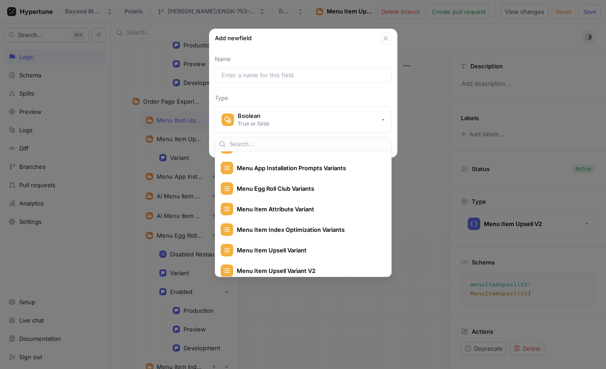
scroll to position [373, 0]
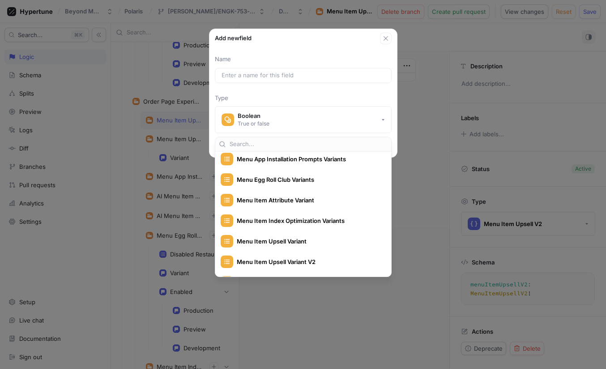
click at [171, 137] on div "Add new field Name Type Boolean True or false Cancel Create" at bounding box center [303, 184] width 606 height 369
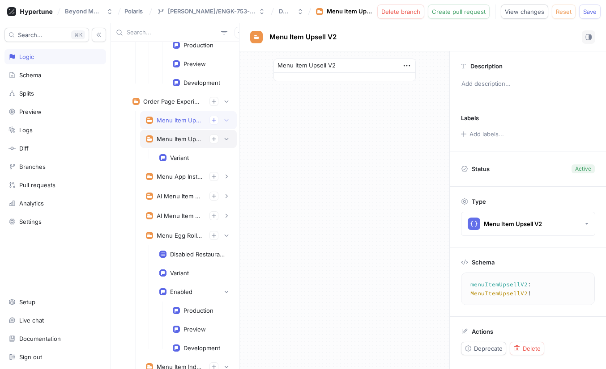
click at [175, 138] on div "Menu Item Upsell" at bounding box center [180, 139] width 46 height 7
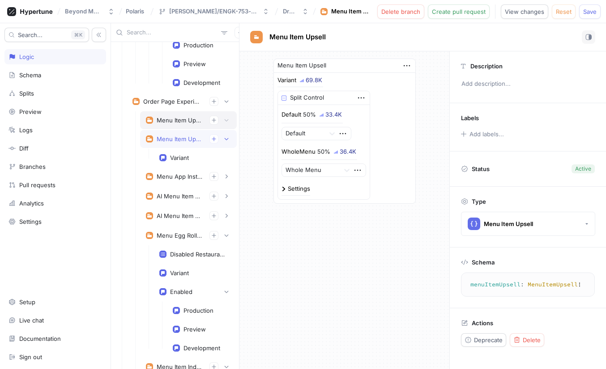
click at [170, 122] on div "Menu Item Upsell V2" at bounding box center [180, 120] width 46 height 7
type textarea "menuItemUpsellV2: MenuItemUpsellV2!"
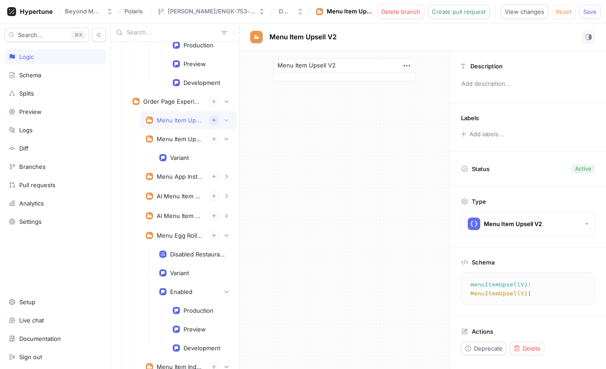
click at [216, 120] on button "button" at bounding box center [213, 120] width 9 height 9
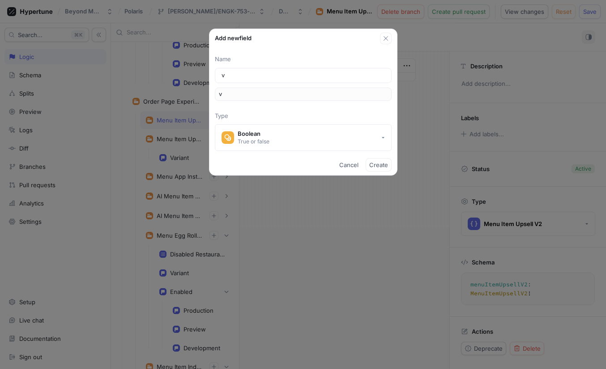
type input "va"
type input "var"
type input "vari"
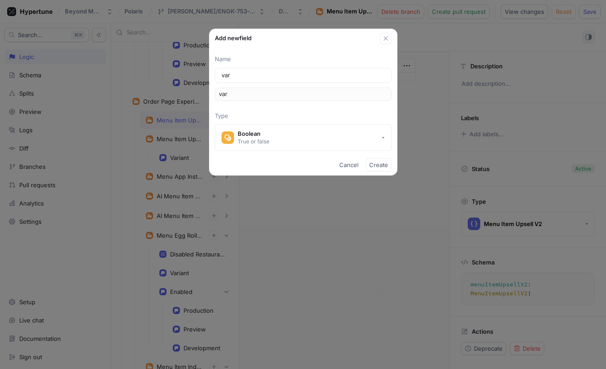
type input "vari"
type input "varia"
type input "varian"
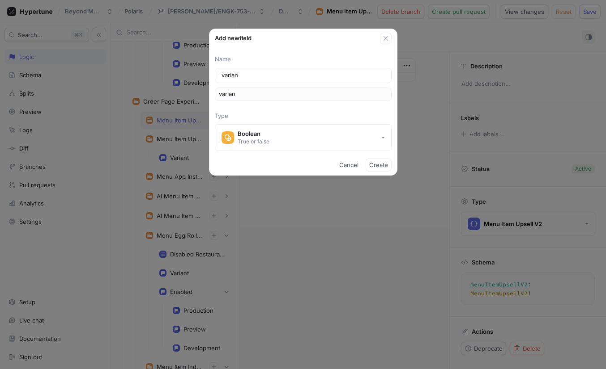
type input "variant"
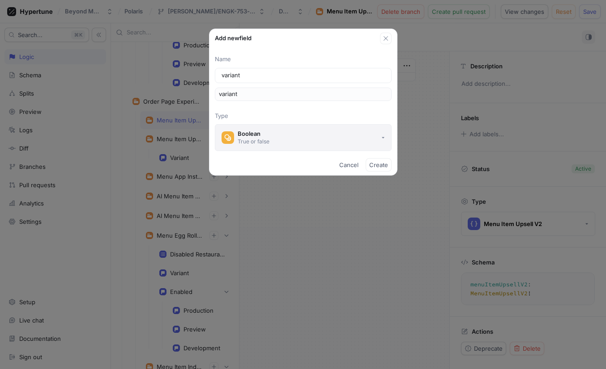
click at [284, 133] on button "Boolean True or false" at bounding box center [303, 137] width 177 height 27
type input "variant"
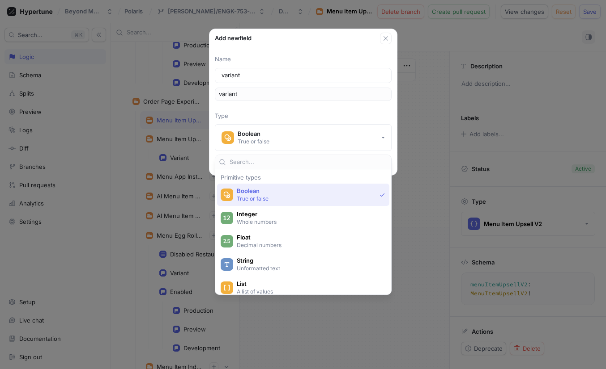
click at [275, 329] on div "Add new field Name variant variant Type Boolean True or false Cancel Create" at bounding box center [303, 184] width 606 height 369
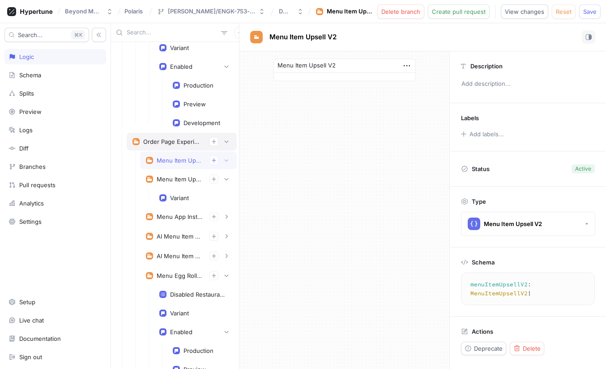
scroll to position [1133, 0]
click at [183, 157] on div "Menu Item Upsell V2" at bounding box center [180, 159] width 46 height 7
click at [234, 29] on button "button" at bounding box center [240, 33] width 12 height 12
click at [234, 49] on div "Flag" at bounding box center [250, 49] width 53 height 15
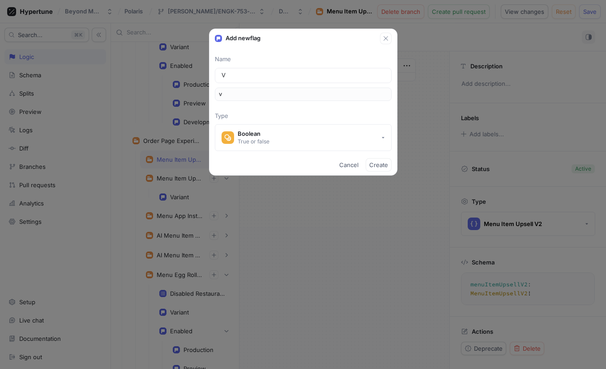
type input "Va"
type input "va"
type input "Var"
type input "var"
type input "Vari"
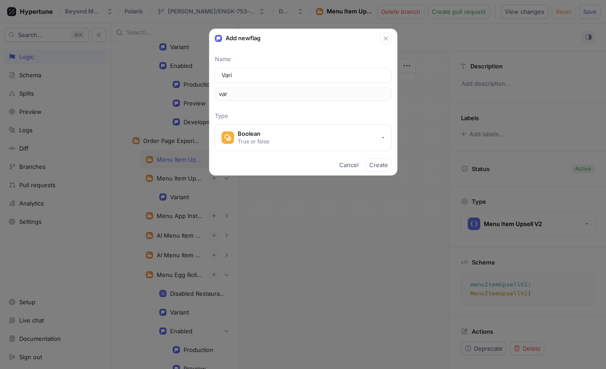
type input "vari"
type input "Varia"
type input "varia"
type input "Varian"
type input "varian"
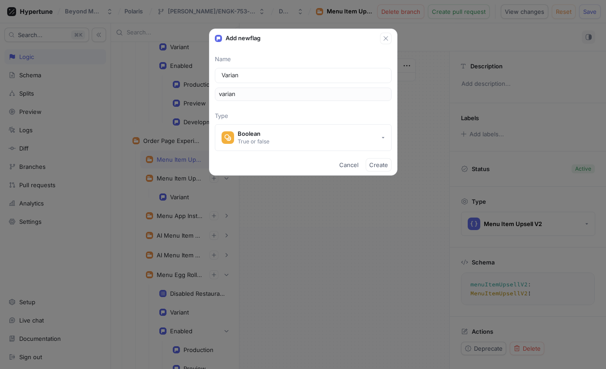
type input "Variant"
type input "variant"
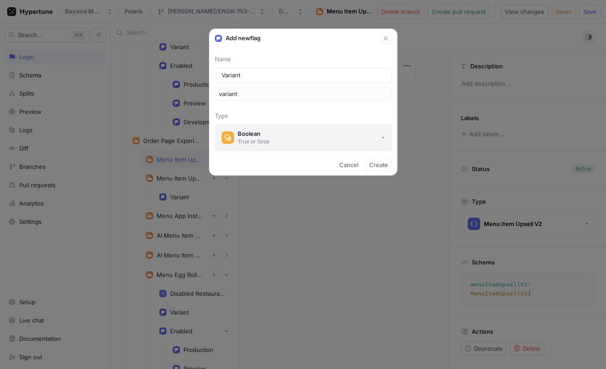
click at [294, 130] on button "Boolean True or false" at bounding box center [303, 137] width 177 height 27
type input "Variant"
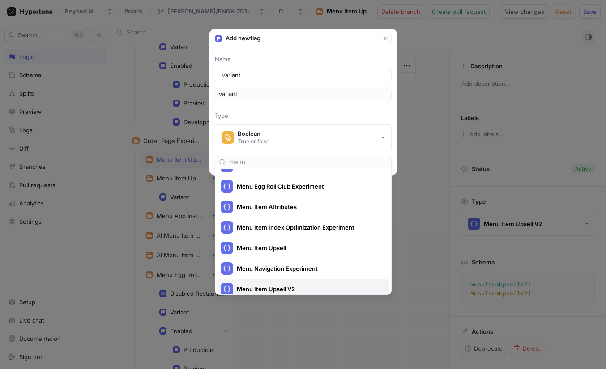
scroll to position [360, 0]
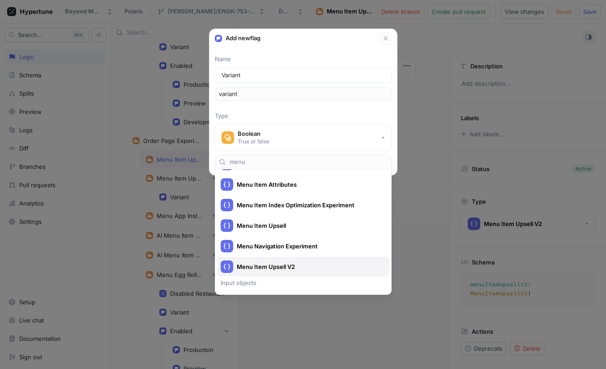
type input "menu"
click at [284, 268] on span "Menu Item Upsell V2" at bounding box center [309, 267] width 144 height 8
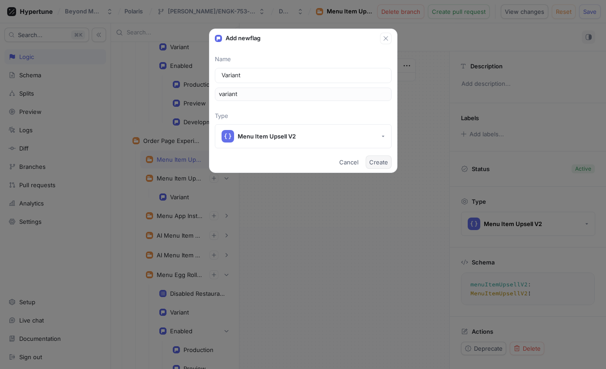
click at [379, 161] on span "Create" at bounding box center [378, 162] width 19 height 5
type textarea "variant: MenuItemUpsellV2!"
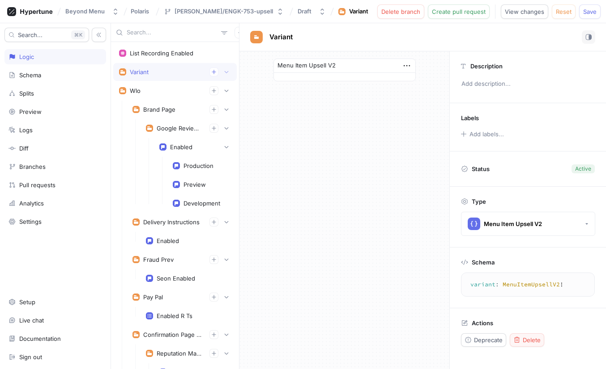
click at [530, 338] on span "Delete" at bounding box center [531, 340] width 18 height 5
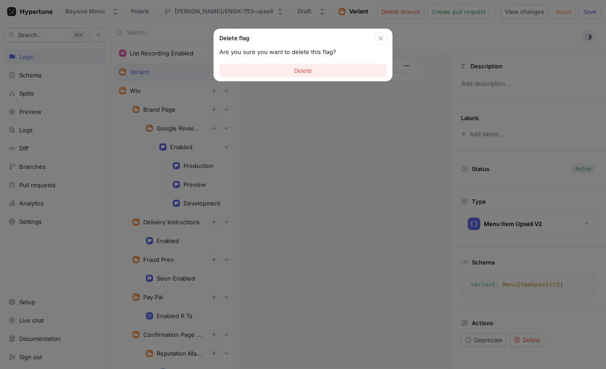
click at [293, 69] on button "Delete" at bounding box center [302, 70] width 167 height 13
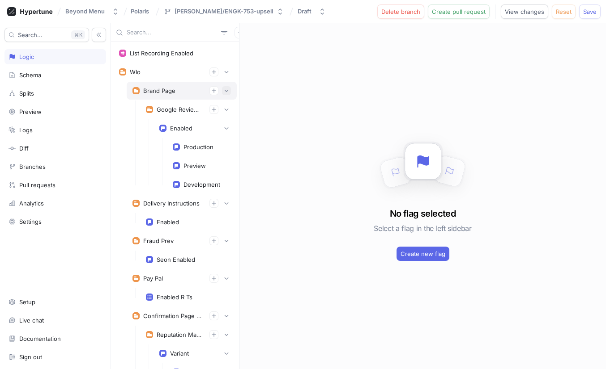
click at [227, 88] on button "button" at bounding box center [226, 90] width 9 height 9
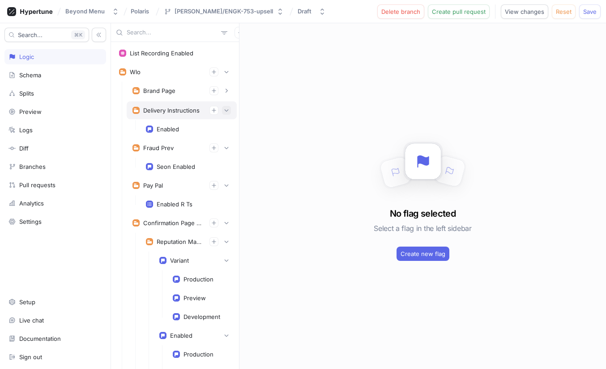
click at [229, 106] on button "button" at bounding box center [226, 110] width 9 height 9
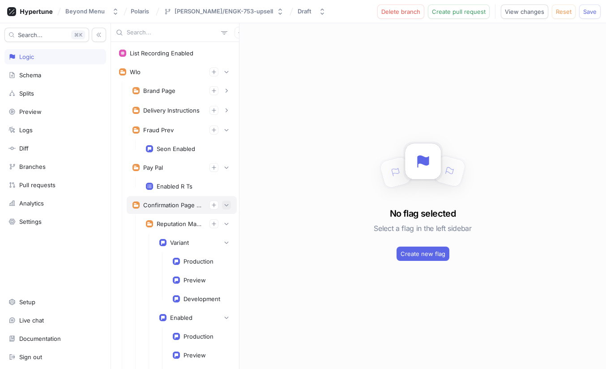
click at [230, 203] on button "button" at bounding box center [226, 205] width 9 height 9
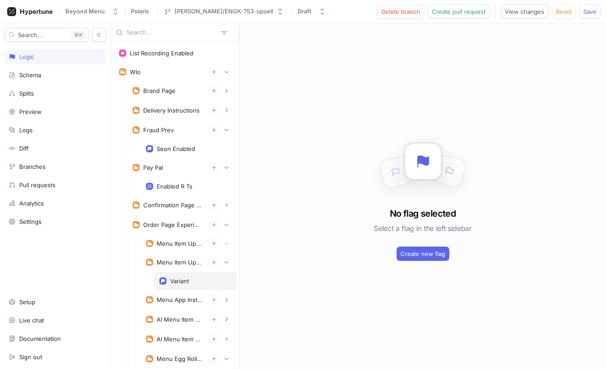
click at [172, 285] on div "Variant" at bounding box center [194, 281] width 83 height 18
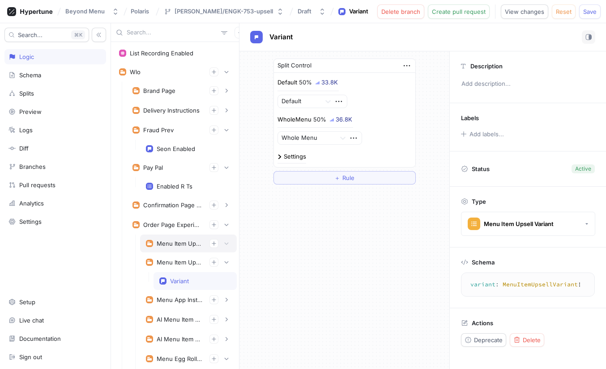
click at [180, 248] on div "Menu Item Upsell V2" at bounding box center [188, 243] width 85 height 9
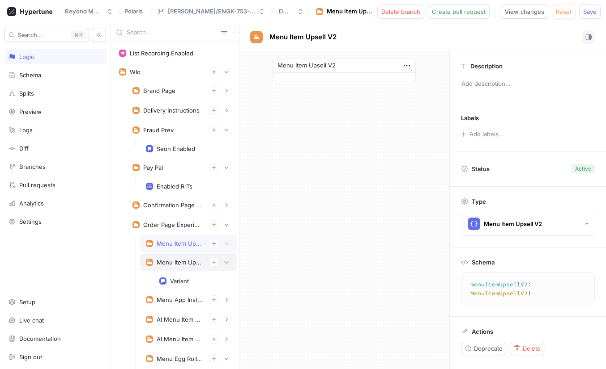
click at [175, 260] on div "Menu Item Upsell" at bounding box center [180, 262] width 46 height 7
type textarea "menuItemUpsell: MenuItemUpsell!"
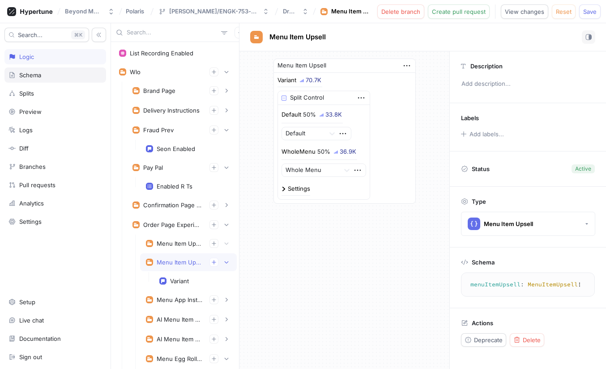
click at [42, 76] on div "Schema" at bounding box center [54, 75] width 93 height 7
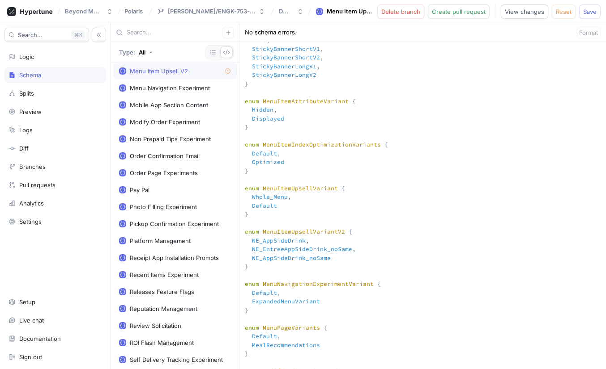
scroll to position [1596, 0]
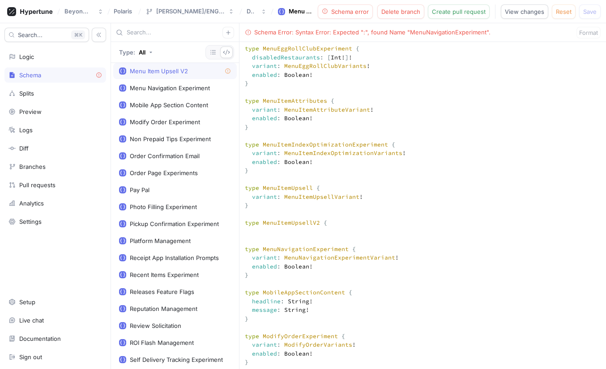
drag, startPoint x: 252, startPoint y: 216, endPoint x: 380, endPoint y: 216, distance: 127.9
paste textarea "variant: MenuItemUpsellVariant!"
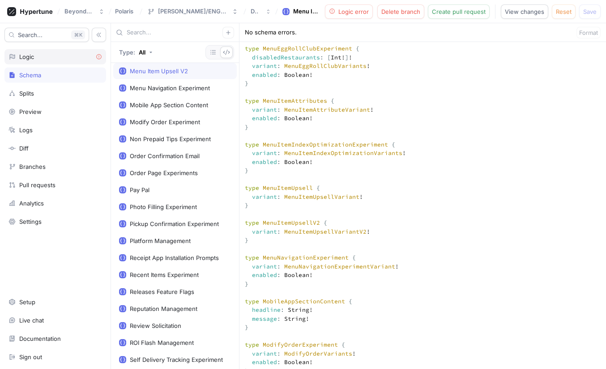
type textarea "input Context { appEnv: AppEnv! } input DwightContext { brandId: Int! entityId:…"
click at [36, 57] on div "Logic" at bounding box center [54, 56] width 93 height 7
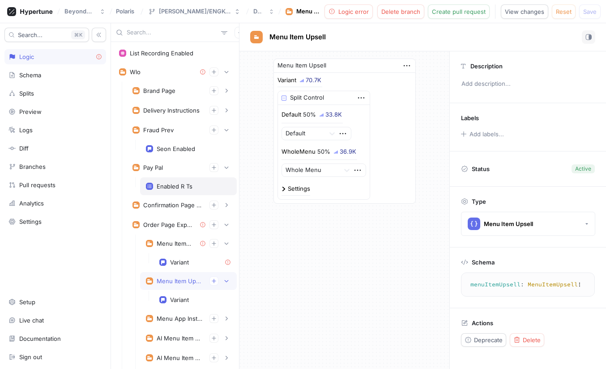
scroll to position [5, 0]
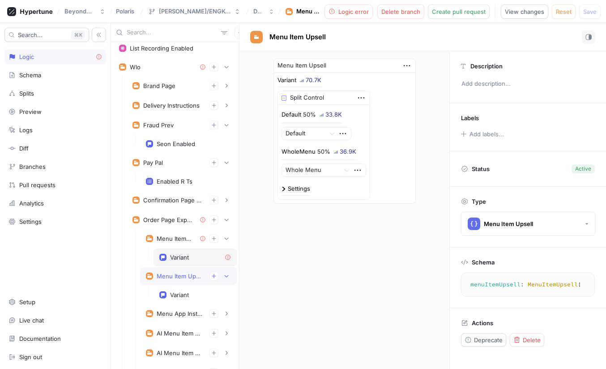
click at [190, 255] on div "Variant" at bounding box center [195, 257] width 72 height 7
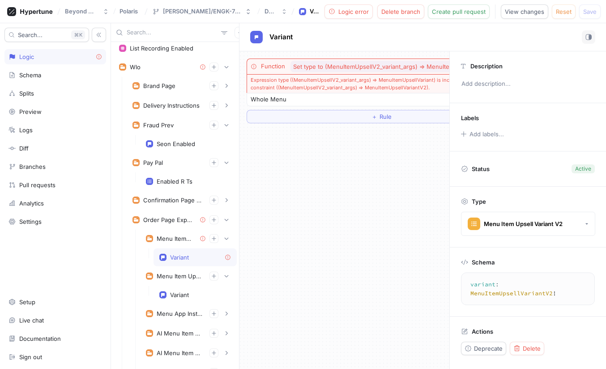
click at [199, 258] on div "Variant" at bounding box center [195, 257] width 72 height 7
click at [178, 294] on div "Variant" at bounding box center [179, 295] width 19 height 7
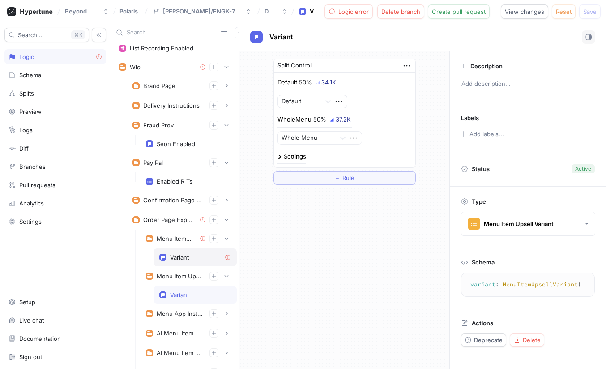
click at [187, 257] on div "Variant" at bounding box center [179, 257] width 19 height 7
type textarea "variant: MenuItemUpsellVariantV2!"
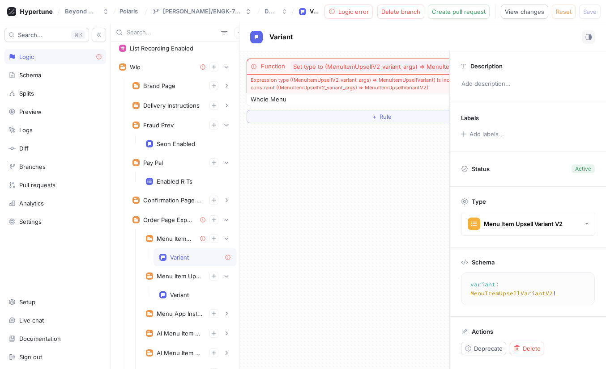
scroll to position [0, 72]
click at [430, 67] on icon "button" at bounding box center [435, 67] width 10 height 10
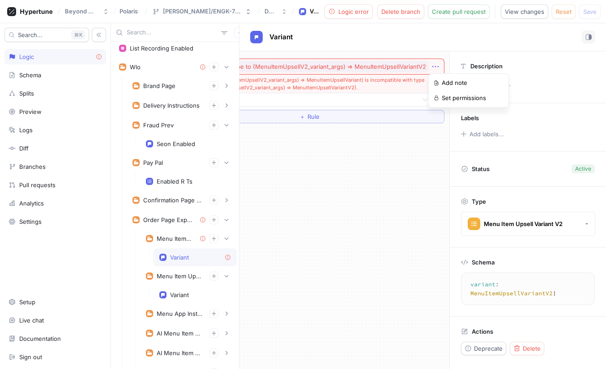
click at [371, 131] on div "Function Set type to (MenuItemUpsellV2_variant_args) ⇒ MenuItemUpsellVariantV2 …" at bounding box center [344, 210] width 210 height 318
click at [358, 119] on button "＋ Rule" at bounding box center [309, 116] width 270 height 13
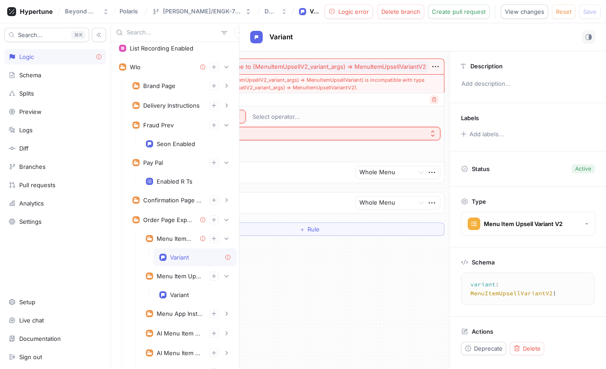
click at [432, 98] on icon "button" at bounding box center [434, 99] width 4 height 4
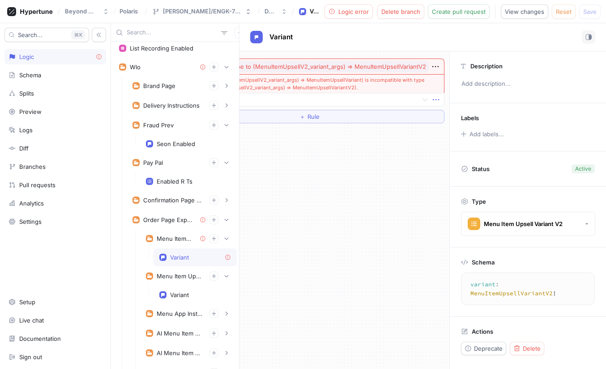
click at [432, 98] on icon "button" at bounding box center [436, 100] width 10 height 10
click at [442, 119] on p "Delete" at bounding box center [451, 116] width 18 height 9
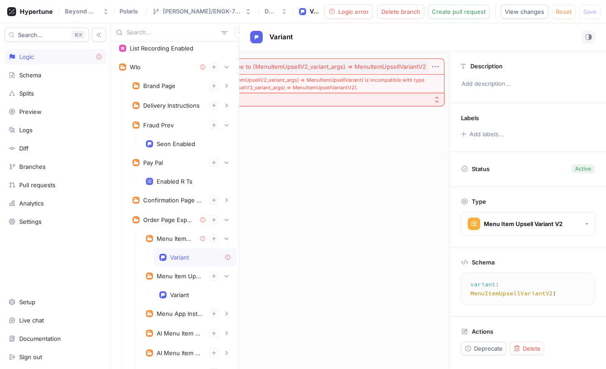
click at [434, 67] on icon "button" at bounding box center [435, 67] width 10 height 10
click at [386, 108] on div "Function Set type to (MenuItemUpsellV2_variant_args) ⇒ MenuItemUpsellVariantV2 …" at bounding box center [309, 82] width 284 height 62
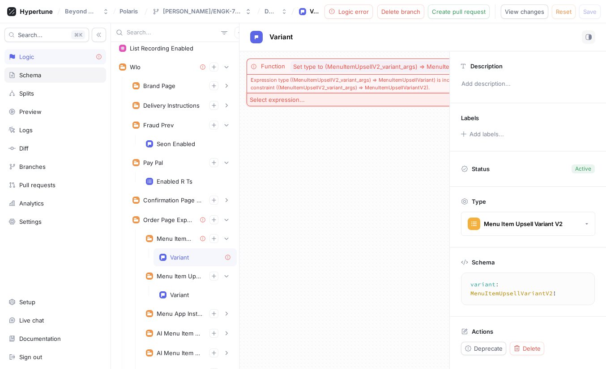
click at [43, 78] on div "Schema" at bounding box center [54, 75] width 93 height 7
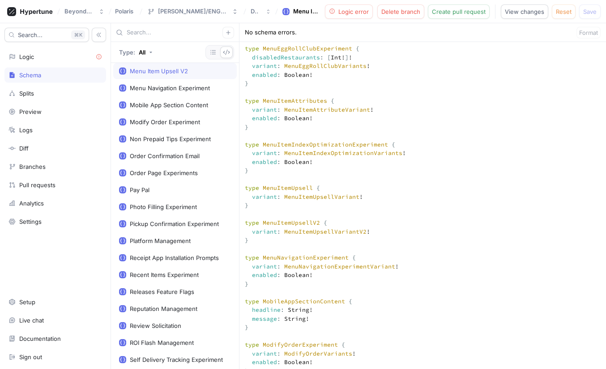
scroll to position [3575, 0]
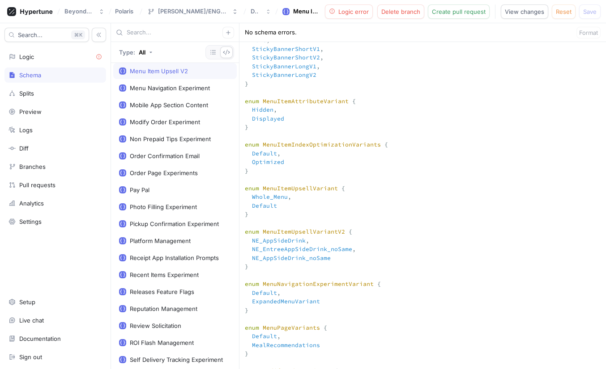
type textarea "input Context { appEnv: AppEnv! } input DwightContext { brandId: Int! entityId:…"
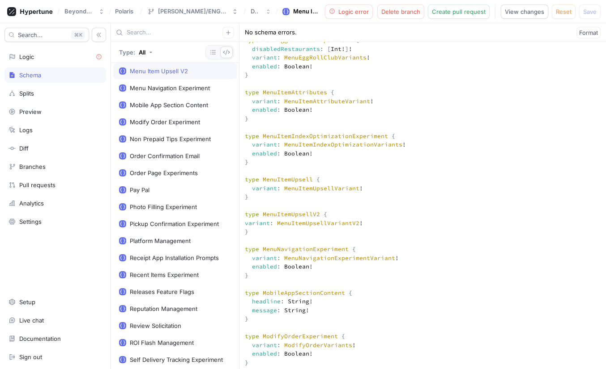
click at [31, 63] on div "Logic" at bounding box center [55, 56] width 102 height 15
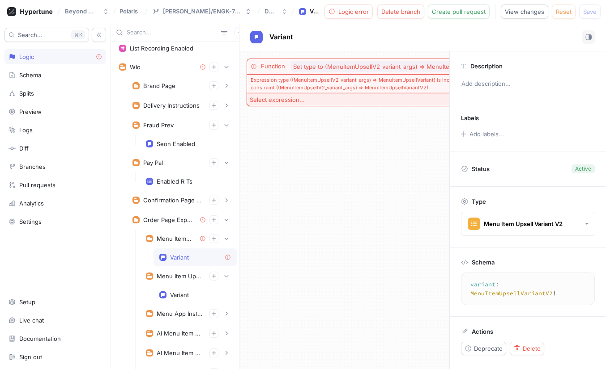
click at [363, 93] on button "Select expression..." at bounding box center [381, 99] width 270 height 13
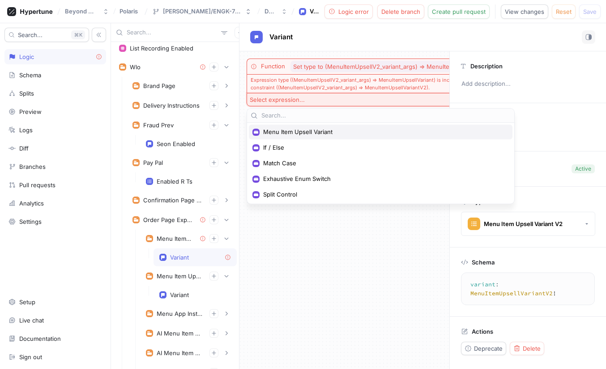
click at [314, 133] on span "Menu Item Upsell Variant" at bounding box center [383, 132] width 241 height 8
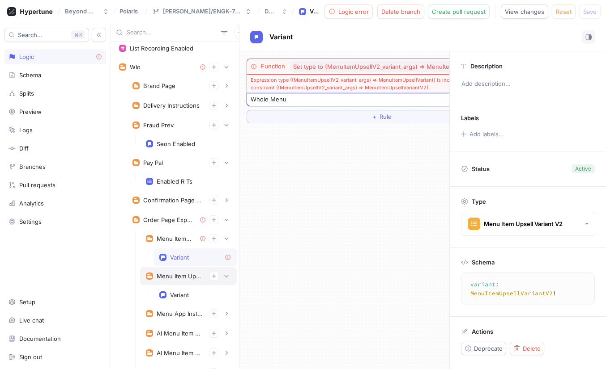
click at [188, 273] on div "Menu Item Upsell" at bounding box center [180, 276] width 46 height 7
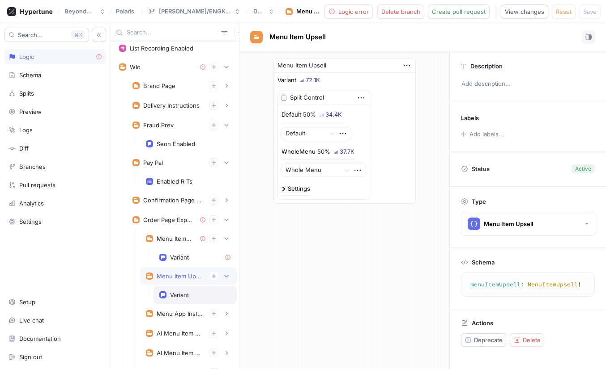
click at [181, 294] on div "Variant" at bounding box center [179, 295] width 19 height 7
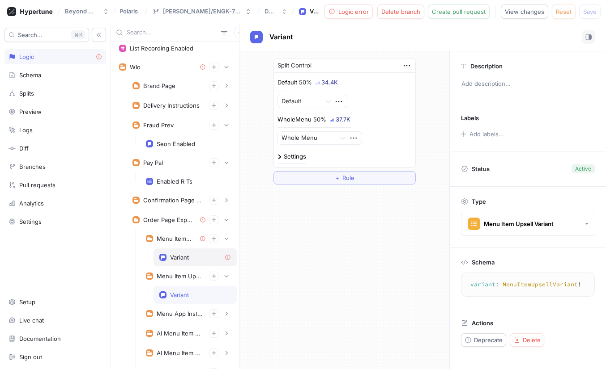
click at [183, 256] on div "Variant" at bounding box center [179, 257] width 19 height 7
type textarea "variant: MenuItemUpsellVariantV2!"
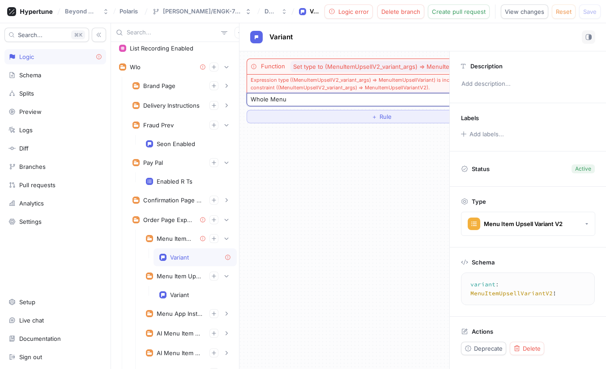
click at [407, 112] on button "＋ Rule" at bounding box center [381, 116] width 270 height 13
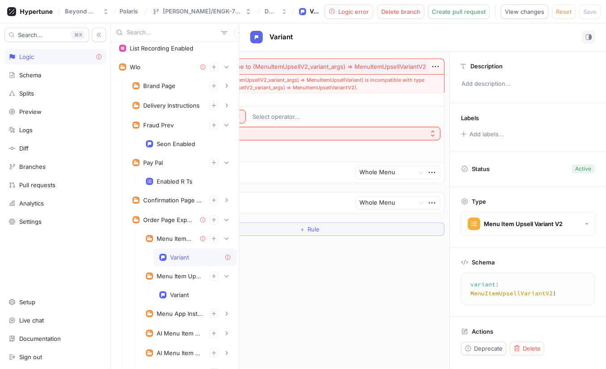
scroll to position [0, 72]
click at [339, 68] on span "Set type to (MenuItemUpsellV2_variant_args) ⇒ MenuItemUpsellVariantV2" at bounding box center [323, 67] width 205 height 6
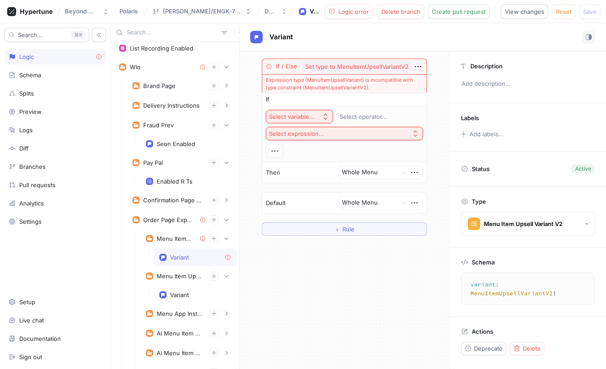
scroll to position [0, 0]
click at [356, 322] on div "If / Else Set type to MenuItemUpsellVariantV2 Expression type (MenuItemUpsellVa…" at bounding box center [344, 210] width 210 height 318
click at [419, 64] on icon "button" at bounding box center [418, 67] width 10 height 10
click at [444, 81] on div "Delete" at bounding box center [453, 83] width 76 height 15
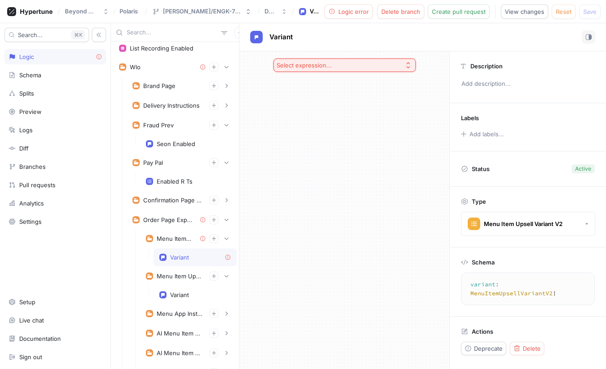
click at [405, 62] on icon "button" at bounding box center [407, 65] width 7 height 7
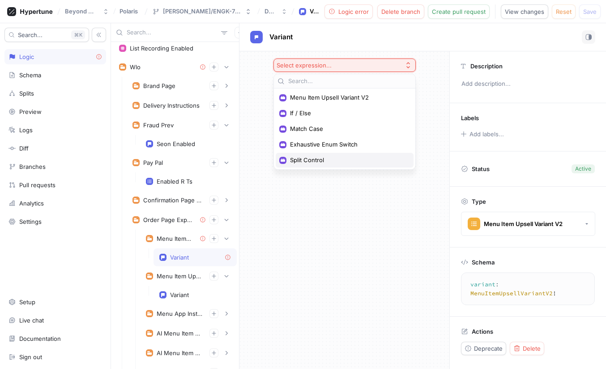
click at [321, 157] on span "Split Control" at bounding box center [347, 161] width 115 height 8
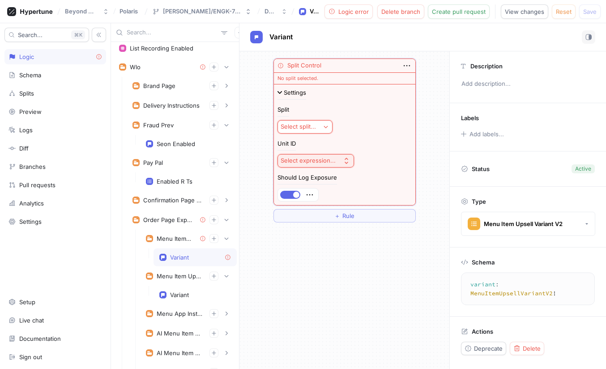
click at [317, 117] on div "Split Select split..." at bounding box center [344, 120] width 134 height 27
click at [317, 126] on div "Select split..." at bounding box center [299, 127] width 39 height 8
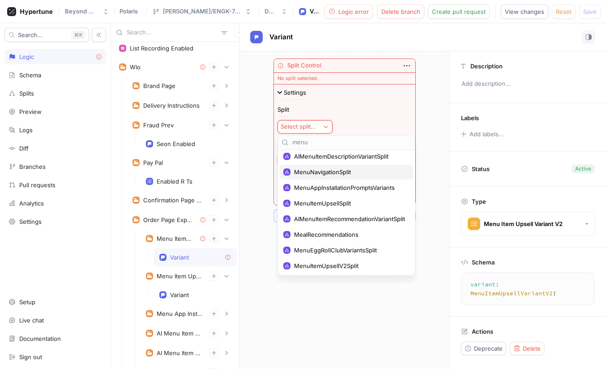
scroll to position [18, 0]
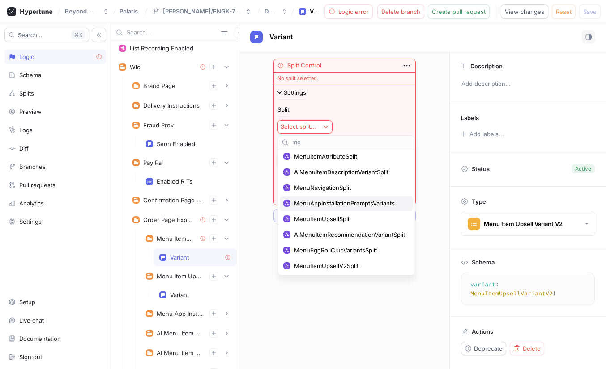
type input "m"
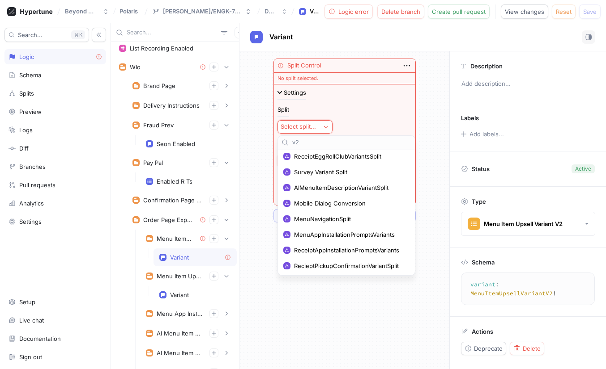
scroll to position [0, 0]
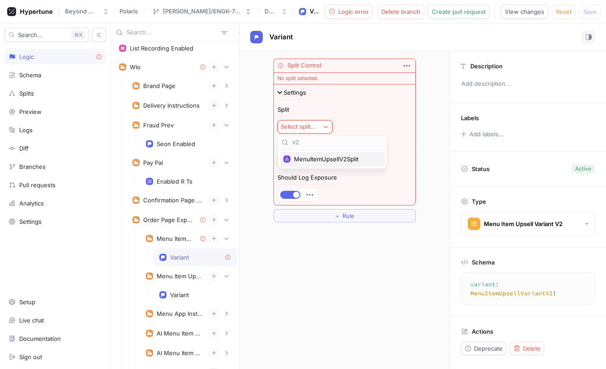
type input "v2"
click at [341, 156] on span "MenuItemUpsellV2Split" at bounding box center [335, 160] width 83 height 8
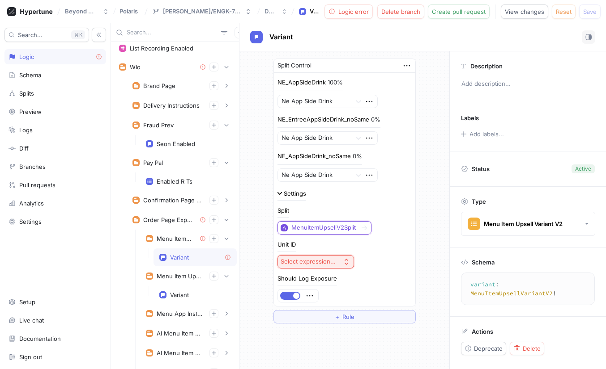
click at [329, 262] on div "Select expression..." at bounding box center [307, 262] width 55 height 8
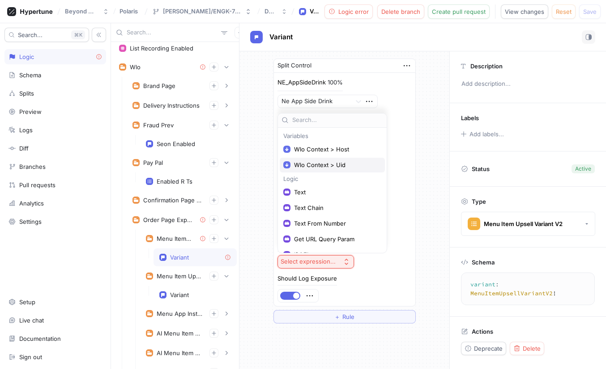
click at [337, 165] on span "Wlo Context > Uid" at bounding box center [335, 165] width 83 height 8
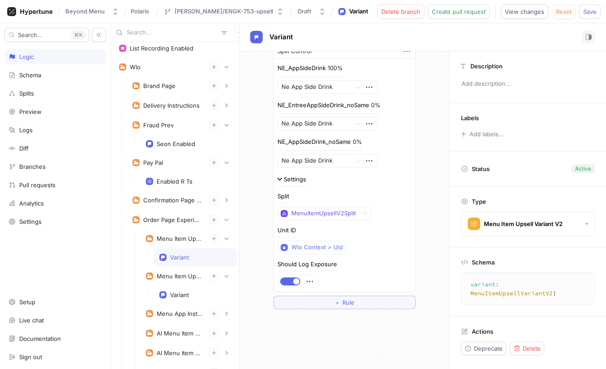
scroll to position [14, 0]
click at [329, 332] on div "Split Control NE_AppSideDrink 100% Ne App Side Drink NE_EntreeAppSideDrink_noSa…" at bounding box center [344, 210] width 210 height 318
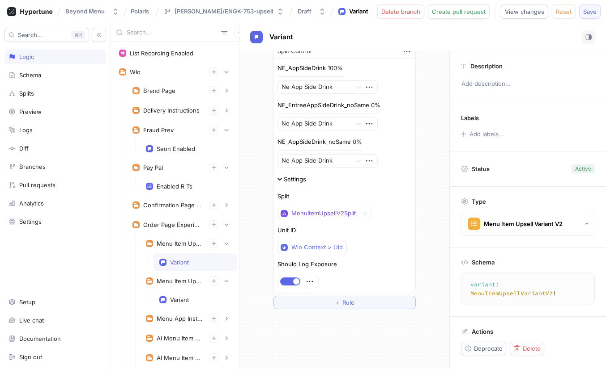
click at [593, 13] on span "Save" at bounding box center [589, 11] width 13 height 5
click at [183, 296] on div "Variant" at bounding box center [179, 299] width 19 height 7
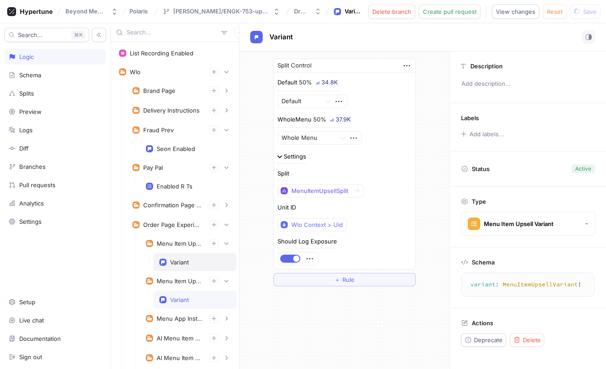
click at [186, 265] on div "Variant" at bounding box center [179, 262] width 19 height 7
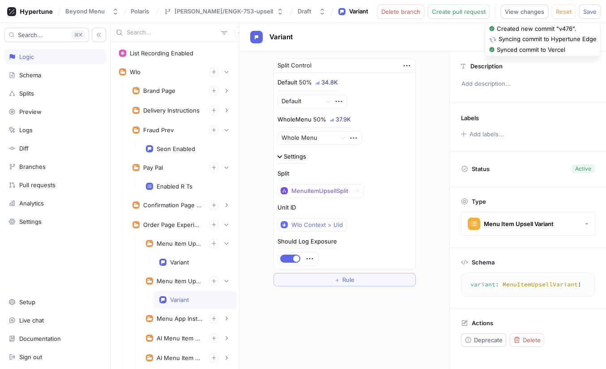
type textarea "variant: MenuItemUpsellVariantV2!"
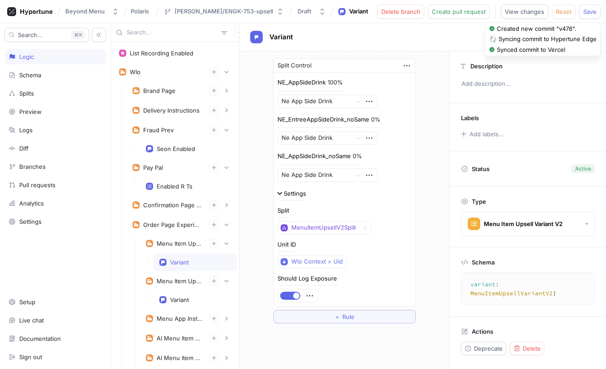
click at [443, 224] on div "Split Control NE_AppSideDrink 100% Ne App Side Drink NE_EntreeAppSideDrink_noSa…" at bounding box center [344, 191] width 210 height 280
